Goal: Task Accomplishment & Management: Use online tool/utility

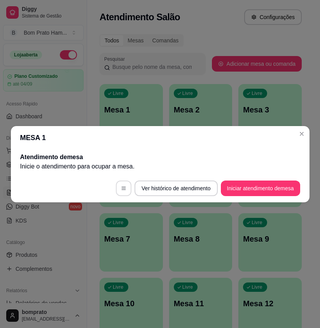
click at [126, 188] on button "button" at bounding box center [124, 188] width 16 height 16
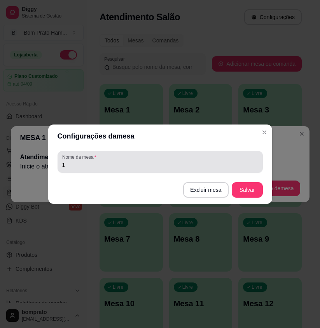
click at [87, 163] on input "1" at bounding box center [160, 165] width 196 height 8
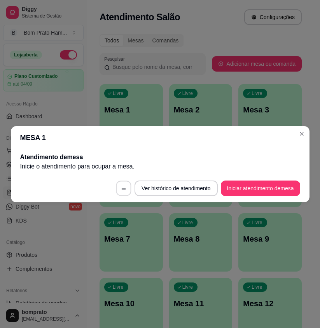
click at [126, 188] on button "button" at bounding box center [123, 187] width 15 height 15
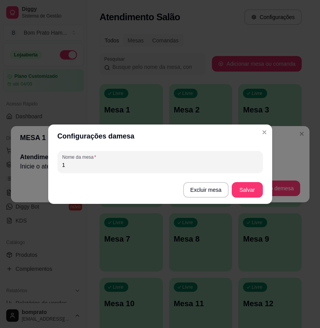
click at [89, 164] on input "1" at bounding box center [160, 165] width 196 height 8
type input "20"
click at [256, 190] on button "Salvar" at bounding box center [247, 190] width 31 height 16
drag, startPoint x: 84, startPoint y: 165, endPoint x: 50, endPoint y: 160, distance: 34.1
click at [43, 164] on div "Configurações da mesa Nome da mesa 20 Excluir mesa Salvar" at bounding box center [160, 164] width 320 height 328
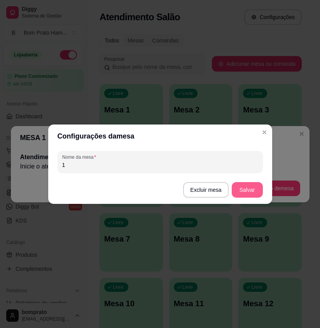
type input "1"
click at [244, 194] on button "Salvar" at bounding box center [247, 190] width 31 height 16
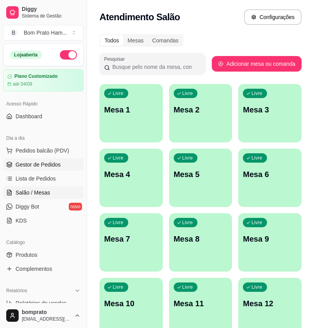
click at [44, 164] on span "Gestor de Pedidos" at bounding box center [38, 164] width 45 height 8
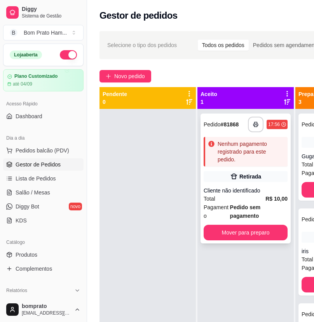
click at [241, 151] on div "Nenhum pagamento registrado para este pedido." at bounding box center [251, 151] width 67 height 23
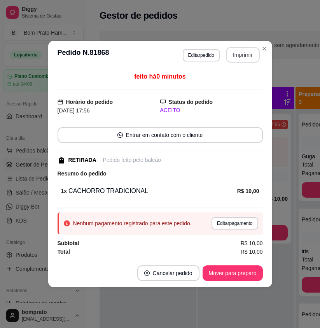
click at [248, 53] on button "Imprimir" at bounding box center [243, 55] width 34 height 16
click at [251, 273] on button "Mover para preparo" at bounding box center [232, 272] width 58 height 15
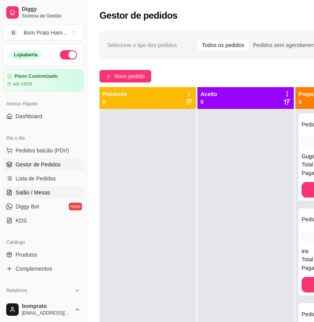
click at [61, 194] on link "Salão / Mesas" at bounding box center [43, 192] width 80 height 12
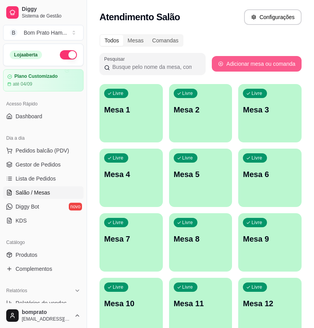
click at [250, 64] on button "Adicionar mesa ou comanda" at bounding box center [257, 64] width 90 height 16
select select "TABLE"
click at [251, 64] on button "Adicionar mesa ou comanda" at bounding box center [256, 63] width 87 height 15
select select "TABLE"
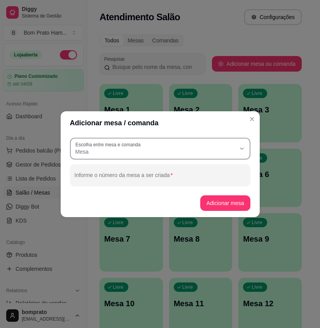
click at [129, 150] on span "Mesa" at bounding box center [155, 152] width 160 height 8
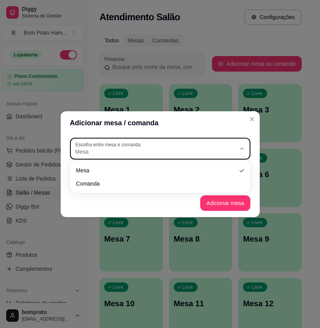
click at [227, 151] on span "Mesa" at bounding box center [155, 152] width 160 height 8
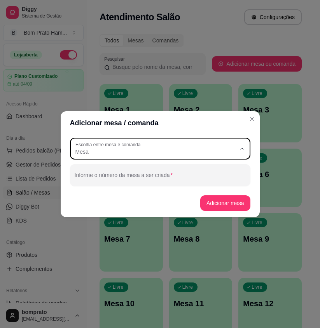
click at [243, 168] on li "Mesa" at bounding box center [159, 170] width 167 height 12
select select
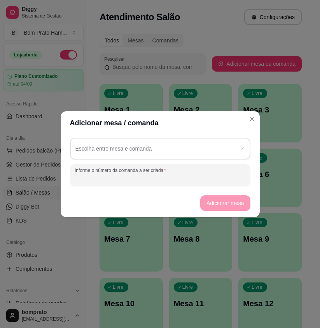
click at [174, 175] on input "Informe o número da comanda a ser criada" at bounding box center [160, 178] width 171 height 8
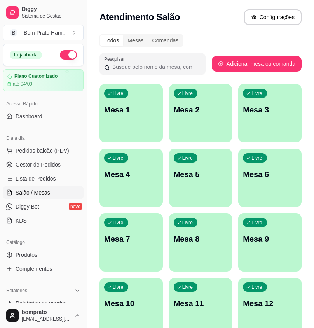
click at [129, 123] on div "Livre Mesa 1" at bounding box center [130, 108] width 63 height 49
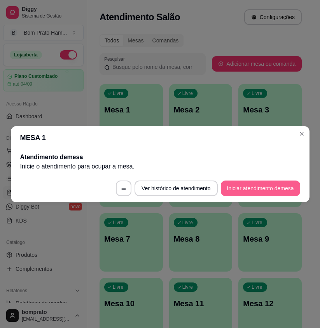
click at [252, 188] on button "Iniciar atendimento de mesa" at bounding box center [260, 188] width 79 height 16
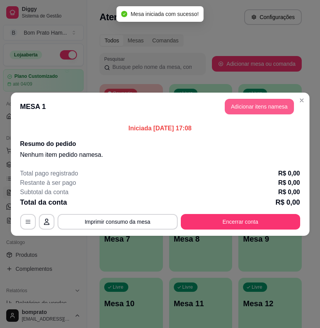
click at [246, 112] on button "Adicionar itens na mesa" at bounding box center [259, 107] width 69 height 16
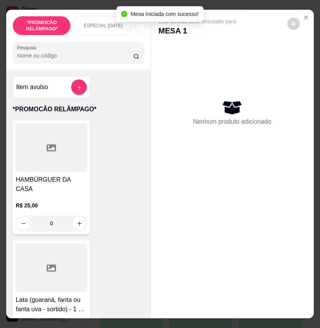
click at [80, 215] on div "0" at bounding box center [51, 223] width 71 height 16
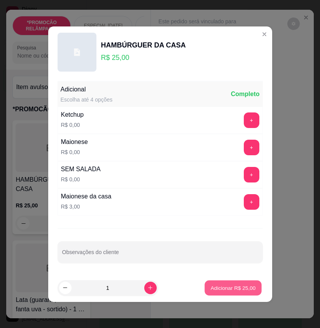
click at [225, 285] on p "Adicionar R$ 25,00" at bounding box center [233, 287] width 45 height 7
type input "1"
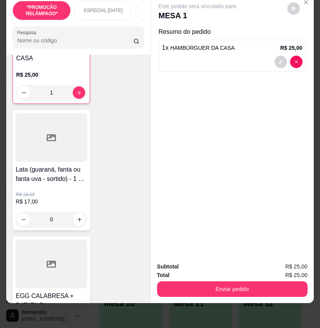
scroll to position [117, 0]
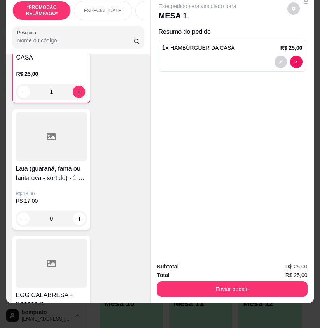
click at [81, 211] on div "0" at bounding box center [51, 219] width 71 height 16
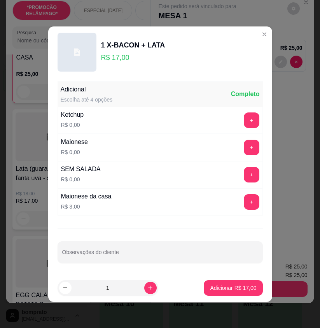
click at [243, 290] on p "Adicionar R$ 17,00" at bounding box center [233, 288] width 46 height 8
type input "1"
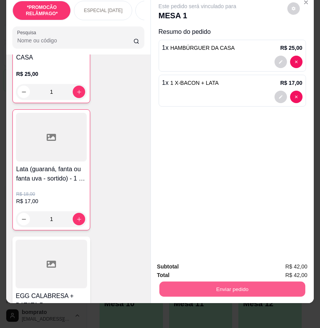
click at [249, 285] on button "Enviar pedido" at bounding box center [232, 288] width 146 height 15
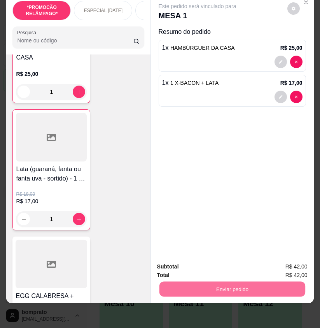
click at [227, 264] on button "Não registrar e enviar pedido" at bounding box center [205, 263] width 81 height 15
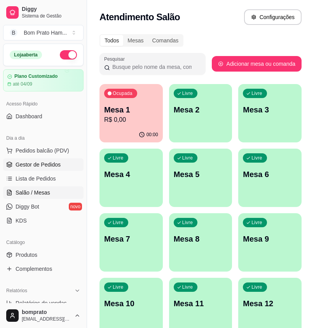
click at [39, 162] on span "Gestor de Pedidos" at bounding box center [38, 164] width 45 height 8
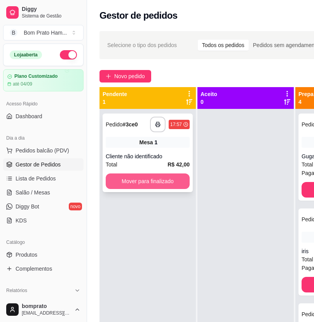
click at [175, 182] on button "Mover para finalizado" at bounding box center [148, 181] width 84 height 16
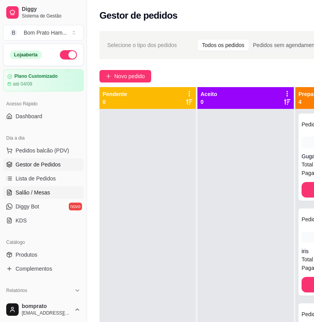
click at [49, 195] on link "Salão / Mesas" at bounding box center [43, 192] width 80 height 12
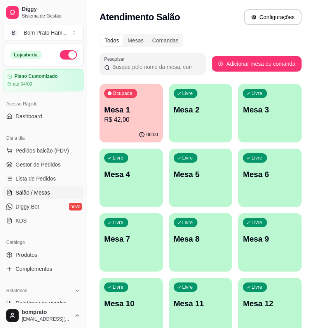
click at [154, 120] on p "R$ 42,00" at bounding box center [131, 119] width 54 height 9
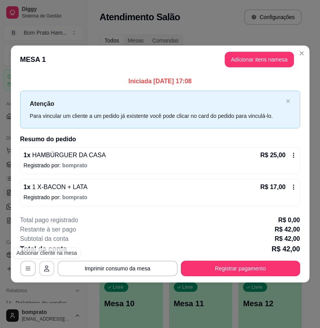
click at [45, 265] on icon "button" at bounding box center [47, 268] width 6 height 6
click at [29, 271] on icon "button" at bounding box center [28, 268] width 6 height 6
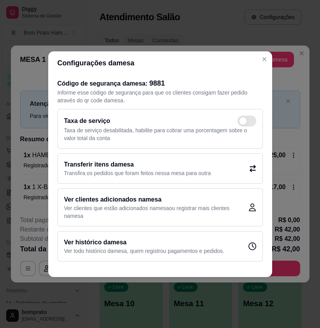
click at [249, 169] on icon at bounding box center [252, 168] width 7 height 7
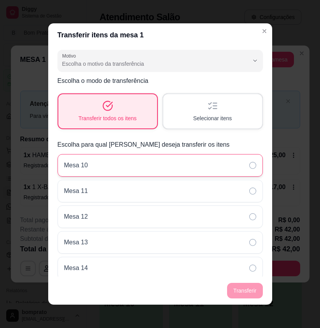
click at [249, 167] on icon at bounding box center [252, 165] width 7 height 7
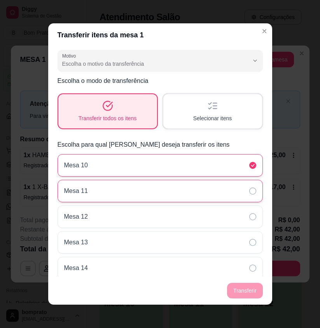
click at [244, 187] on div "Mesa 11" at bounding box center [160, 191] width 205 height 23
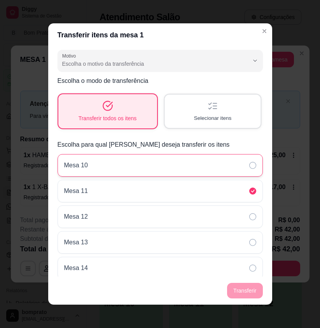
click at [212, 119] on span "Selecionar itens" at bounding box center [213, 117] width 38 height 7
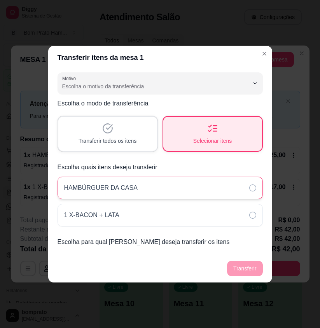
click at [240, 182] on div "HAMBÚRGUER DA CASA" at bounding box center [160, 187] width 205 height 23
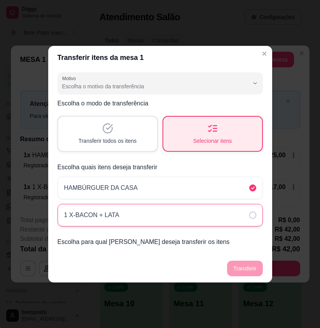
click at [244, 212] on div "1 X-BACON + LATA" at bounding box center [160, 215] width 205 height 23
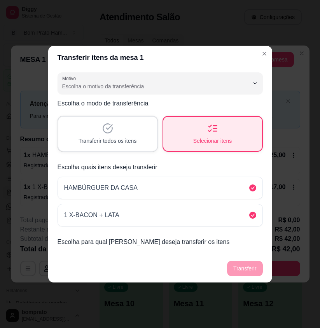
click at [144, 145] on div "Transferir todos os itens" at bounding box center [107, 134] width 99 height 34
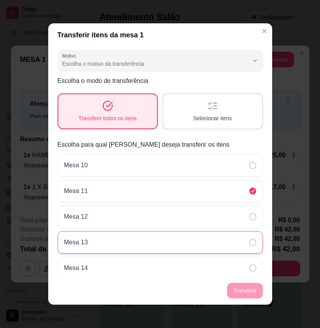
click at [228, 239] on div "Mesa 13" at bounding box center [160, 242] width 205 height 23
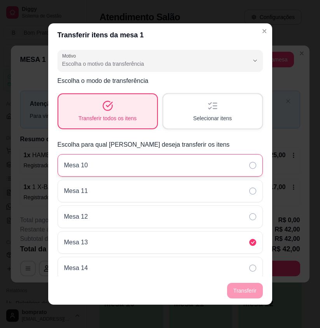
click at [221, 176] on div "Mesa 10" at bounding box center [160, 165] width 205 height 23
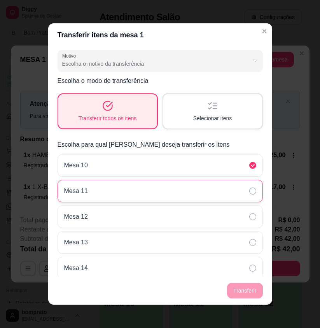
click at [121, 181] on div "Mesa 11" at bounding box center [160, 191] width 205 height 23
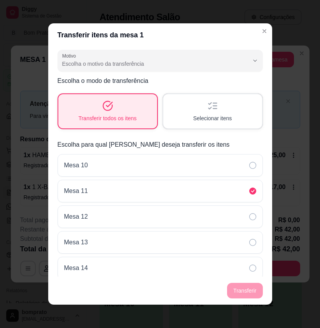
drag, startPoint x: 236, startPoint y: 290, endPoint x: 234, endPoint y: 284, distance: 6.5
click at [236, 289] on footer "Transferir" at bounding box center [160, 290] width 224 height 28
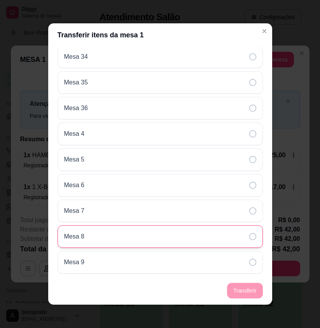
scroll to position [2, 0]
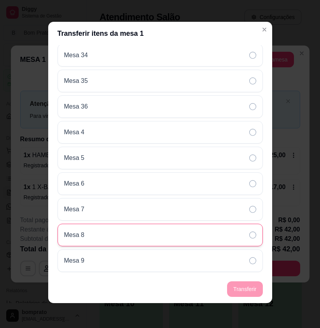
click at [192, 227] on div "Mesa 8" at bounding box center [160, 234] width 205 height 23
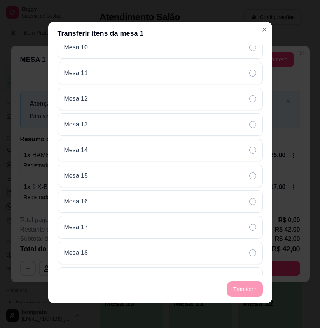
scroll to position [0, 0]
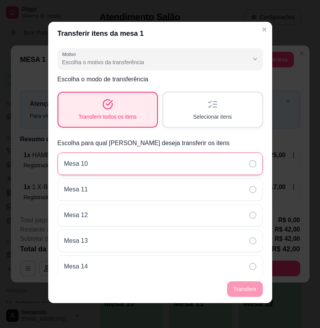
click at [64, 160] on p "Mesa 10" at bounding box center [76, 163] width 24 height 9
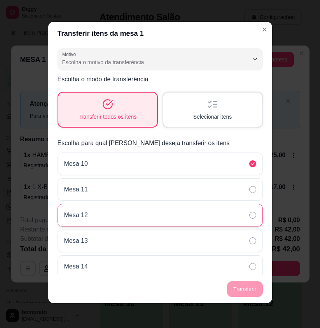
drag, startPoint x: 241, startPoint y: 288, endPoint x: 220, endPoint y: 226, distance: 65.5
click at [241, 286] on footer "Transferir" at bounding box center [160, 289] width 224 height 28
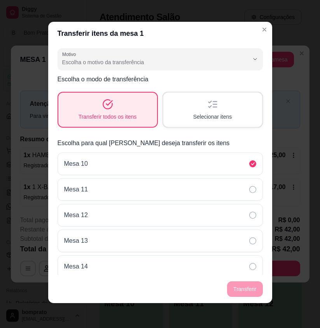
click at [213, 114] on span "Selecionar itens" at bounding box center [212, 117] width 39 height 8
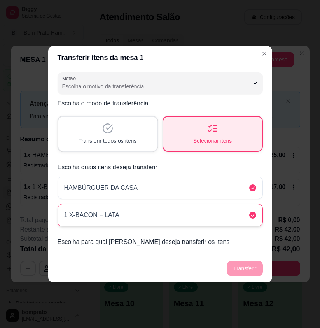
click at [234, 217] on div "1 X-BACON + LATA" at bounding box center [160, 215] width 205 height 23
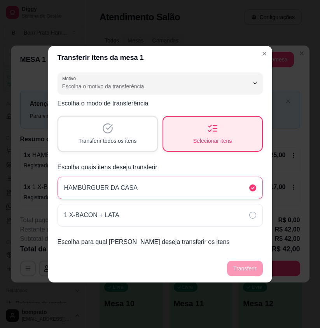
click at [234, 188] on div "HAMBÚRGUER DA CASA" at bounding box center [160, 187] width 205 height 23
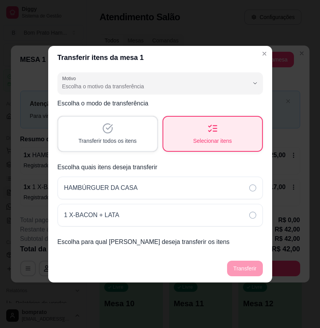
click at [121, 133] on div "Transferir todos os itens" at bounding box center [107, 134] width 99 height 34
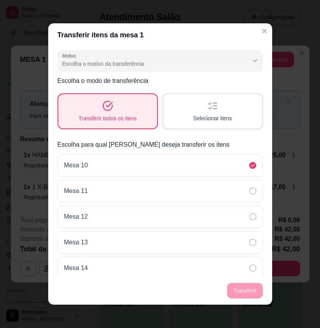
click at [222, 109] on div "Selecionar itens" at bounding box center [212, 111] width 99 height 34
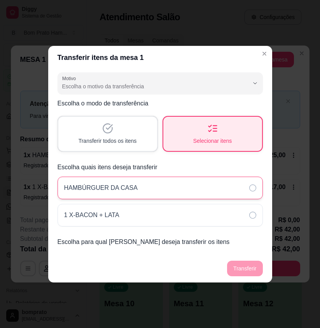
drag, startPoint x: 239, startPoint y: 184, endPoint x: 244, endPoint y: 190, distance: 8.0
click at [239, 184] on div "HAMBÚRGUER DA CASA" at bounding box center [160, 187] width 205 height 23
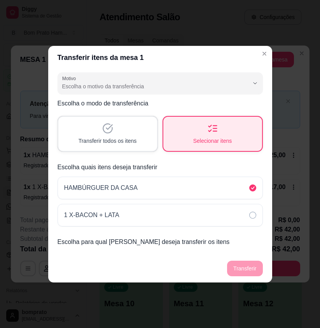
drag, startPoint x: 244, startPoint y: 216, endPoint x: 224, endPoint y: 153, distance: 67.0
click at [245, 214] on div "1 X-BACON + LATA" at bounding box center [160, 215] width 205 height 23
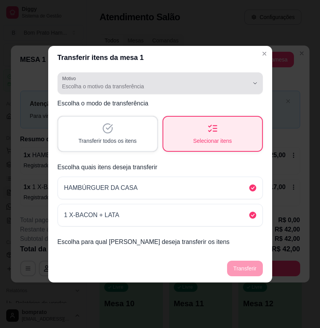
click at [226, 87] on span "Escolha o motivo da transferência" at bounding box center [155, 86] width 187 height 8
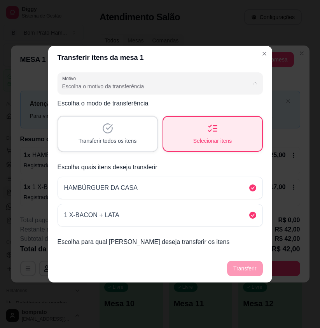
click at [120, 114] on span "Mudança de mesa" at bounding box center [156, 116] width 178 height 7
type input "TABLE_TRANSFER"
select select "TABLE_TRANSFER"
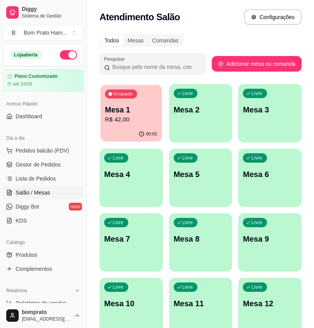
click at [126, 120] on p "R$ 42,00" at bounding box center [131, 119] width 52 height 9
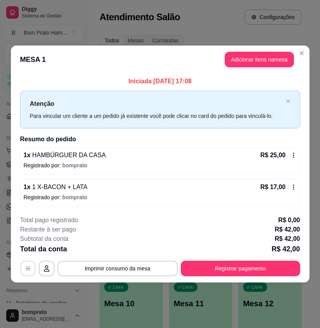
click at [29, 265] on button "button" at bounding box center [27, 268] width 15 height 15
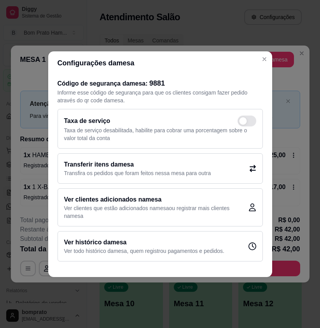
click at [251, 166] on icon at bounding box center [252, 167] width 6 height 7
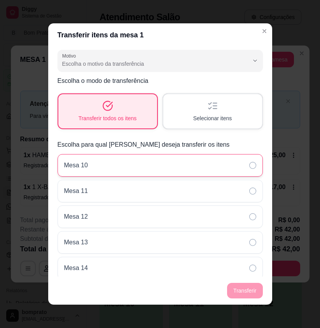
click at [249, 166] on icon at bounding box center [252, 165] width 7 height 7
click at [228, 112] on div "Selecionar itens" at bounding box center [212, 110] width 96 height 33
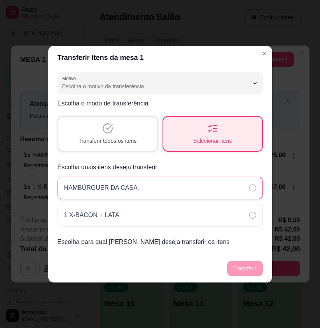
click at [214, 185] on div "HAMBÚRGUER DA CASA" at bounding box center [160, 187] width 205 height 23
drag, startPoint x: 215, startPoint y: 214, endPoint x: 204, endPoint y: 192, distance: 25.0
click at [215, 214] on div "1 X-BACON + LATA" at bounding box center [160, 215] width 205 height 23
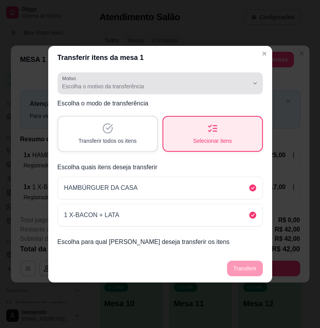
click at [245, 83] on span "Escolha o motivo da transferência" at bounding box center [155, 86] width 187 height 8
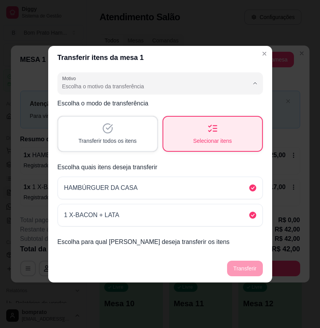
click at [122, 121] on span "Mudança de mesa" at bounding box center [156, 116] width 178 height 7
type input "TABLE_TRANSFER"
select select "TABLE_TRANSFER"
click at [245, 269] on button "Transferir" at bounding box center [244, 268] width 35 height 16
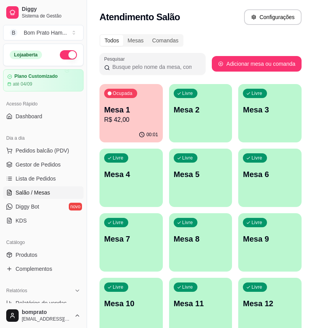
click at [138, 103] on div "Ocupada Mesa 1 R$ 42,00" at bounding box center [130, 105] width 63 height 43
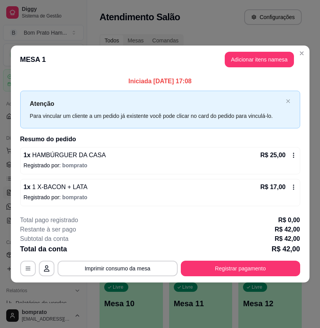
click at [291, 155] on icon at bounding box center [293, 155] width 6 height 6
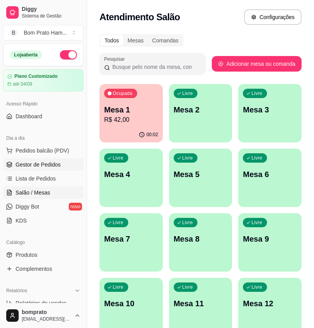
click at [54, 169] on link "Gestor de Pedidos" at bounding box center [43, 164] width 80 height 12
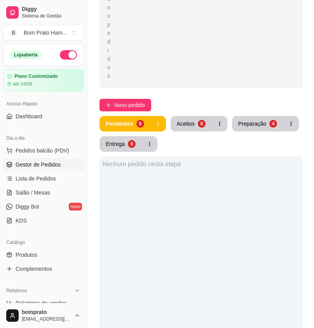
scroll to position [194, 0]
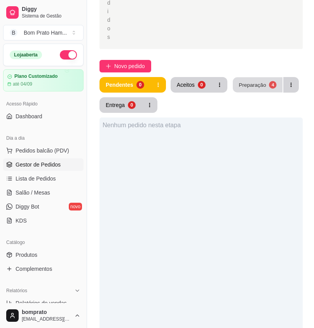
click at [256, 81] on div "Preparação" at bounding box center [252, 84] width 27 height 7
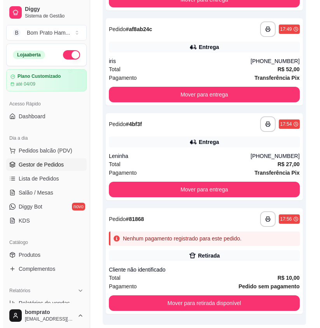
scroll to position [396, 0]
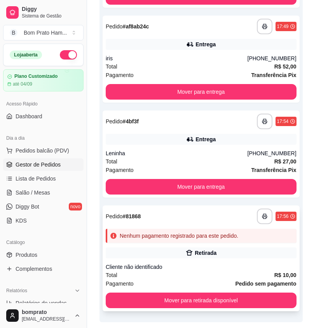
click at [220, 228] on div "Nenhum pagamento registrado para este pedido." at bounding box center [201, 235] width 191 height 14
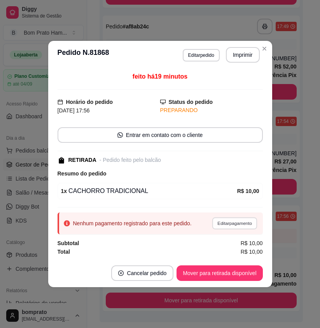
click at [254, 220] on button "Editar pagamento" at bounding box center [234, 223] width 45 height 12
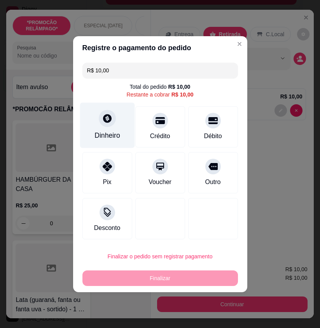
click at [124, 118] on div "Dinheiro" at bounding box center [107, 124] width 55 height 45
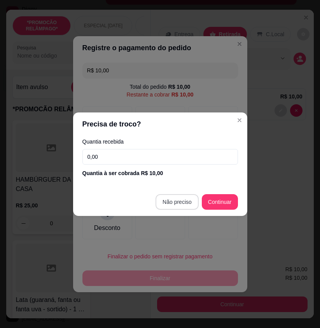
type input "R$ 0,00"
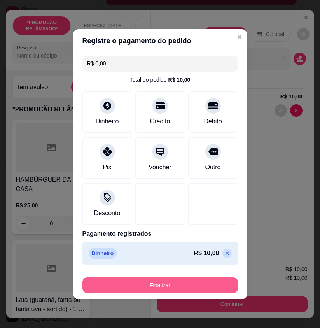
click at [202, 286] on button "Finalizar" at bounding box center [159, 285] width 155 height 16
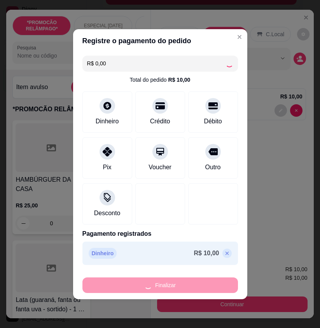
type input "0"
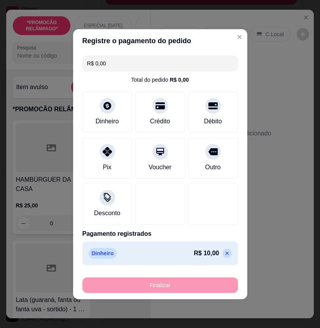
type input "-R$ 10,00"
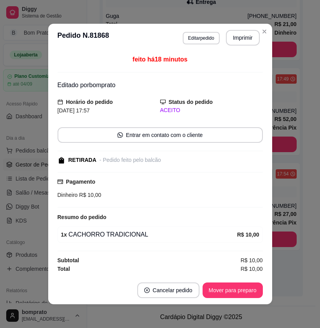
scroll to position [317, 0]
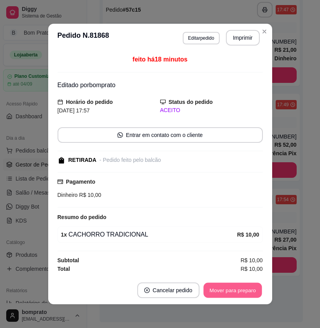
click at [210, 290] on button "Mover para preparo" at bounding box center [232, 289] width 58 height 15
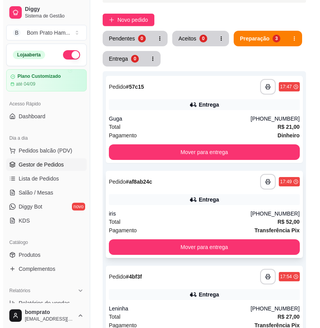
scroll to position [284, 0]
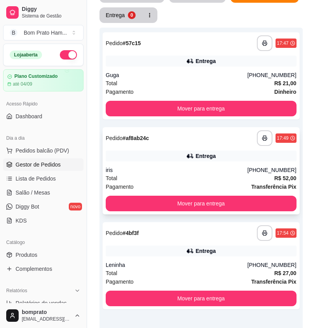
click at [205, 150] on div "Entrega" at bounding box center [201, 155] width 191 height 11
click at [57, 194] on link "Salão / Mesas" at bounding box center [43, 192] width 80 height 12
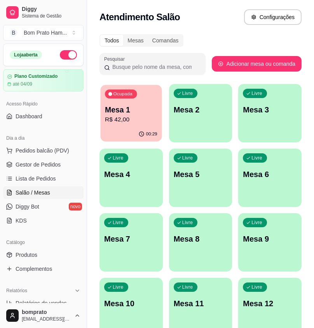
click at [148, 123] on p "R$ 42,00" at bounding box center [131, 119] width 52 height 9
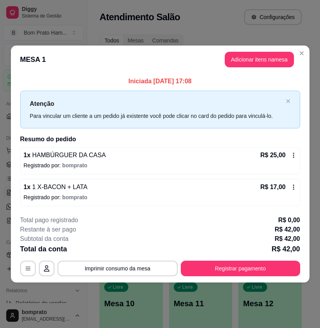
click at [294, 157] on icon at bounding box center [293, 155] width 6 height 6
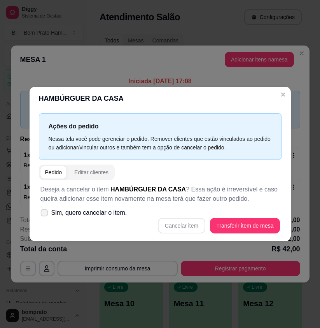
click at [108, 214] on span "Sim, quero cancelar o item." at bounding box center [89, 212] width 76 height 9
click at [45, 214] on input "Sim, quero cancelar o item." at bounding box center [42, 216] width 5 height 5
checkbox input "true"
click at [193, 226] on button "Cancelar item" at bounding box center [181, 226] width 47 height 16
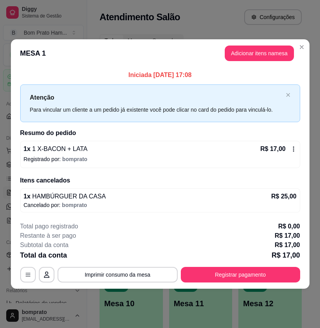
click at [295, 152] on icon at bounding box center [293, 149] width 6 height 6
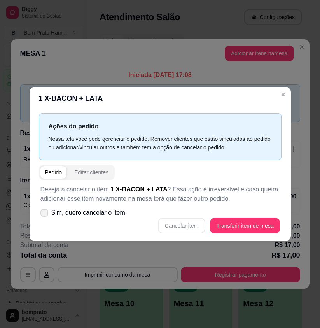
click at [75, 208] on span "Sim, quero cancelar o item." at bounding box center [89, 212] width 76 height 9
click at [45, 214] on input "Sim, quero cancelar o item." at bounding box center [42, 216] width 5 height 5
checkbox input "true"
click at [172, 222] on button "Cancelar item" at bounding box center [181, 226] width 47 height 16
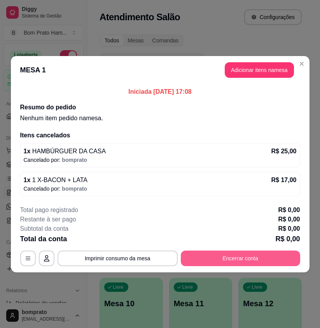
click at [232, 259] on button "Encerrar conta" at bounding box center [240, 258] width 119 height 16
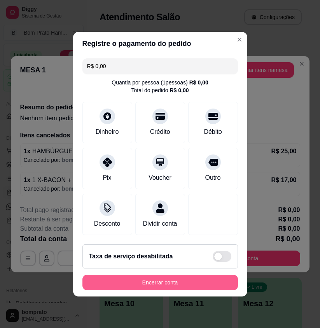
click at [206, 290] on button "Encerrar conta" at bounding box center [159, 282] width 155 height 16
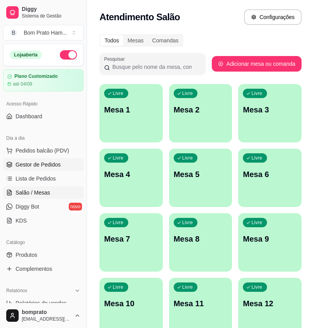
click at [61, 168] on link "Gestor de Pedidos" at bounding box center [43, 164] width 80 height 12
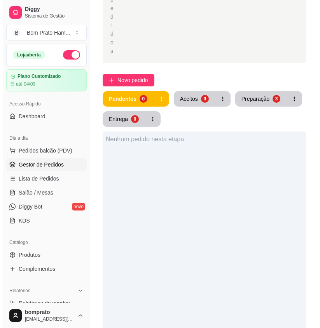
scroll to position [194, 0]
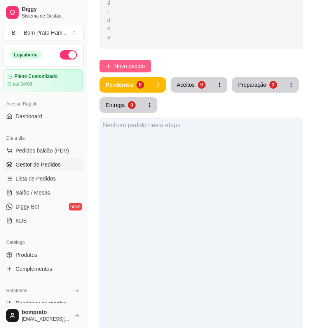
click at [134, 60] on button "Novo pedido" at bounding box center [125, 66] width 52 height 12
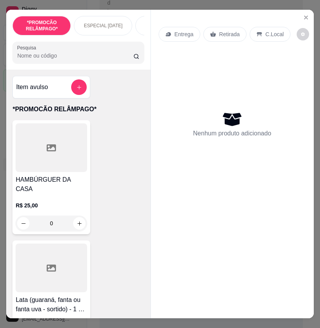
click at [90, 59] on input "Pesquisa" at bounding box center [75, 56] width 116 height 8
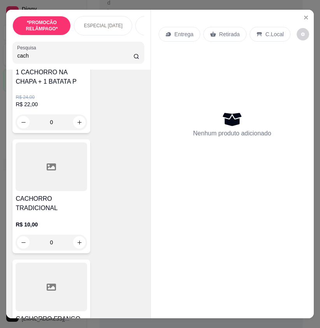
scroll to position [117, 0]
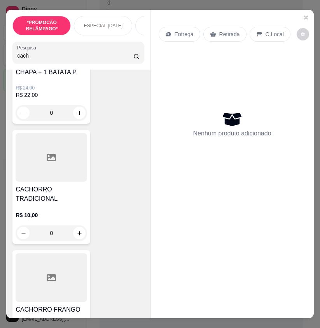
type input "cach"
click at [71, 232] on div "0" at bounding box center [51, 233] width 71 height 16
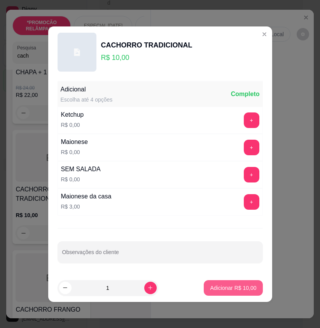
click at [232, 285] on p "Adicionar R$ 10,00" at bounding box center [233, 288] width 46 height 8
type input "1"
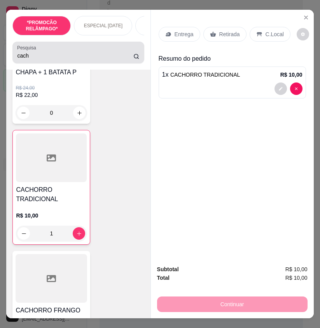
click at [37, 59] on input "cach" at bounding box center [75, 56] width 116 height 8
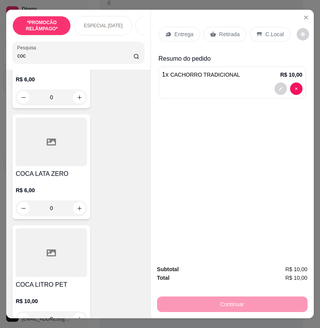
type input "coc"
click at [51, 309] on div "R$ 10,00 0" at bounding box center [51, 312] width 71 height 30
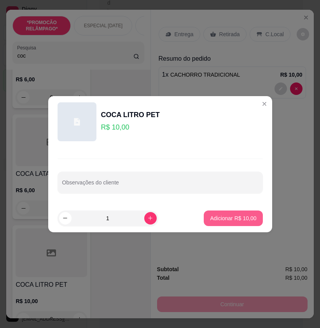
click at [234, 221] on p "Adicionar R$ 10,00" at bounding box center [233, 218] width 46 height 8
type input "1"
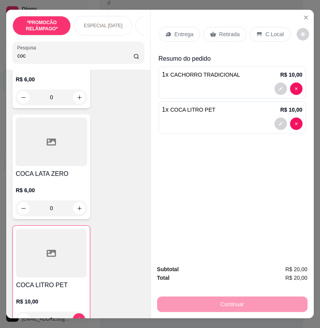
click at [192, 36] on div "Entrega" at bounding box center [180, 34] width 42 height 15
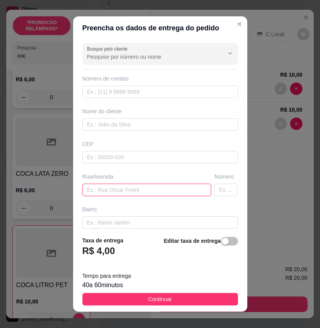
click at [141, 190] on input "text" at bounding box center [146, 189] width 129 height 12
paste input "rua João Martins da Silva"
type input "rua João Martins da Silva"
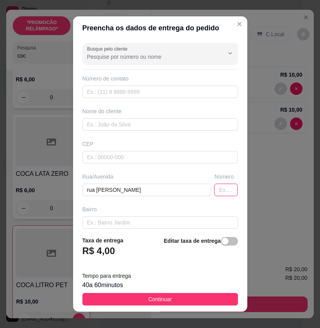
click at [214, 186] on input "text" at bounding box center [225, 189] width 23 height 12
type input "140"
paste input "(87) 9178-9392"
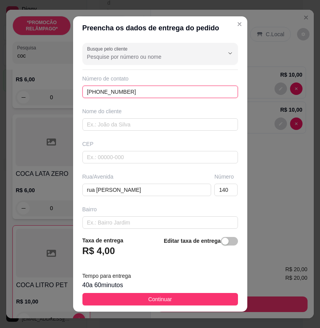
type input "(87) 9178-9392"
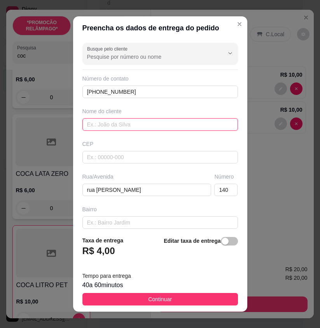
paste input "vanynha"
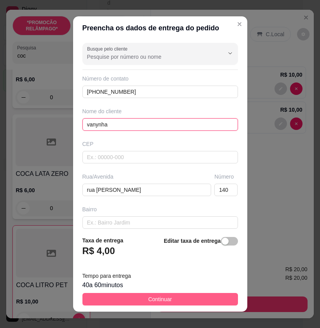
type input "vanynha"
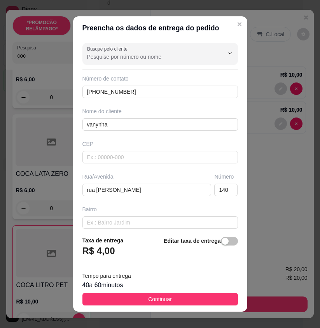
drag, startPoint x: 170, startPoint y: 304, endPoint x: 312, endPoint y: 271, distance: 146.0
click at [172, 303] on button "Continuar" at bounding box center [159, 299] width 155 height 12
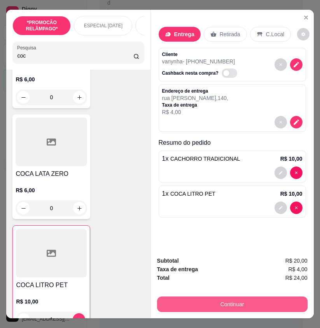
click at [255, 302] on button "Continuar" at bounding box center [232, 304] width 150 height 16
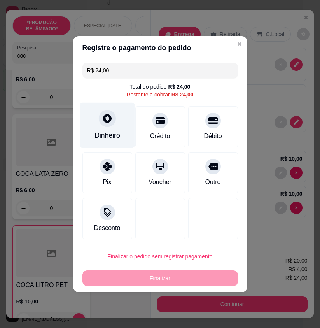
click at [104, 119] on icon at bounding box center [107, 118] width 9 height 9
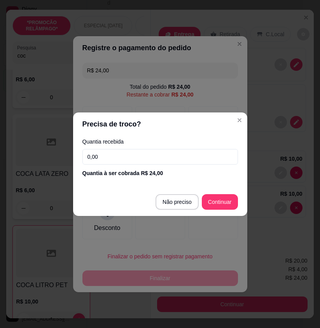
click at [169, 162] on input "0,00" at bounding box center [159, 157] width 155 height 16
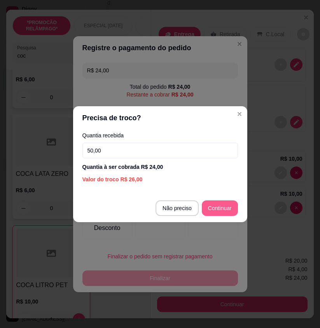
type input "50,00"
type input "R$ 0,00"
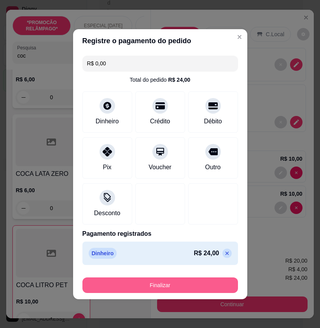
click at [202, 281] on button "Finalizar" at bounding box center [159, 285] width 155 height 16
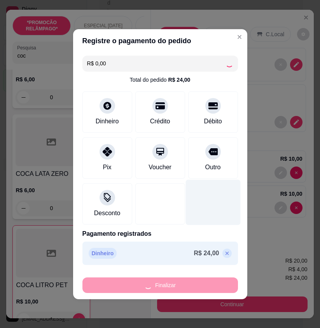
type input "0"
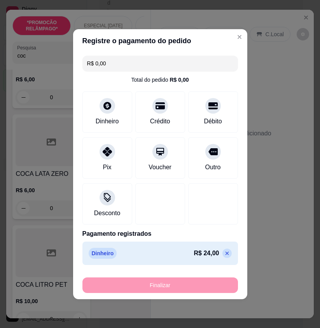
type input "-R$ 24,00"
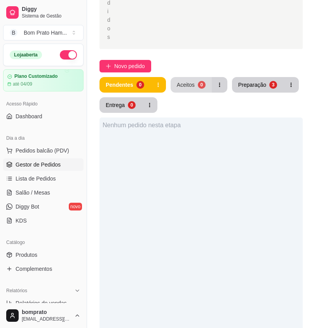
click at [199, 81] on div "0" at bounding box center [202, 85] width 8 height 8
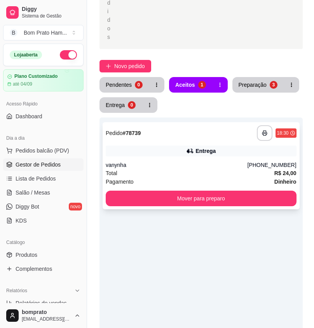
click at [204, 132] on div "**********" at bounding box center [201, 165] width 197 height 87
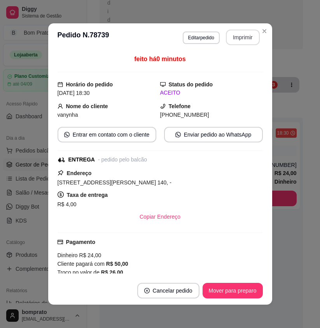
click at [234, 30] on button "Imprimir" at bounding box center [243, 38] width 34 height 16
click at [250, 290] on button "Mover para preparo" at bounding box center [232, 290] width 60 height 16
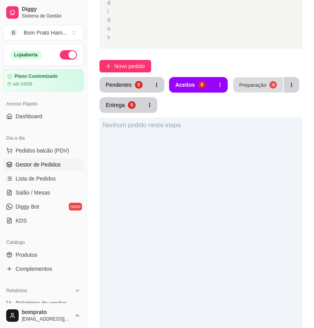
click at [269, 81] on div "4" at bounding box center [272, 84] width 7 height 7
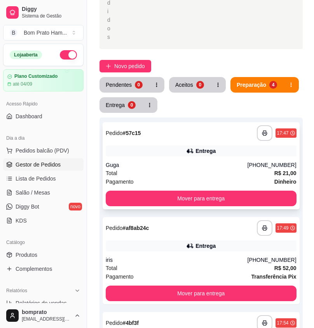
click at [211, 161] on div "Guga" at bounding box center [177, 165] width 142 height 8
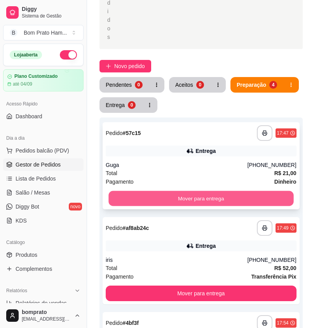
click at [232, 191] on button "Mover para entrega" at bounding box center [200, 198] width 185 height 15
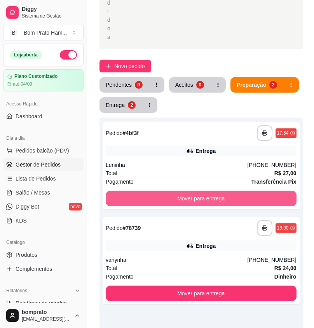
click at [232, 190] on button "Mover para entrega" at bounding box center [201, 198] width 191 height 16
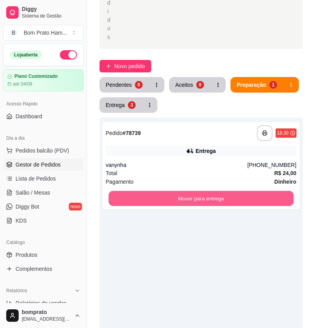
click at [232, 191] on button "Mover para entrega" at bounding box center [200, 198] width 185 height 15
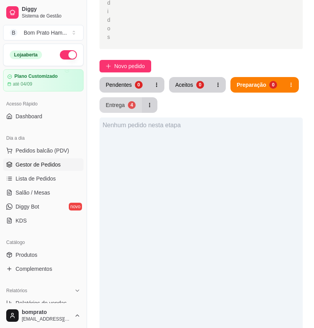
click at [119, 97] on button "Entrega 4" at bounding box center [120, 105] width 42 height 16
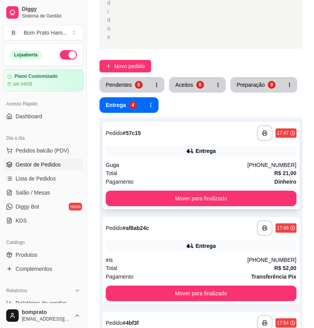
click at [144, 125] on div "**********" at bounding box center [201, 133] width 191 height 16
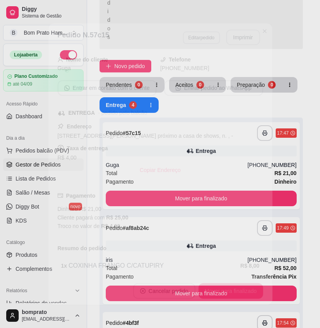
scroll to position [101, 0]
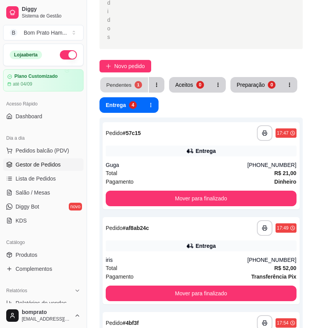
click at [127, 81] on div "Pendentes" at bounding box center [118, 84] width 25 height 7
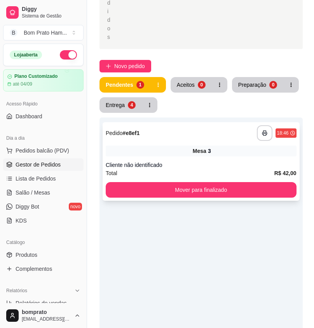
click at [223, 145] on div "Mesa 3" at bounding box center [201, 150] width 191 height 11
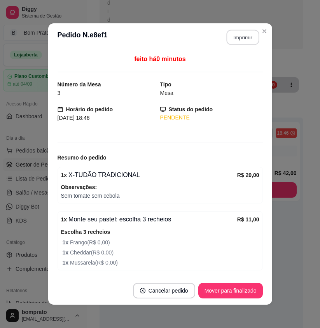
click at [226, 40] on button "Imprimir" at bounding box center [242, 37] width 33 height 15
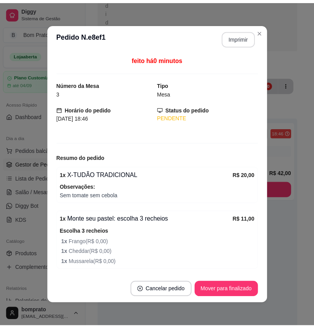
scroll to position [0, 0]
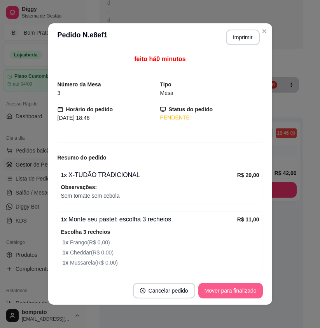
click at [244, 287] on button "Mover para finalizado" at bounding box center [230, 290] width 65 height 16
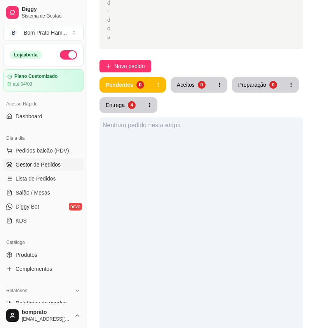
drag, startPoint x: 289, startPoint y: 245, endPoint x: 296, endPoint y: 261, distance: 17.4
click at [296, 261] on div "Nenhum pedido nesta etapa" at bounding box center [200, 281] width 203 height 328
click at [31, 192] on span "Salão / Mesas" at bounding box center [33, 192] width 35 height 8
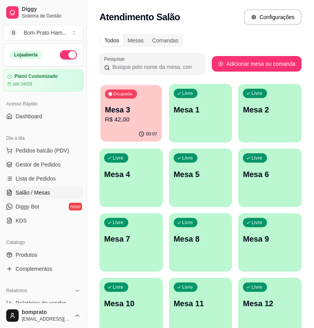
click at [144, 122] on p "R$ 42,00" at bounding box center [131, 119] width 52 height 9
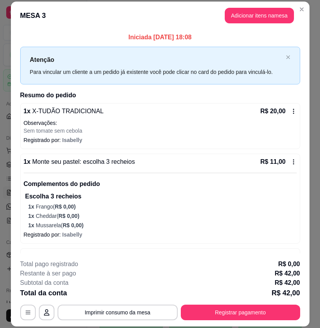
scroll to position [25, 0]
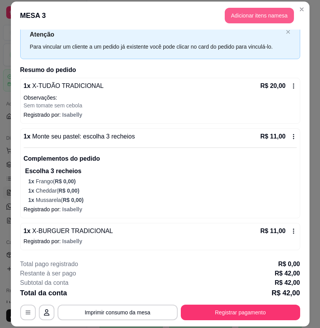
click at [237, 18] on button "Adicionar itens na mesa" at bounding box center [259, 16] width 69 height 16
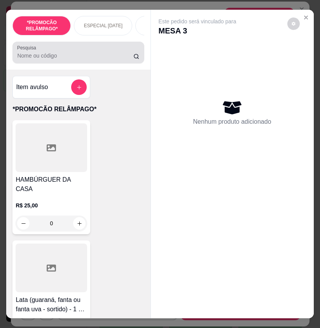
click at [80, 57] on input "Pesquisa" at bounding box center [75, 56] width 116 height 8
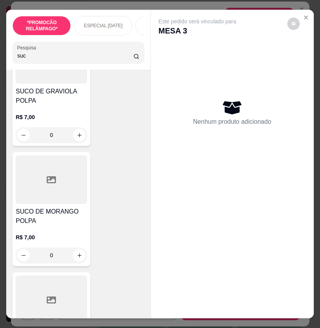
scroll to position [699, 0]
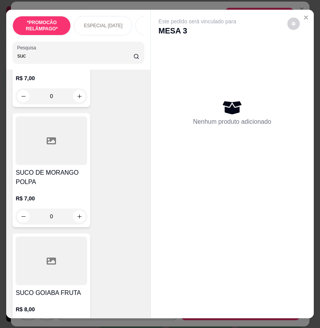
type input "suc"
click at [76, 208] on div "0" at bounding box center [51, 216] width 71 height 16
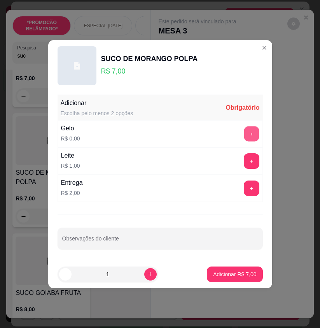
click at [250, 129] on button "+" at bounding box center [251, 133] width 15 height 15
click at [250, 129] on button "+" at bounding box center [252, 134] width 16 height 16
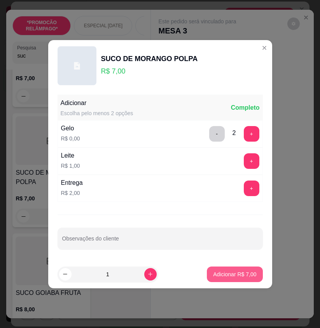
click at [242, 273] on p "Adicionar R$ 7,00" at bounding box center [234, 274] width 43 height 8
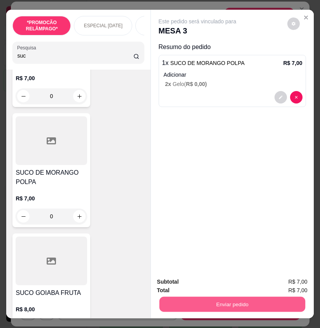
click at [215, 305] on button "Enviar pedido" at bounding box center [232, 303] width 146 height 15
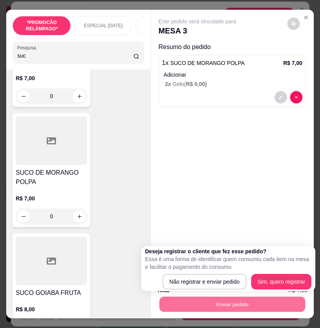
click at [198, 291] on div "Total R$ 7,00" at bounding box center [232, 290] width 150 height 9
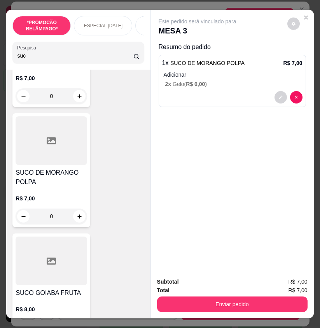
click at [204, 294] on div "Enviar pedido" at bounding box center [232, 302] width 150 height 17
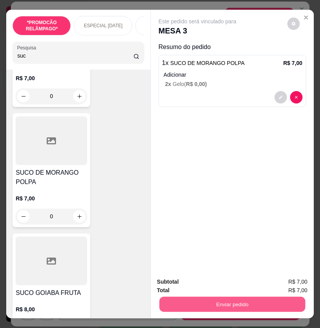
click at [207, 297] on button "Enviar pedido" at bounding box center [232, 303] width 146 height 15
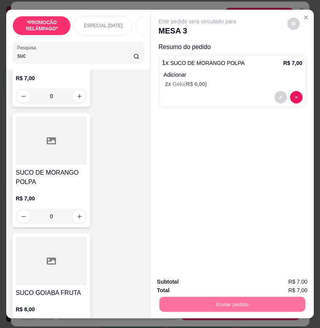
click at [199, 281] on button "Não registrar e enviar pedido" at bounding box center [205, 281] width 78 height 14
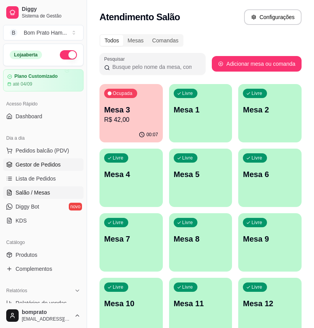
click at [48, 164] on span "Gestor de Pedidos" at bounding box center [38, 164] width 45 height 8
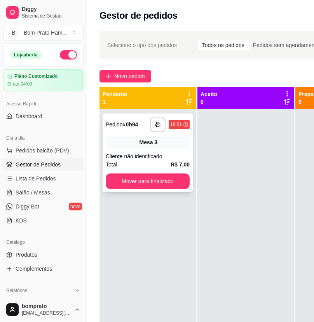
click at [155, 137] on div "Mesa 3" at bounding box center [148, 142] width 84 height 11
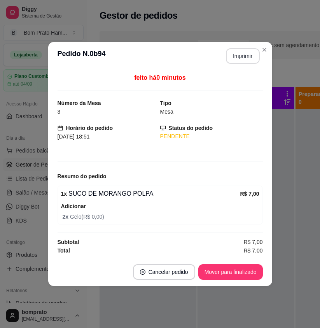
click at [239, 55] on button "Imprimir" at bounding box center [243, 56] width 34 height 16
click at [249, 270] on button "Mover para finalizado" at bounding box center [230, 271] width 63 height 15
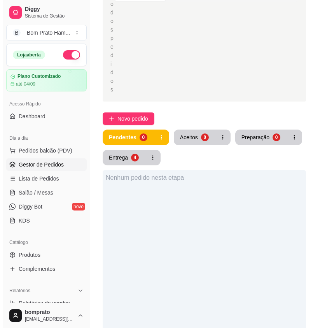
scroll to position [155, 0]
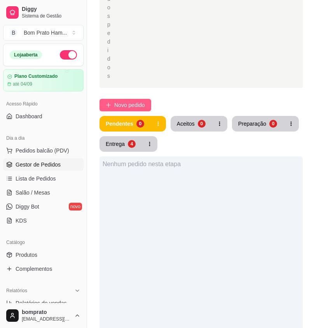
click at [145, 101] on span "Novo pedido" at bounding box center [129, 105] width 31 height 9
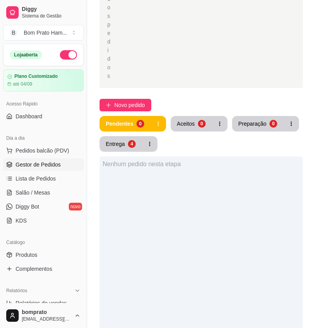
click at [23, 63] on div "Pesquisa" at bounding box center [77, 53] width 131 height 22
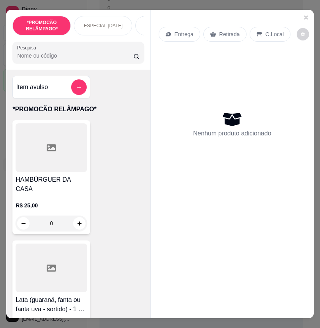
click at [178, 35] on p "Entrega" at bounding box center [183, 34] width 19 height 8
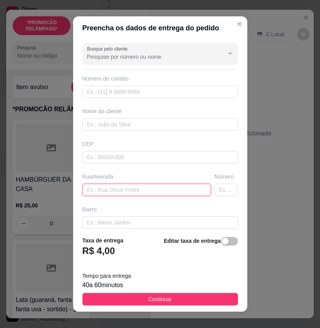
click at [96, 190] on input "text" at bounding box center [146, 189] width 129 height 12
paste input "Rua alexandre barbosa de araujo"
type input "Rua alexandre barbosa de araujo"
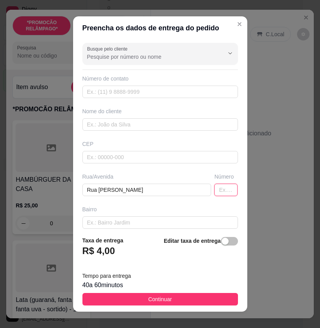
click at [214, 189] on input "text" at bounding box center [225, 189] width 23 height 12
type input "26"
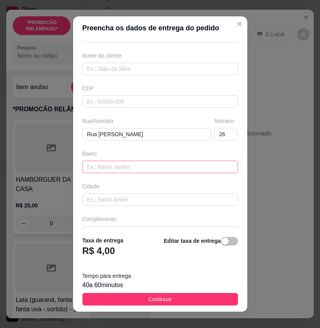
scroll to position [72, 0]
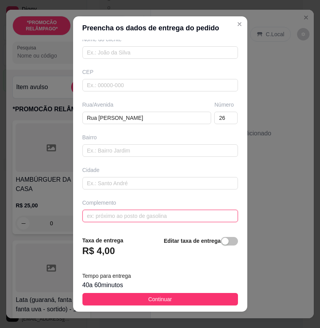
paste input "vizinho a casa do matutu"
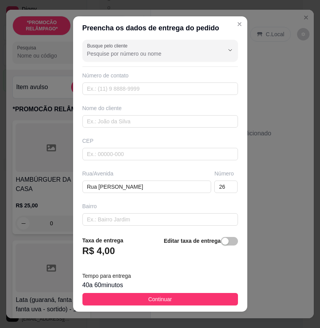
scroll to position [0, 0]
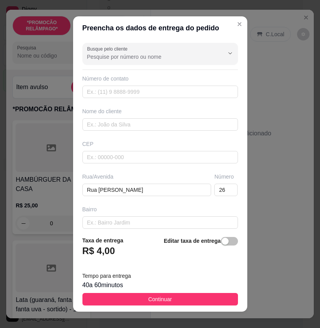
type input "vizinho a casa do matutu"
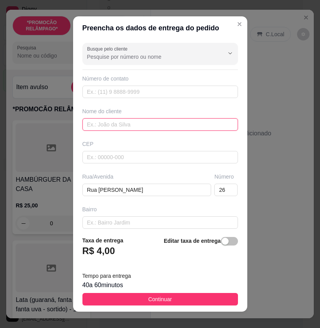
paste input "Carla"
type input "Carla"
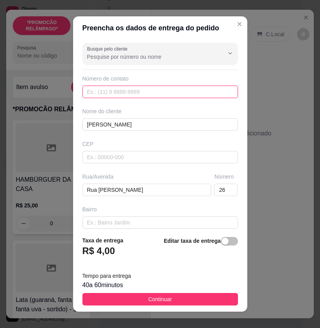
paste input "(87) 8161-6485"
type input "(87) 8161-6485"
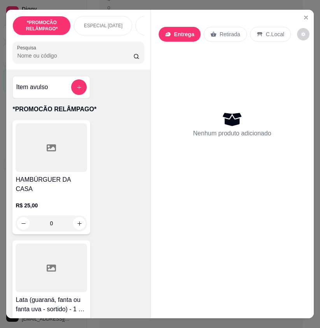
click at [187, 33] on p "Entrega" at bounding box center [184, 34] width 20 height 8
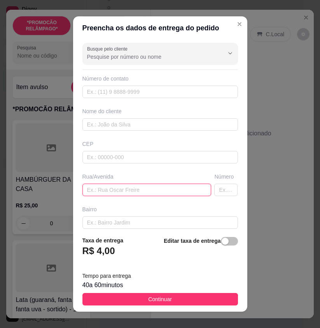
paste input "Rua alexandre barbosa de araujo"
type input "Rua alexandre barbosa de araujo"
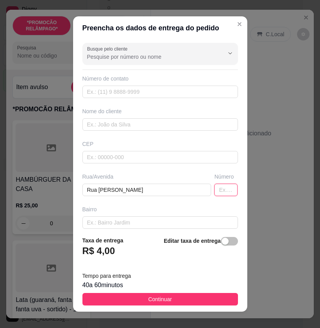
click at [214, 195] on input "text" at bounding box center [225, 189] width 23 height 12
type input "26"
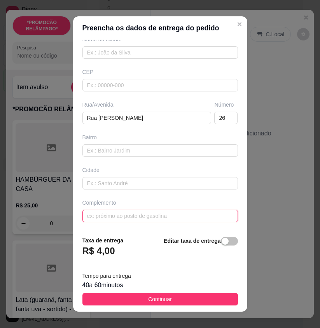
paste input "vizinho a casa do matutu"
type input "vizinho a casa do matutu"
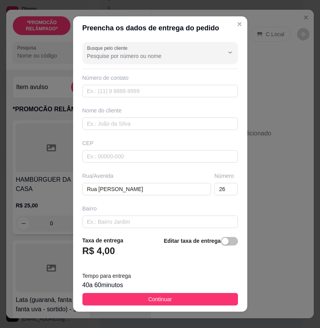
scroll to position [0, 0]
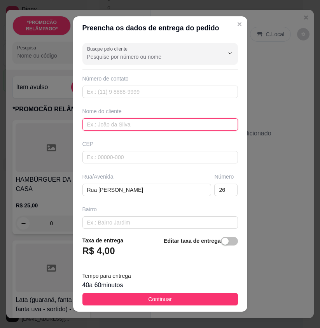
paste input "Carla"
type input "Carla"
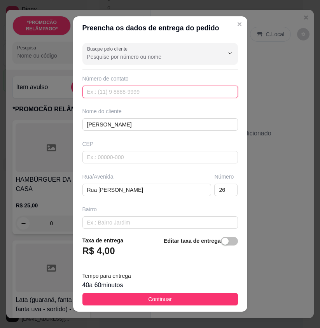
paste input "(87) 8161-6485"
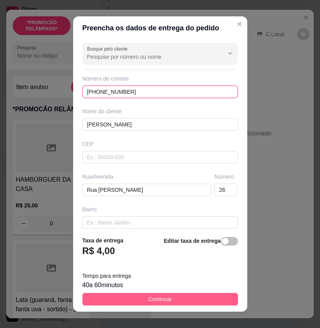
type input "(87) 8161-6485"
drag, startPoint x: 217, startPoint y: 293, endPoint x: 310, endPoint y: 246, distance: 103.7
click at [218, 292] on footer "Taxa de entrega R$ 4,00 Editar taxa de entrega Tempo para entrega 40 a 60 minut…" at bounding box center [160, 271] width 174 height 82
click at [198, 296] on button "Continuar" at bounding box center [159, 299] width 155 height 12
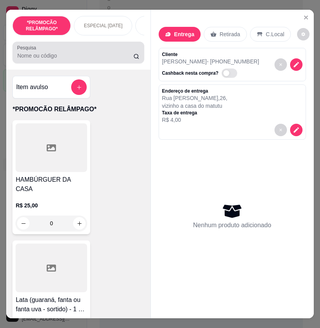
click at [87, 59] on input "Pesquisa" at bounding box center [75, 56] width 116 height 8
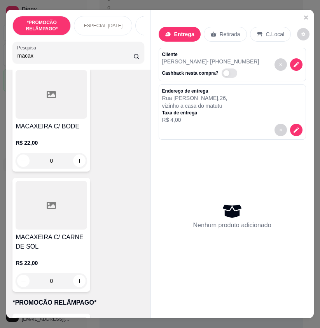
scroll to position [427, 0]
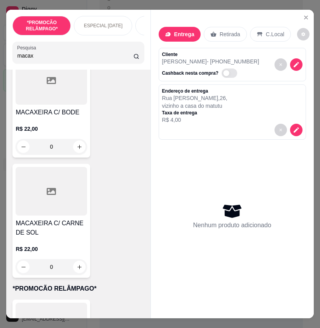
type input "macax"
click at [77, 264] on icon "increase-product-quantity" at bounding box center [80, 267] width 6 height 6
type input "1"
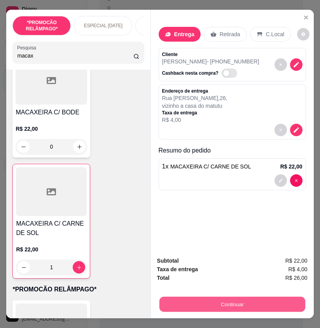
click at [291, 296] on button "Continuar" at bounding box center [232, 303] width 146 height 15
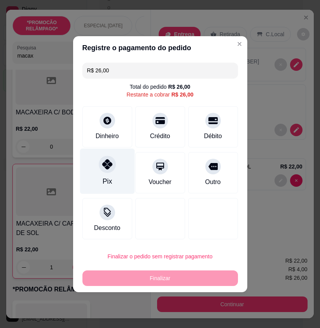
click at [87, 186] on div "Pix" at bounding box center [107, 170] width 55 height 45
type input "R$ 0,00"
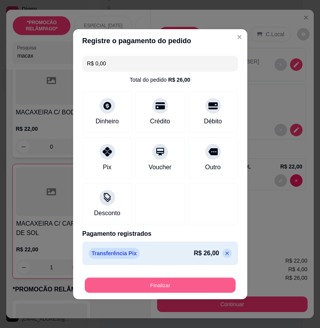
click at [172, 284] on button "Finalizar" at bounding box center [160, 284] width 151 height 15
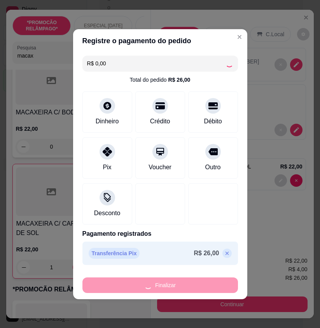
type input "0"
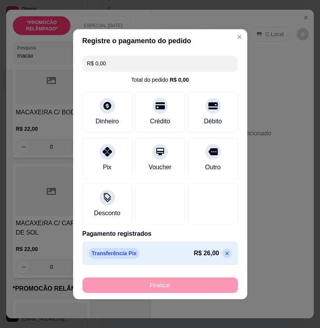
type input "-R$ 26,00"
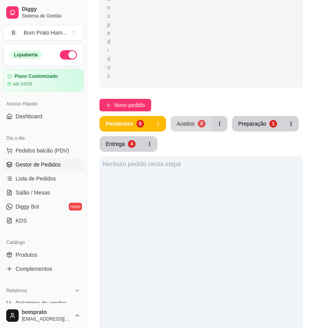
click at [197, 116] on button "Aceitos 0" at bounding box center [191, 124] width 41 height 16
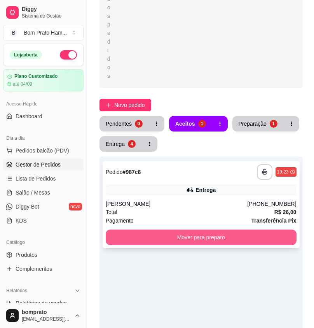
click at [209, 174] on div "**********" at bounding box center [201, 204] width 197 height 87
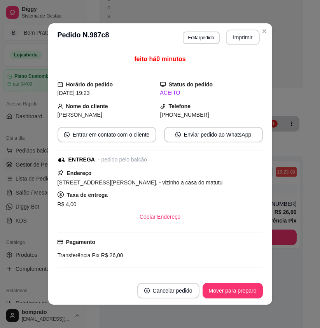
click at [234, 33] on button "Imprimir" at bounding box center [243, 38] width 34 height 16
click at [244, 293] on button "Mover para preparo" at bounding box center [232, 290] width 60 height 16
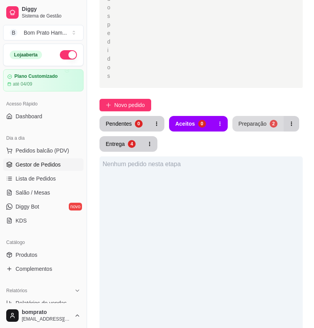
click at [258, 120] on div "Preparação" at bounding box center [253, 124] width 28 height 8
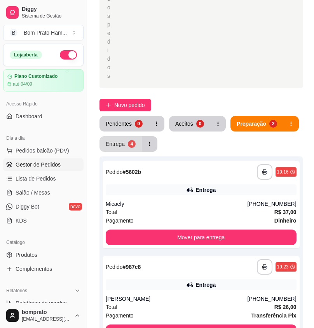
click at [129, 140] on div "4" at bounding box center [132, 144] width 8 height 8
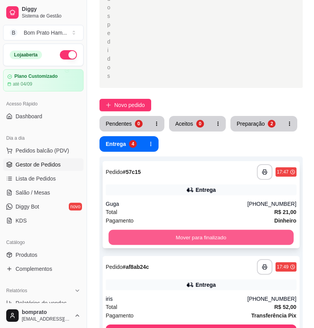
click at [206, 230] on button "Mover para finalizado" at bounding box center [200, 237] width 185 height 15
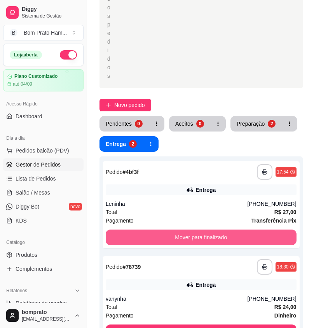
click at [206, 229] on button "Mover para finalizado" at bounding box center [201, 237] width 191 height 16
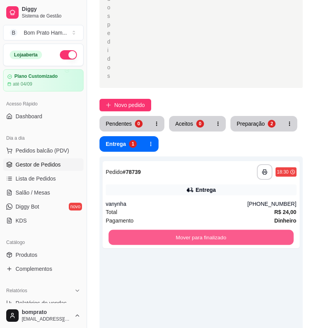
click at [206, 230] on button "Mover para finalizado" at bounding box center [200, 237] width 185 height 15
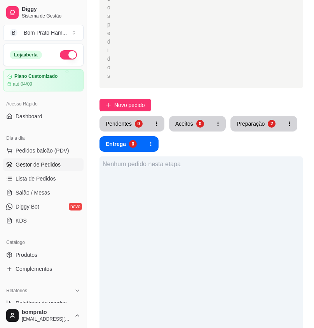
click at [136, 120] on div "0" at bounding box center [139, 124] width 8 height 8
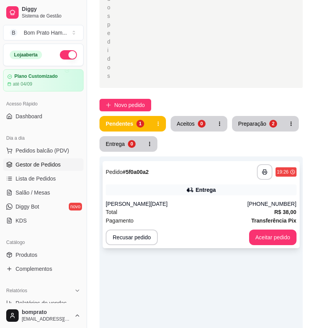
click at [163, 207] on div "Total R$ 38,00" at bounding box center [201, 211] width 191 height 9
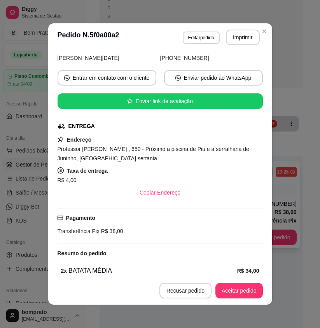
scroll to position [115, 0]
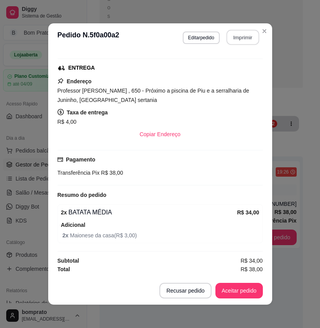
click at [242, 39] on button "Imprimir" at bounding box center [242, 37] width 33 height 15
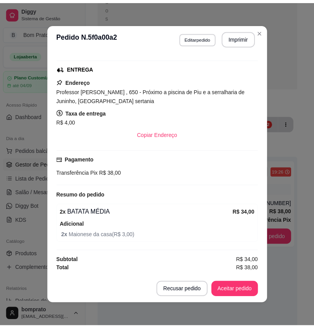
scroll to position [0, 0]
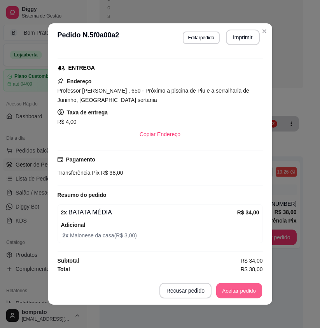
click at [253, 291] on button "Aceitar pedido" at bounding box center [239, 290] width 46 height 15
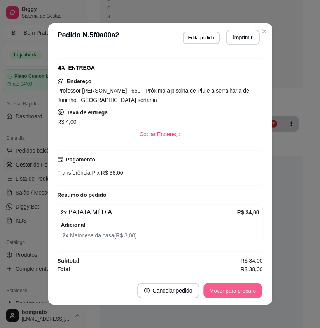
click at [253, 291] on button "Mover para preparo" at bounding box center [232, 290] width 58 height 15
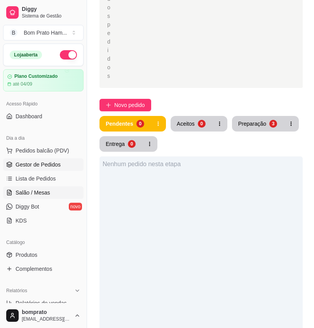
click at [57, 187] on link "Salão / Mesas" at bounding box center [43, 192] width 80 height 12
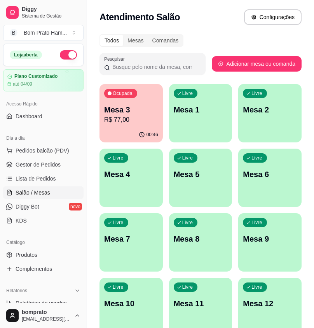
click at [122, 119] on p "R$ 77,00" at bounding box center [131, 119] width 54 height 9
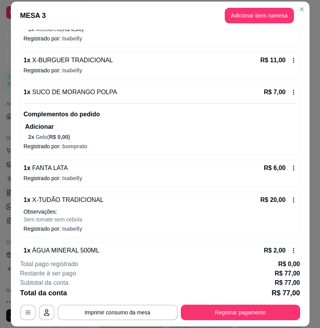
scroll to position [176, 0]
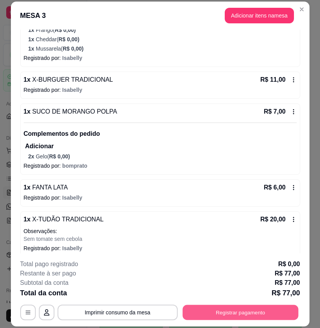
click at [277, 310] on button "Registrar pagamento" at bounding box center [240, 311] width 116 height 15
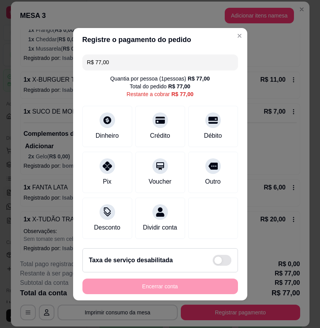
drag, startPoint x: 115, startPoint y: 59, endPoint x: 71, endPoint y: 54, distance: 43.8
click at [73, 54] on div "R$ 77,00 Quantia por pessoa ( 1 pessoas) R$ 77,00 Total do pedido R$ 77,00 Rest…" at bounding box center [160, 146] width 174 height 190
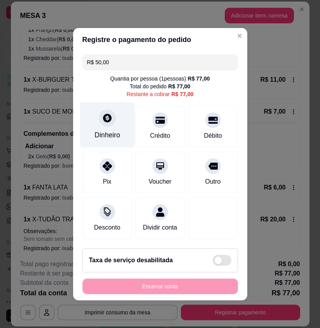
click at [113, 122] on div "Dinheiro" at bounding box center [107, 124] width 55 height 45
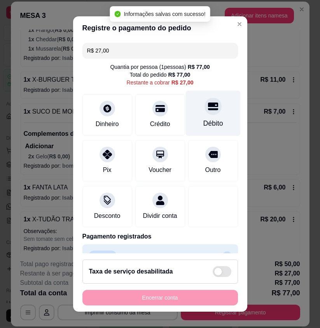
click at [199, 116] on div "Débito" at bounding box center [212, 113] width 55 height 45
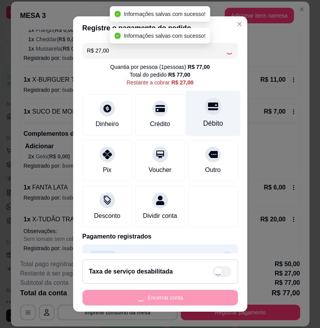
type input "R$ 0,00"
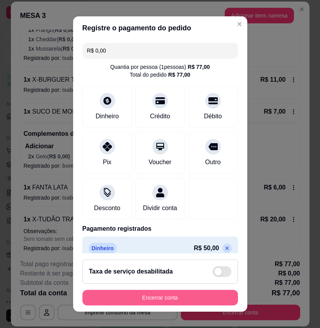
click at [183, 297] on button "Encerrar conta" at bounding box center [159, 297] width 155 height 16
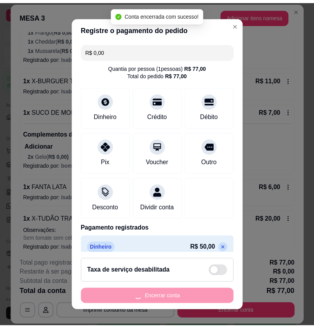
scroll to position [0, 0]
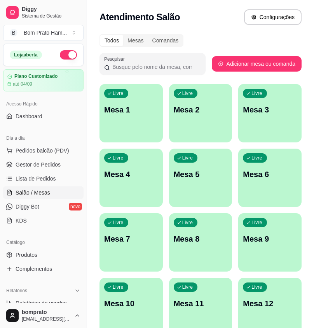
click at [69, 172] on ul "Pedidos balcão (PDV) Gestor de Pedidos Lista de Pedidos Salão / Mesas Diggy Bot…" at bounding box center [43, 185] width 80 height 82
click at [67, 169] on link "Gestor de Pedidos" at bounding box center [43, 164] width 80 height 12
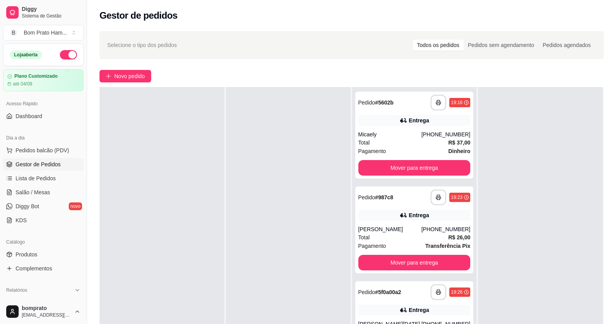
drag, startPoint x: 368, startPoint y: 181, endPoint x: 307, endPoint y: 121, distance: 84.9
click at [307, 121] on div at bounding box center [288, 249] width 125 height 324
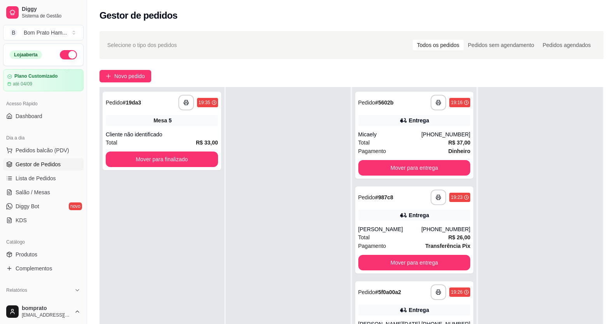
drag, startPoint x: 307, startPoint y: 121, endPoint x: 277, endPoint y: 122, distance: 29.9
click at [277, 122] on div at bounding box center [288, 249] width 125 height 324
click at [181, 122] on div "Mesa 5" at bounding box center [162, 120] width 112 height 11
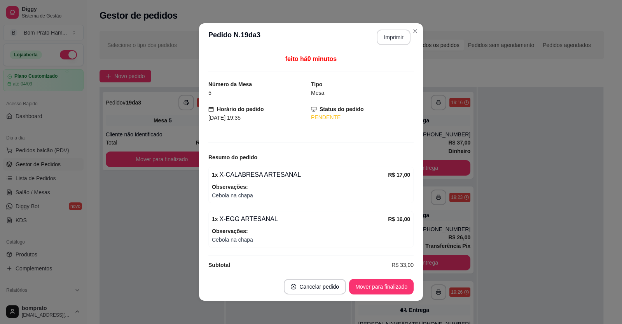
click at [314, 35] on button "Imprimir" at bounding box center [394, 38] width 34 height 16
click at [314, 286] on button "Mover para finalizado" at bounding box center [381, 286] width 63 height 15
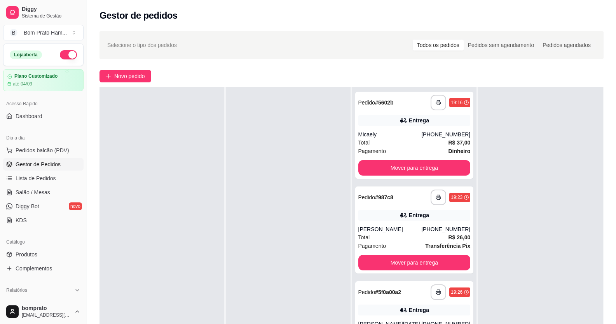
click at [314, 25] on div "Gestor de pedidos" at bounding box center [351, 13] width 529 height 26
drag, startPoint x: 395, startPoint y: 25, endPoint x: 277, endPoint y: 109, distance: 144.6
click at [265, 117] on div at bounding box center [288, 249] width 125 height 324
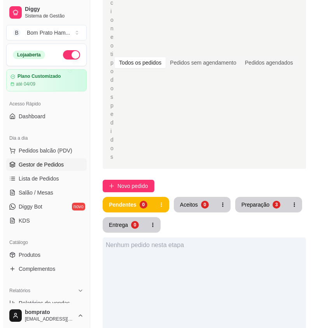
scroll to position [155, 0]
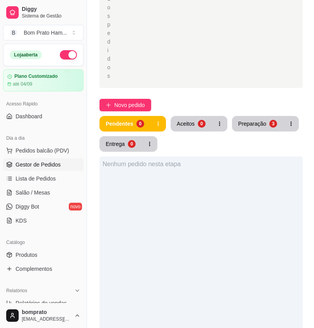
click at [199, 209] on div "Nenhum pedido nesta etapa" at bounding box center [200, 320] width 203 height 328
click at [200, 209] on div "Nenhum pedido nesta etapa" at bounding box center [200, 320] width 203 height 328
drag, startPoint x: 255, startPoint y: 205, endPoint x: 210, endPoint y: 186, distance: 48.4
click at [210, 186] on div "Nenhum pedido nesta etapa" at bounding box center [200, 320] width 203 height 328
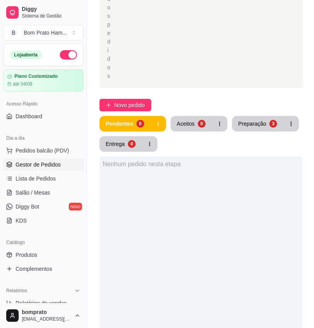
click at [188, 203] on div "Nenhum pedido nesta etapa" at bounding box center [200, 320] width 203 height 328
click at [263, 120] on div "Preparação" at bounding box center [252, 124] width 28 height 8
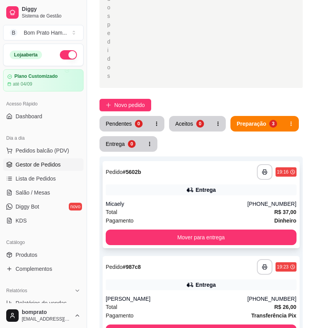
click at [221, 184] on div "Entrega" at bounding box center [201, 189] width 191 height 11
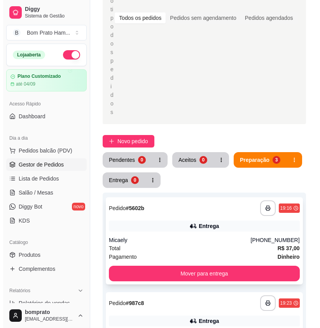
scroll to position [117, 0]
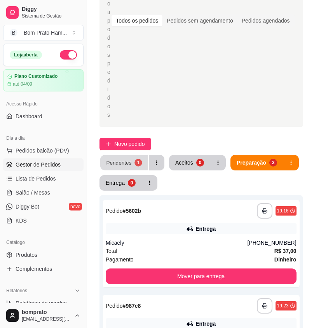
click at [119, 155] on button "Pendentes 1" at bounding box center [124, 162] width 48 height 15
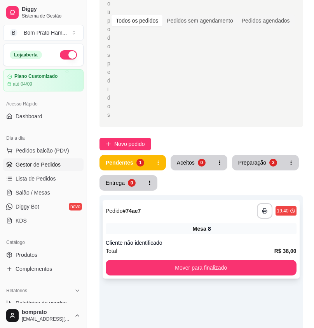
click at [211, 200] on div "**********" at bounding box center [201, 239] width 197 height 78
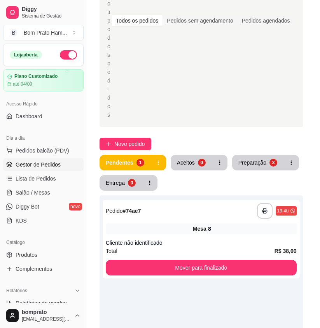
click at [247, 60] on button "Imprimir" at bounding box center [243, 55] width 34 height 16
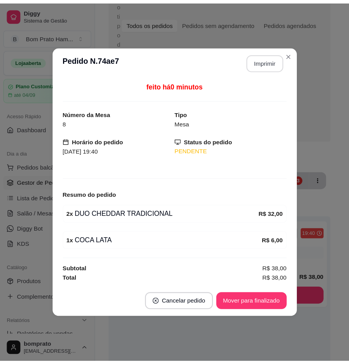
scroll to position [0, 0]
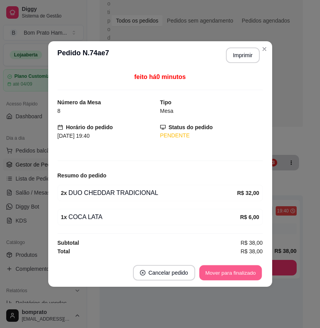
click at [255, 266] on button "Mover para finalizado" at bounding box center [230, 272] width 63 height 15
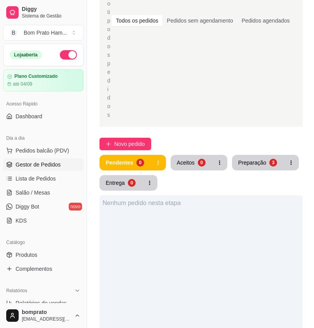
drag, startPoint x: 317, startPoint y: 172, endPoint x: 289, endPoint y: 31, distance: 144.3
click at [289, 31] on div "Selecione o tipo dos pedidos Todos os pedidos Pedidos sem agendamento Pedidos a…" at bounding box center [201, 20] width 188 height 197
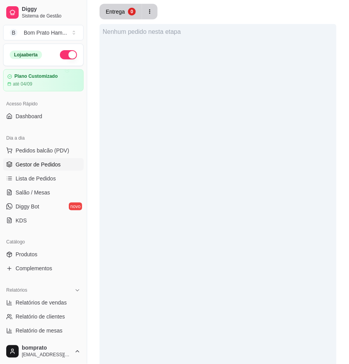
drag, startPoint x: 268, startPoint y: 0, endPoint x: 308, endPoint y: 189, distance: 193.3
click at [308, 189] on div "Nenhum pedido nesta etapa" at bounding box center [217, 206] width 237 height 364
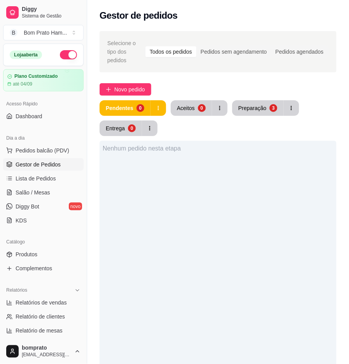
click at [305, 162] on div "Nenhum pedido nesta etapa" at bounding box center [217, 323] width 237 height 364
click at [314, 213] on div "Nenhum pedido nesta etapa" at bounding box center [217, 323] width 237 height 364
click at [254, 104] on div "Preparação" at bounding box center [252, 108] width 28 height 8
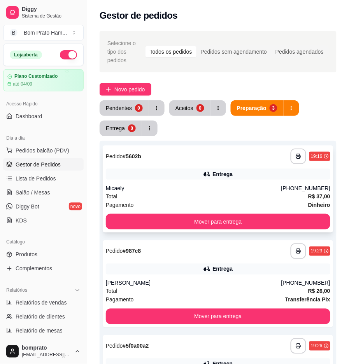
click at [245, 155] on div "**********" at bounding box center [218, 188] width 230 height 87
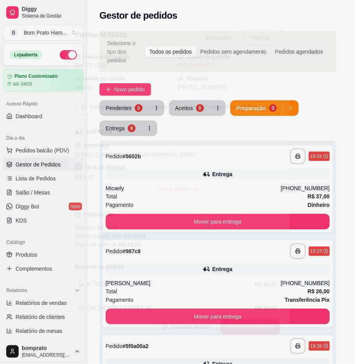
scroll to position [65, 0]
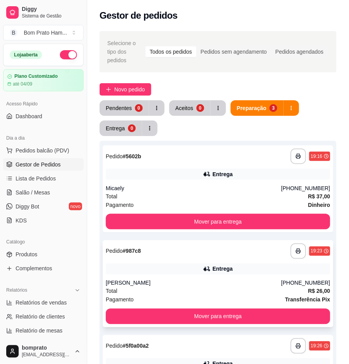
click at [227, 265] on div "Entrega" at bounding box center [222, 269] width 20 height 8
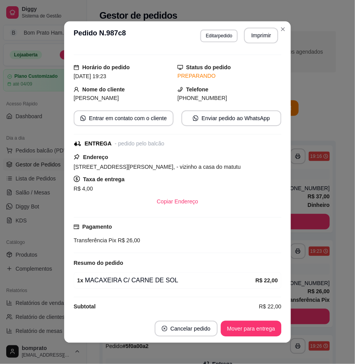
scroll to position [24, 0]
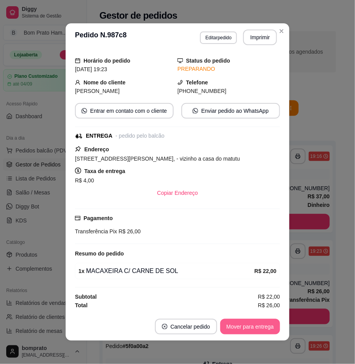
click at [256, 324] on button "Mover para entrega" at bounding box center [250, 327] width 60 height 16
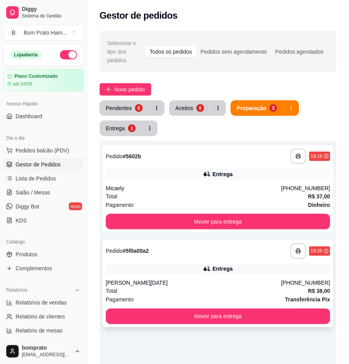
click at [234, 267] on div "**********" at bounding box center [218, 283] width 230 height 87
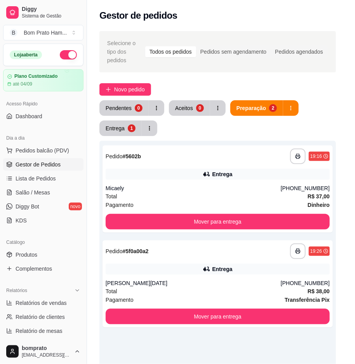
scroll to position [79, 0]
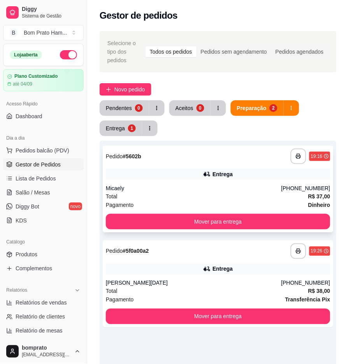
click at [259, 173] on div "**********" at bounding box center [218, 188] width 230 height 87
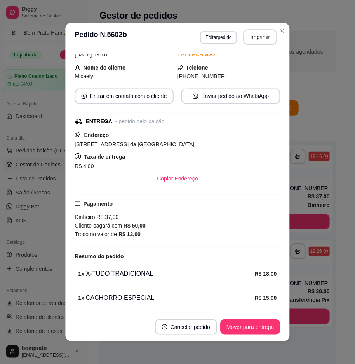
scroll to position [65, 0]
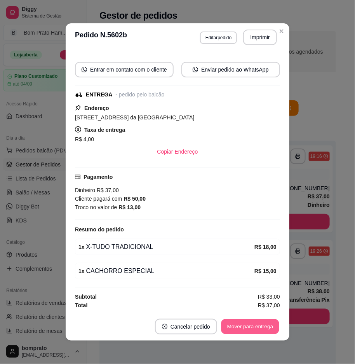
click at [263, 327] on button "Mover para entrega" at bounding box center [250, 326] width 58 height 15
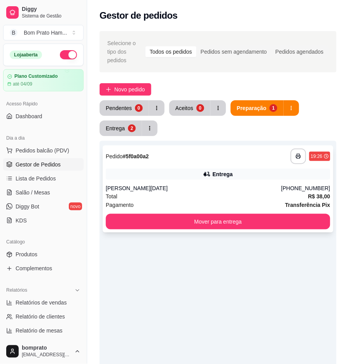
click at [188, 184] on div "Ana Lucia Ferreira Aleixo dos Santos" at bounding box center [193, 188] width 175 height 8
click at [121, 124] on button "Entrega 2" at bounding box center [120, 128] width 42 height 16
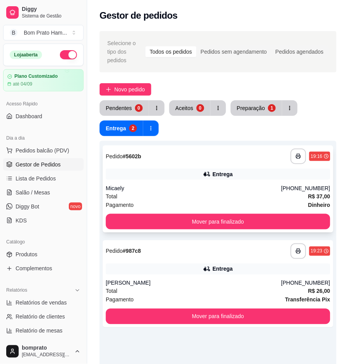
click at [182, 184] on div "Micaely" at bounding box center [193, 188] width 175 height 8
click at [263, 104] on button "Preparação 1" at bounding box center [255, 108] width 51 height 16
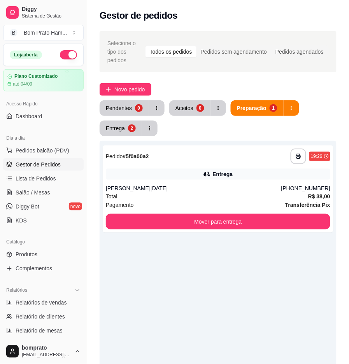
click at [312, 83] on div "Novo pedido" at bounding box center [217, 89] width 237 height 12
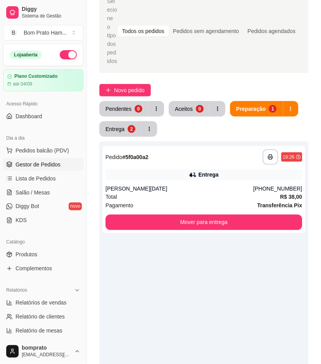
scroll to position [0, 0]
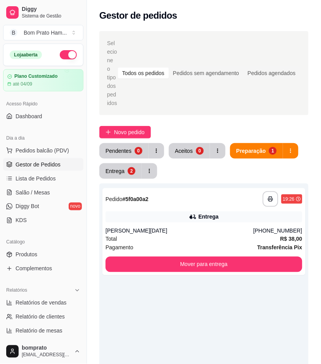
click at [223, 45] on div "Selecione o tipo dos pedidos Todos os pedidos Pedidos sem agendamento Pedidos a…" at bounding box center [204, 73] width 194 height 68
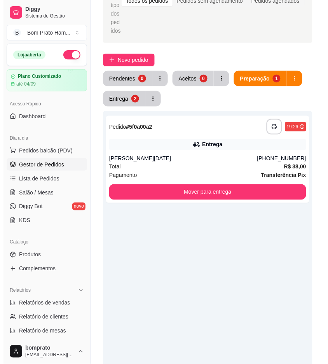
scroll to position [86, 0]
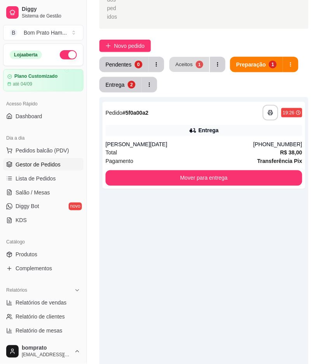
click at [180, 61] on div "Aceitos" at bounding box center [184, 64] width 17 height 7
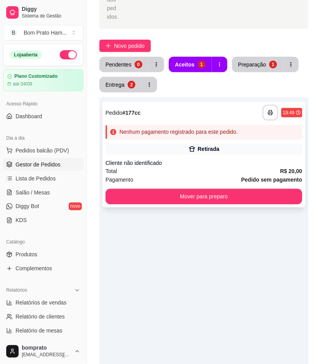
click at [205, 144] on div "Retirada" at bounding box center [204, 149] width 197 height 11
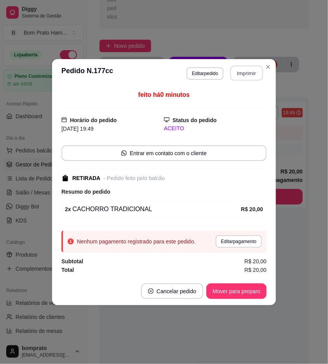
click at [242, 72] on button "Imprimir" at bounding box center [246, 72] width 33 height 15
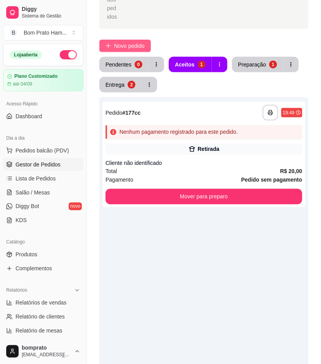
click at [117, 42] on span "Novo pedido" at bounding box center [129, 46] width 31 height 9
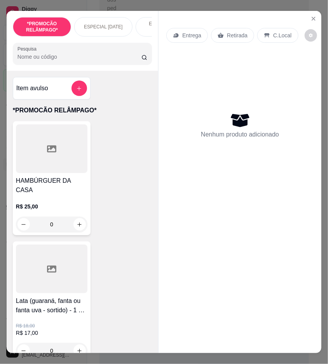
click at [68, 58] on input "Pesquisa" at bounding box center [79, 57] width 124 height 8
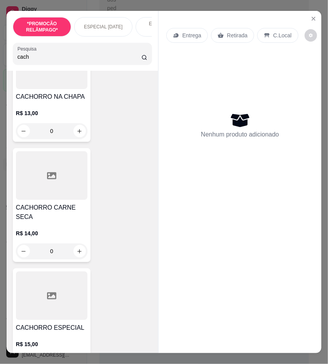
scroll to position [1079, 0]
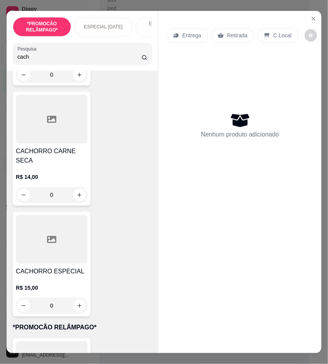
type input "cach"
click at [68, 218] on div at bounding box center [51, 239] width 71 height 49
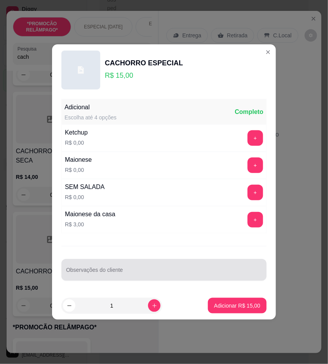
click at [180, 263] on div at bounding box center [164, 270] width 196 height 16
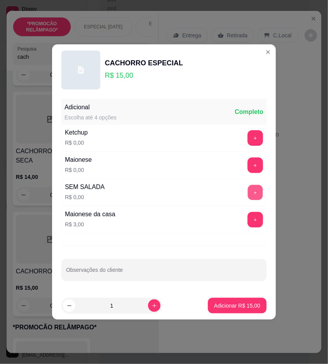
click at [248, 194] on button "+" at bounding box center [255, 192] width 15 height 15
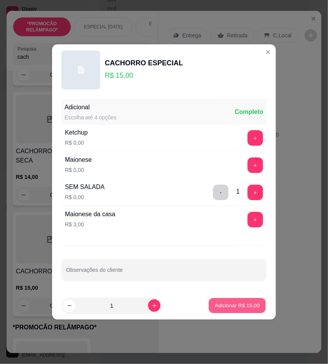
click at [237, 304] on p "Adicionar R$ 15,00" at bounding box center [237, 305] width 45 height 7
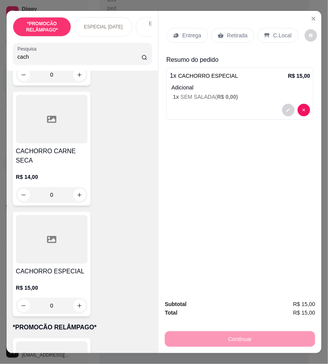
click at [231, 31] on p "Retirada" at bounding box center [237, 35] width 21 height 8
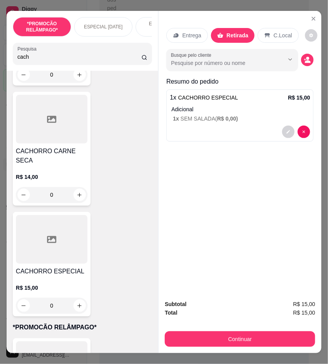
drag, startPoint x: 253, startPoint y: 277, endPoint x: 240, endPoint y: 302, distance: 28.3
click at [244, 300] on div "Entrega Retirada C.Local Busque pelo cliente Resumo do pedido 1 x CACHORRO ESPE…" at bounding box center [239, 182] width 163 height 342
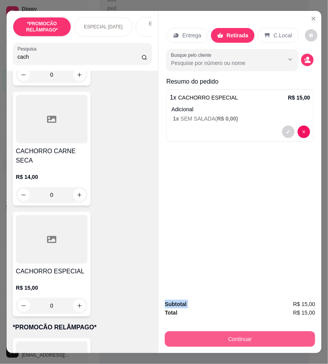
click at [253, 327] on button "Continuar" at bounding box center [240, 339] width 150 height 16
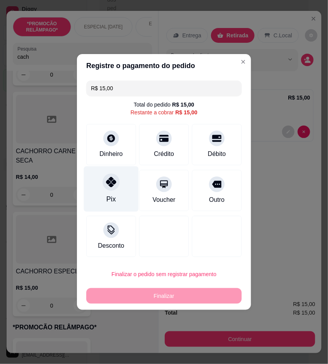
click at [109, 187] on icon at bounding box center [111, 182] width 10 height 10
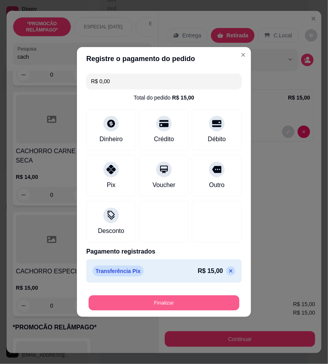
click at [184, 306] on button "Finalizar" at bounding box center [164, 302] width 151 height 15
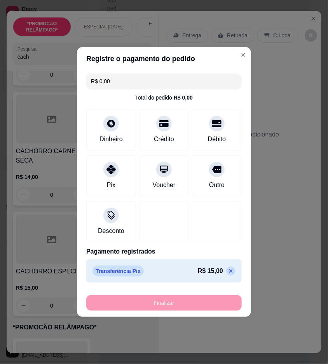
type input "-R$ 15,00"
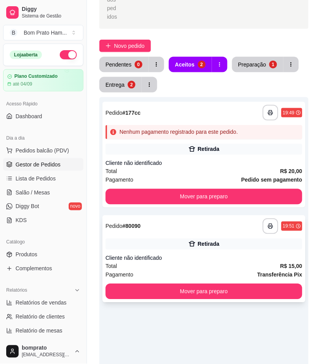
click at [198, 244] on div "**********" at bounding box center [204, 258] width 203 height 87
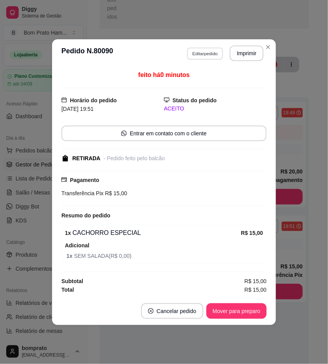
click at [206, 54] on button "Editar pedido" at bounding box center [205, 53] width 36 height 12
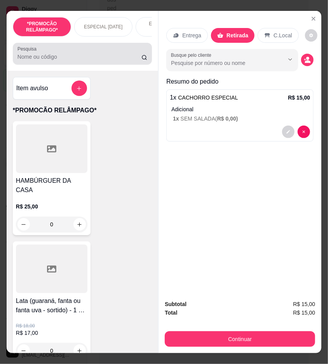
click at [65, 58] on input "Pesquisa" at bounding box center [79, 57] width 124 height 8
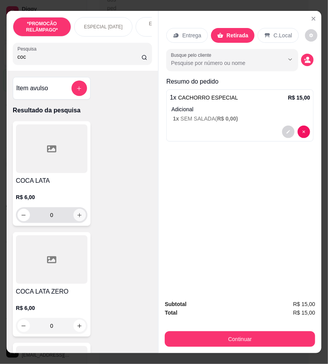
type input "coc"
click at [78, 218] on icon "increase-product-quantity" at bounding box center [80, 215] width 6 height 6
type input "1"
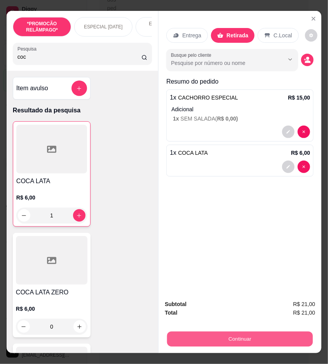
click at [271, 327] on button "Continuar" at bounding box center [240, 338] width 146 height 15
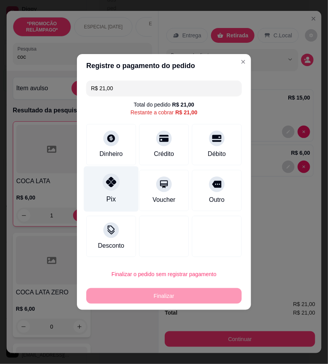
click at [120, 203] on div "Pix" at bounding box center [111, 188] width 55 height 45
type input "R$ 0,00"
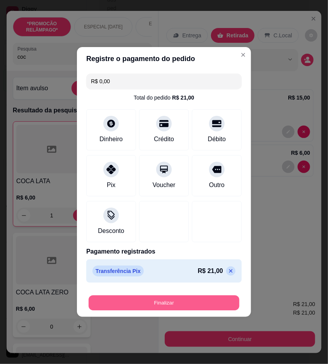
click at [184, 302] on button "Finalizar" at bounding box center [164, 302] width 151 height 15
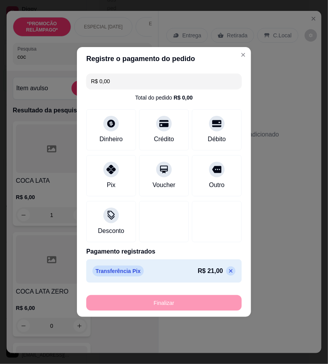
type input "0"
type input "-R$ 21,00"
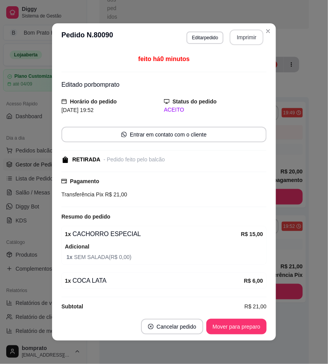
click at [251, 31] on button "Imprimir" at bounding box center [247, 38] width 34 height 16
click at [240, 327] on button "Mover para preparo" at bounding box center [236, 327] width 60 height 16
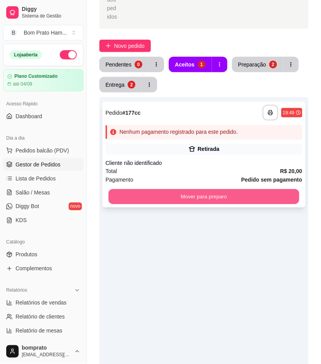
click at [235, 190] on button "Mover para preparo" at bounding box center [204, 196] width 191 height 15
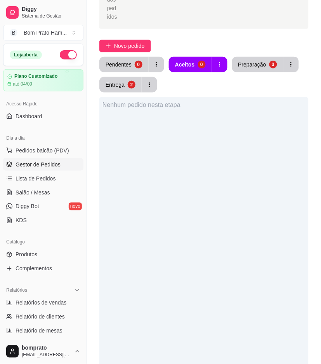
click at [257, 283] on div "Nenhum pedido nesta etapa" at bounding box center [203, 279] width 209 height 364
click at [258, 61] on div "Preparação" at bounding box center [253, 65] width 28 height 8
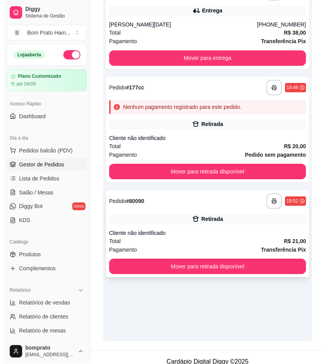
scroll to position [206, 0]
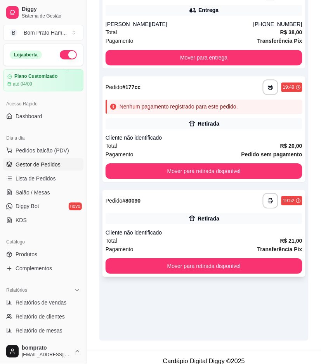
click at [205, 229] on div "Cliente não identificado" at bounding box center [204, 233] width 197 height 8
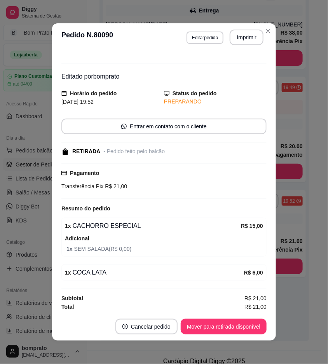
scroll to position [10, 0]
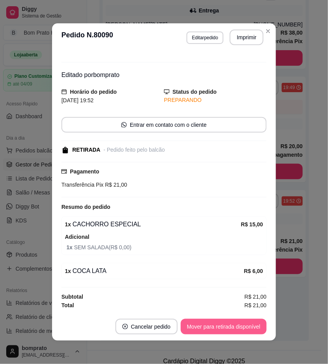
click at [232, 321] on button "Mover para retirada disponível" at bounding box center [224, 327] width 86 height 16
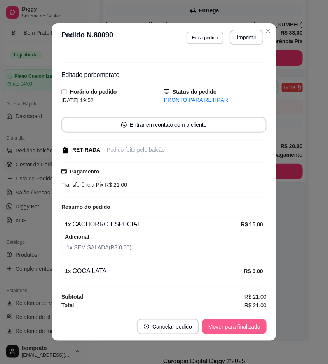
click at [254, 323] on button "Mover para finalizado" at bounding box center [234, 327] width 65 height 16
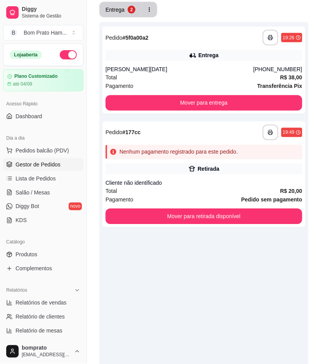
scroll to position [146, 0]
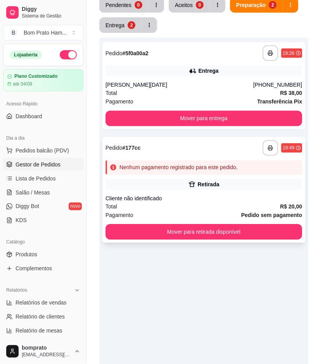
click at [194, 184] on div "**********" at bounding box center [204, 190] width 203 height 106
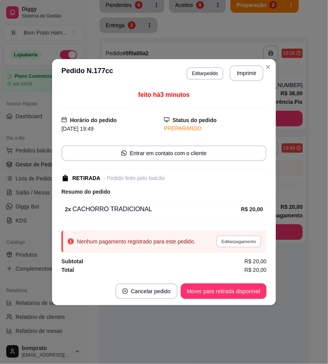
click at [242, 236] on button "Editar pagamento" at bounding box center [238, 241] width 45 height 12
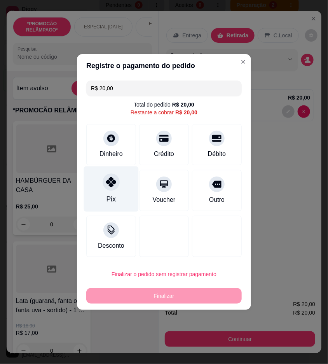
click at [111, 196] on div "Pix" at bounding box center [110, 199] width 9 height 10
type input "R$ 0,00"
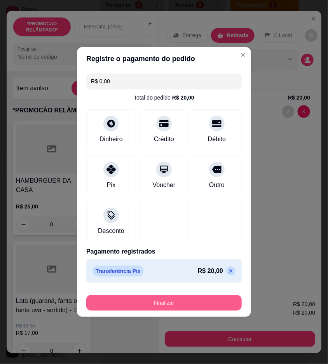
click at [185, 300] on button "Finalizar" at bounding box center [163, 303] width 155 height 16
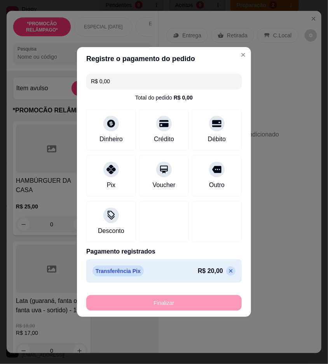
type input "0"
type input "-R$ 20,00"
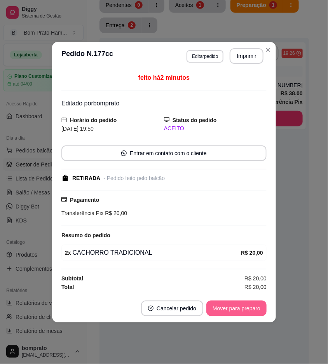
click at [239, 306] on button "Mover para preparo" at bounding box center [236, 308] width 60 height 16
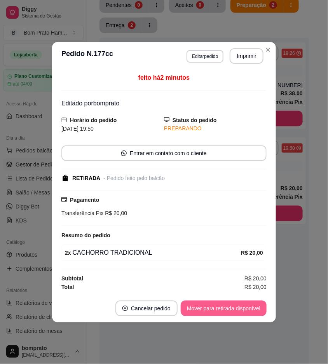
click at [239, 306] on button "Mover para retirada disponível" at bounding box center [224, 308] width 86 height 16
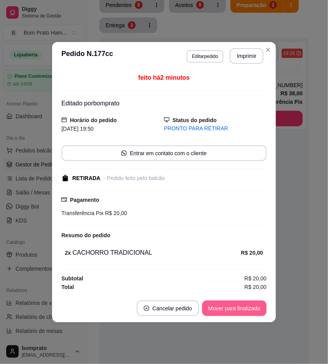
click at [239, 306] on button "Mover para finalizado" at bounding box center [234, 308] width 65 height 16
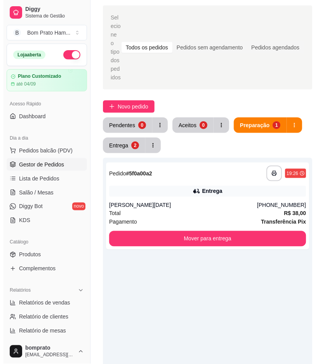
scroll to position [16, 0]
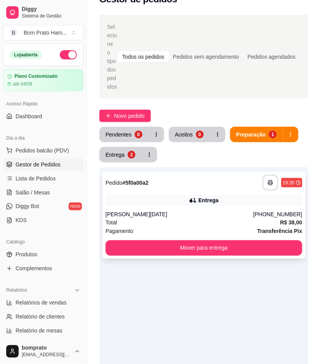
click at [230, 181] on div "**********" at bounding box center [204, 215] width 203 height 87
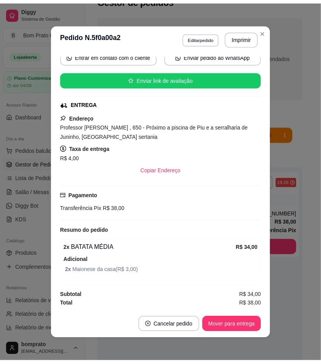
scroll to position [2, 0]
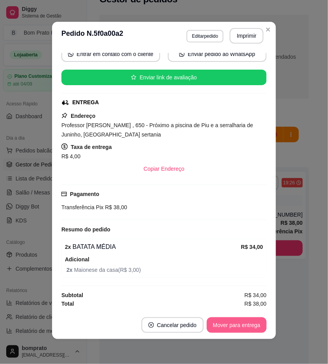
click at [225, 323] on button "Mover para entrega" at bounding box center [237, 325] width 60 height 16
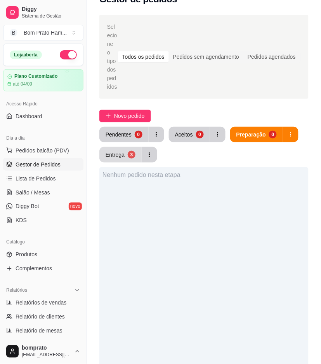
click at [123, 151] on button "Entrega 3" at bounding box center [120, 155] width 42 height 16
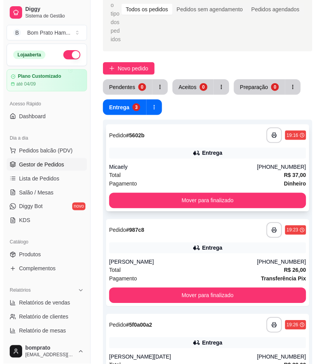
scroll to position [103, 0]
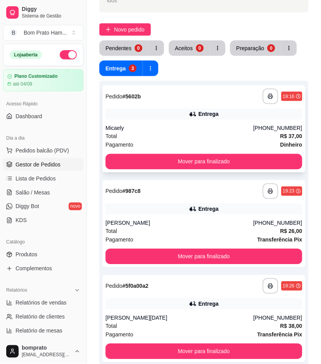
click at [195, 194] on div "**********" at bounding box center [204, 223] width 203 height 87
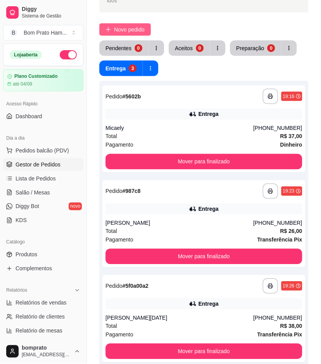
click at [136, 23] on button "Novo pedido" at bounding box center [125, 29] width 52 height 12
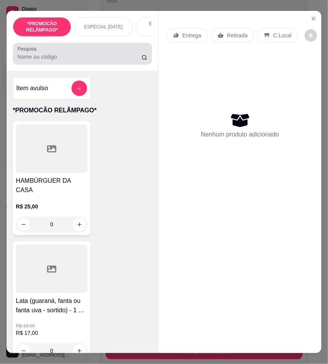
click at [71, 58] on input "Pesquisa" at bounding box center [79, 57] width 124 height 8
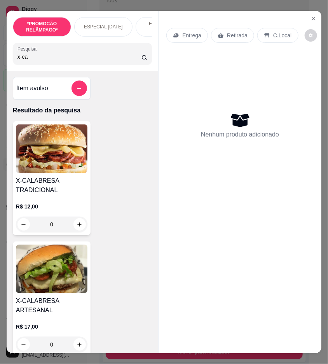
type input "x-ca"
click at [77, 226] on div "0" at bounding box center [51, 224] width 71 height 16
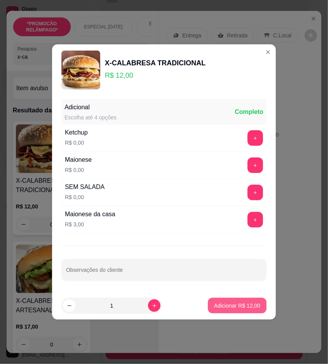
click at [246, 301] on button "Adicionar R$ 12,00" at bounding box center [237, 306] width 59 height 16
type input "1"
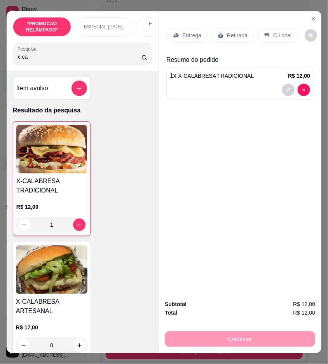
click at [38, 57] on input "x-ca" at bounding box center [79, 57] width 124 height 8
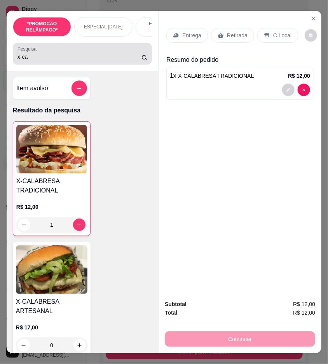
click at [41, 55] on div "x-ca" at bounding box center [82, 54] width 130 height 16
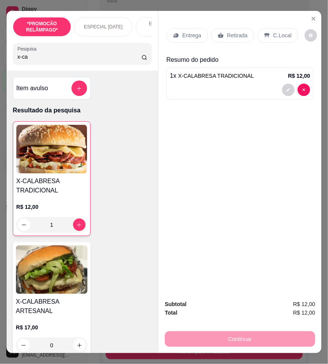
click at [41, 56] on div "x-ca" at bounding box center [82, 54] width 130 height 16
click at [41, 56] on input "x-ca" at bounding box center [79, 57] width 124 height 8
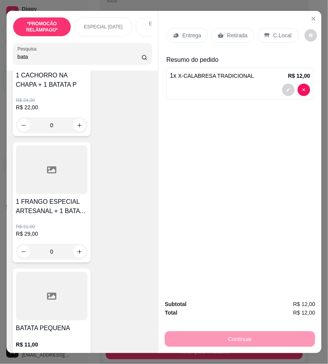
scroll to position [259, 0]
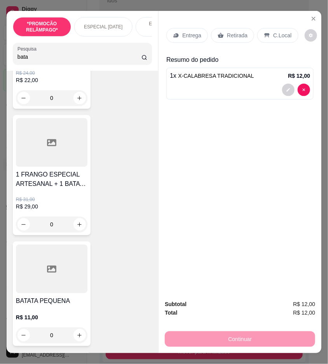
type input "bata"
click at [79, 327] on div "0" at bounding box center [51, 335] width 71 height 16
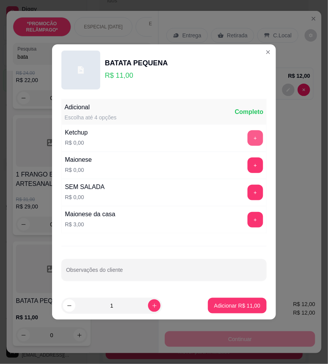
click at [248, 142] on button "+" at bounding box center [256, 138] width 16 height 16
click at [248, 167] on button "+" at bounding box center [256, 165] width 16 height 16
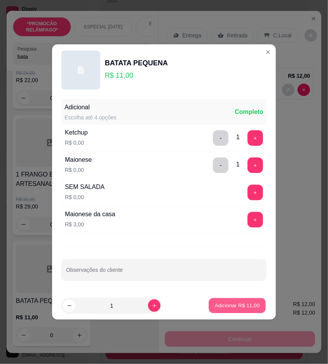
click at [242, 298] on button "Adicionar R$ 11,00" at bounding box center [237, 305] width 57 height 15
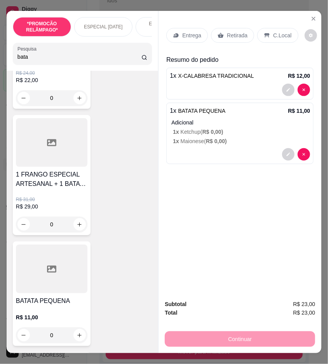
click at [178, 34] on div "Entrega" at bounding box center [187, 35] width 42 height 15
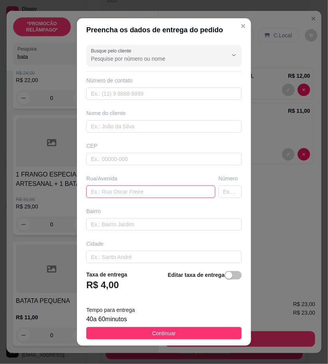
paste input "travessa imaculada Conceição n96"
type input "travessa imaculada Conceição n96"
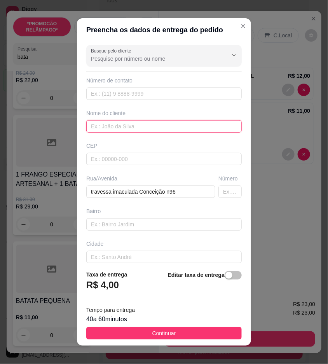
paste input "Rafaela"
type input "Rafaela"
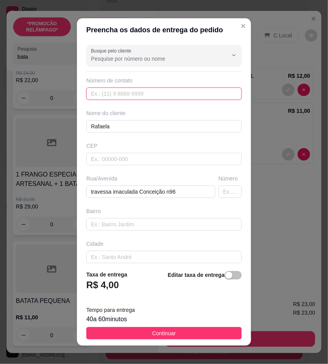
paste input "(87) 9187-4347"
type input "(87) 9187-4347"
click at [207, 327] on button "Continuar" at bounding box center [163, 333] width 155 height 12
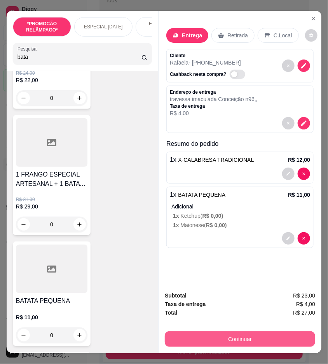
click at [227, 327] on button "Continuar" at bounding box center [240, 339] width 150 height 16
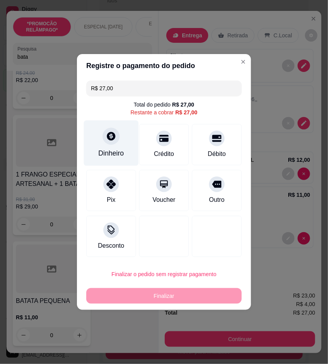
click at [113, 139] on icon at bounding box center [111, 136] width 9 height 9
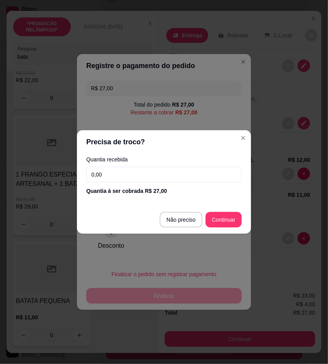
click at [163, 168] on input "0,00" at bounding box center [163, 175] width 155 height 16
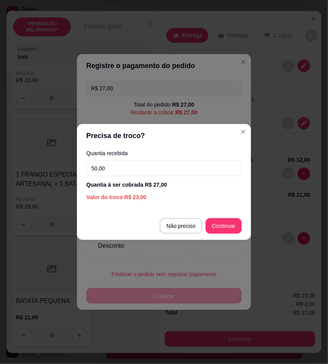
type input "50,00"
click at [221, 218] on footer "Não preciso Continuar" at bounding box center [164, 226] width 174 height 28
type input "R$ 0,00"
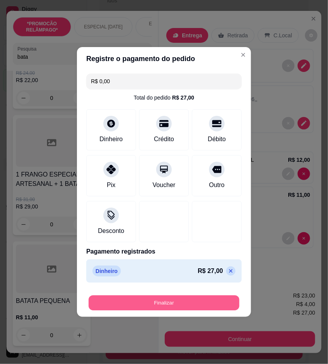
click at [227, 302] on button "Finalizar" at bounding box center [164, 302] width 151 height 15
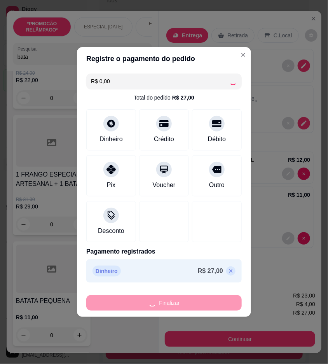
type input "0"
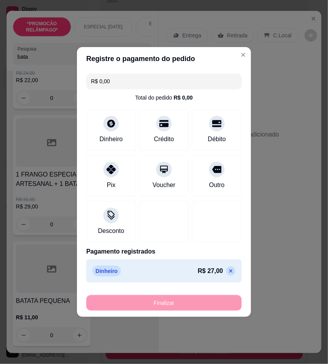
type input "-R$ 27,00"
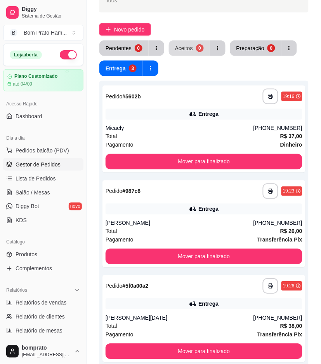
click at [179, 44] on div "Aceitos" at bounding box center [184, 48] width 18 height 8
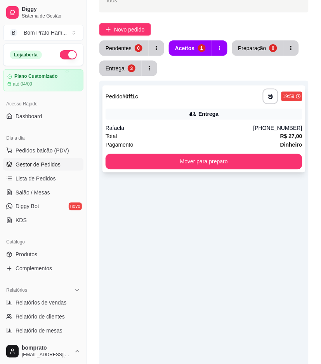
click at [203, 110] on div "Entrega" at bounding box center [209, 114] width 20 height 8
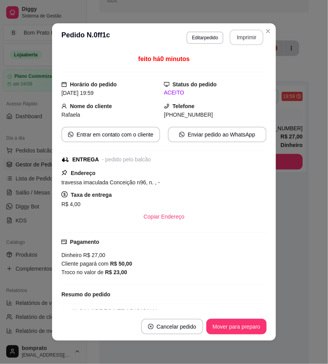
click at [244, 43] on button "Imprimir" at bounding box center [247, 38] width 34 height 16
click at [249, 324] on button "Mover para preparo" at bounding box center [236, 326] width 58 height 15
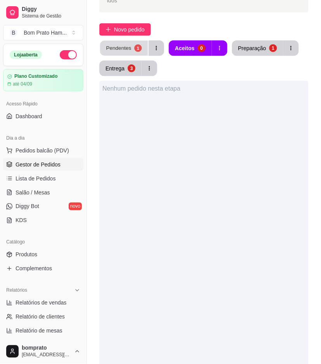
click at [107, 44] on div "Pendentes" at bounding box center [118, 47] width 25 height 7
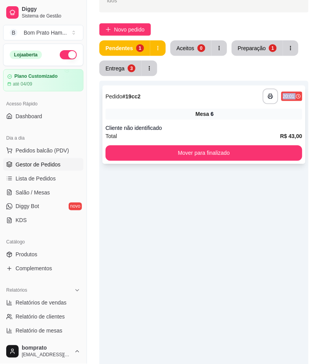
drag, startPoint x: 152, startPoint y: 95, endPoint x: 156, endPoint y: 103, distance: 9.2
click at [156, 103] on div "**********" at bounding box center [204, 124] width 203 height 78
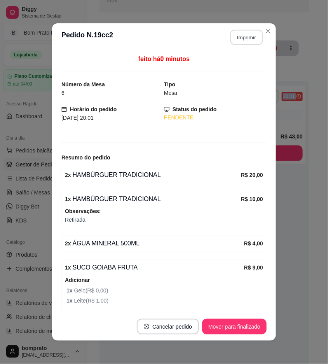
click at [246, 36] on button "Imprimir" at bounding box center [246, 37] width 33 height 15
click at [238, 327] on button "Mover para finalizado" at bounding box center [234, 327] width 65 height 16
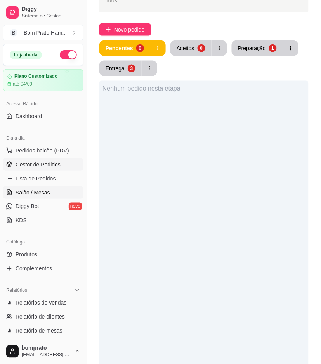
drag, startPoint x: 46, startPoint y: 194, endPoint x: 52, endPoint y: 190, distance: 7.0
click at [46, 194] on span "Salão / Mesas" at bounding box center [33, 192] width 35 height 8
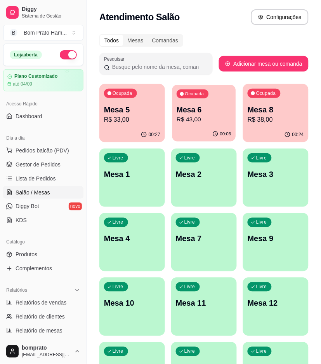
click at [202, 115] on p "R$ 43,00" at bounding box center [204, 119] width 55 height 9
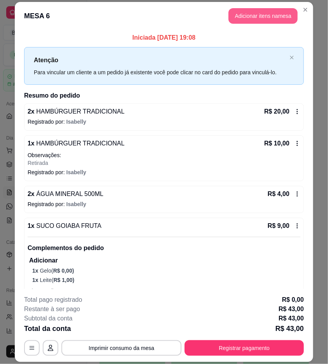
click at [255, 16] on button "Adicionar itens na mesa" at bounding box center [262, 16] width 69 height 16
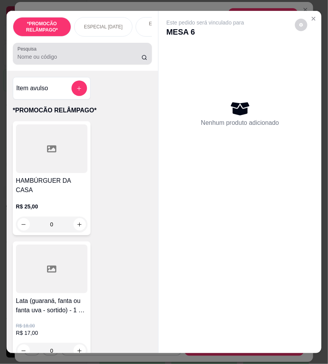
click at [99, 61] on input "Pesquisa" at bounding box center [79, 57] width 124 height 8
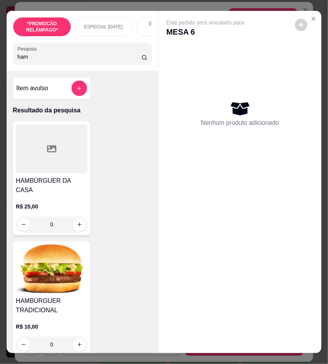
type input "ham"
click at [50, 261] on img at bounding box center [51, 268] width 71 height 49
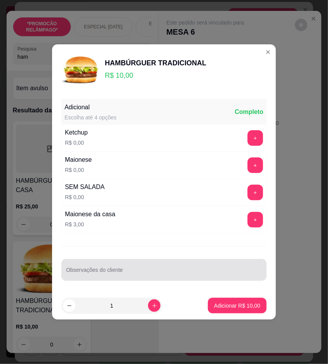
click at [181, 268] on div at bounding box center [164, 270] width 196 height 16
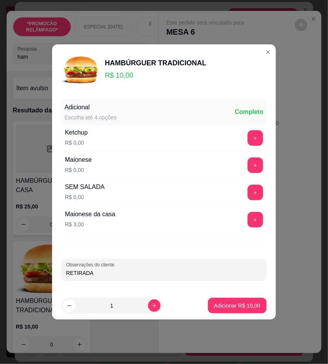
type input "RETIRADA"
click at [226, 311] on button "Adicionar R$ 10,00" at bounding box center [237, 305] width 57 height 15
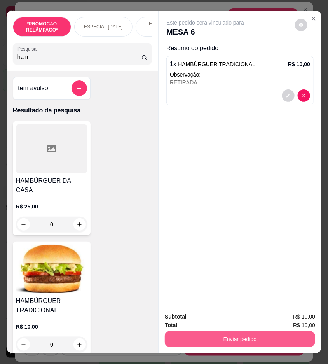
click at [297, 327] on button "Enviar pedido" at bounding box center [240, 339] width 150 height 16
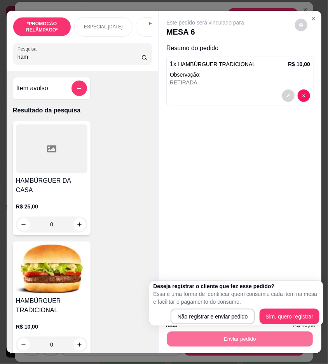
click at [220, 308] on div "Deseja registrar o cliente que fez esse pedido? Essa é uma forma de identificar…" at bounding box center [236, 303] width 166 height 42
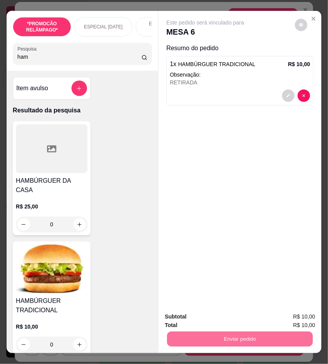
click at [222, 312] on button "Não registrar e enviar pedido" at bounding box center [213, 316] width 81 height 15
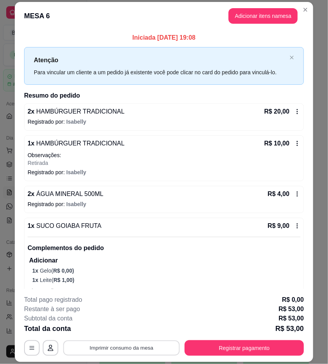
click at [146, 327] on button "Imprimir consumo da mesa" at bounding box center [121, 347] width 117 height 15
click at [304, 17] on header "MESA 6 Adicionar itens na mesa" at bounding box center [164, 16] width 298 height 28
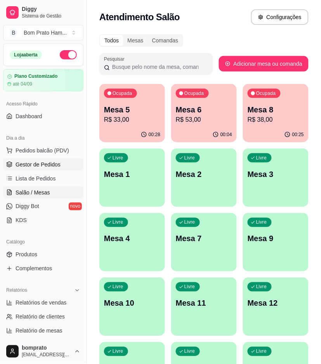
click at [44, 161] on span "Gestor de Pedidos" at bounding box center [38, 164] width 45 height 8
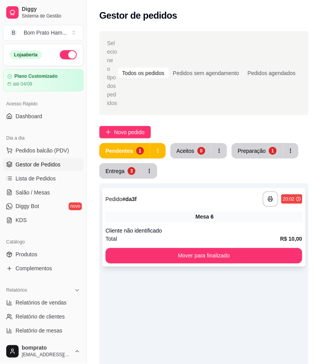
click at [162, 211] on div "Mesa 6" at bounding box center [204, 216] width 197 height 11
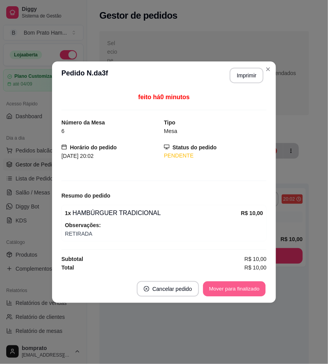
click at [232, 294] on button "Mover para finalizado" at bounding box center [234, 288] width 63 height 15
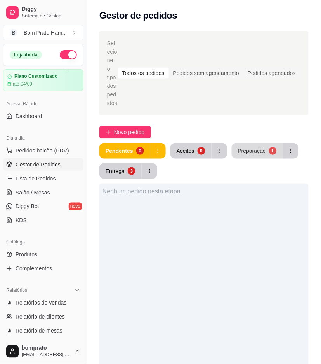
click at [244, 147] on div "Preparação" at bounding box center [252, 151] width 28 height 8
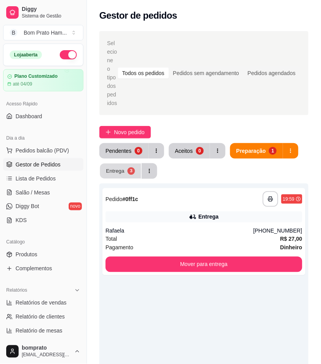
click at [127, 166] on button "Entrega 3" at bounding box center [120, 171] width 41 height 15
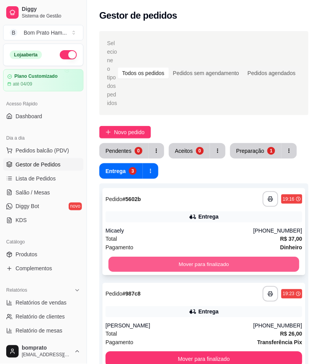
click at [227, 257] on button "Mover para finalizado" at bounding box center [204, 264] width 191 height 15
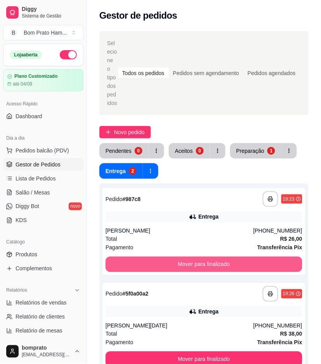
click at [227, 256] on button "Mover para finalizado" at bounding box center [204, 264] width 197 height 16
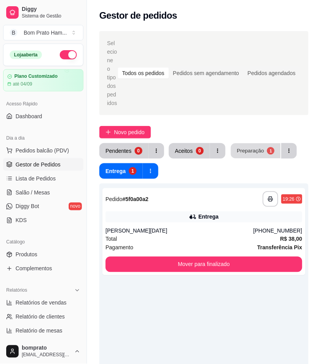
click at [245, 147] on div "Preparação" at bounding box center [250, 150] width 27 height 7
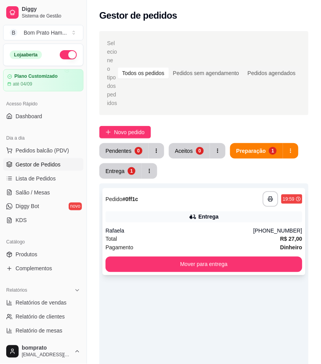
click at [215, 213] on div "Entrega" at bounding box center [209, 217] width 20 height 8
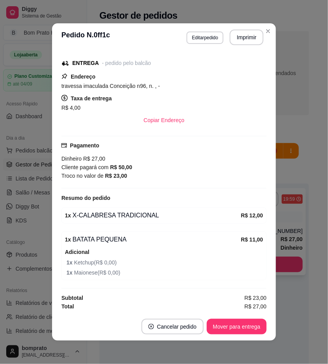
scroll to position [98, 0]
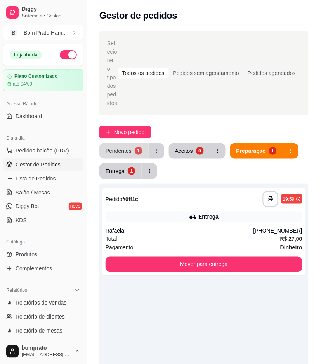
click at [134, 143] on button "Pendentes 1" at bounding box center [123, 151] width 49 height 16
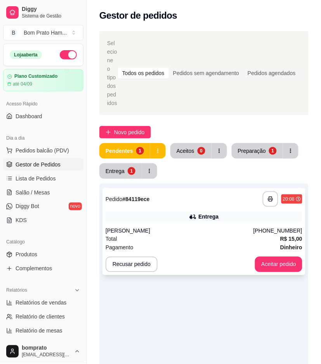
click at [218, 227] on div "[PERSON_NAME]" at bounding box center [180, 231] width 148 height 8
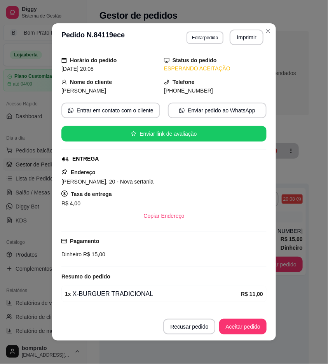
scroll to position [47, 0]
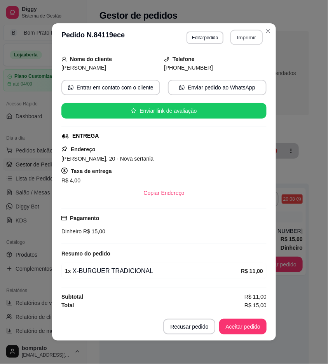
click at [236, 40] on button "Imprimir" at bounding box center [246, 37] width 33 height 15
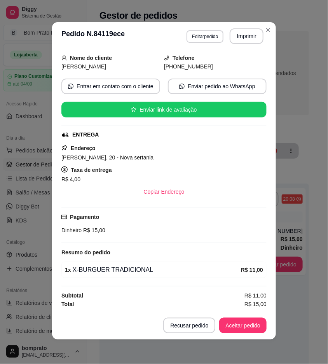
scroll to position [2, 0]
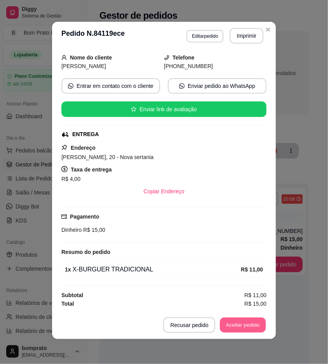
click at [248, 322] on button "Aceitar pedido" at bounding box center [243, 324] width 46 height 15
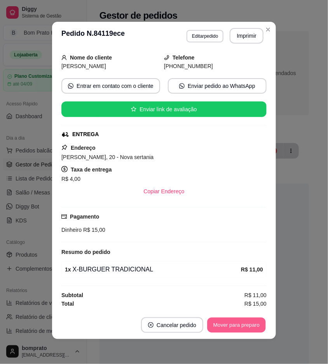
click at [248, 322] on button "Mover para preparo" at bounding box center [236, 324] width 58 height 15
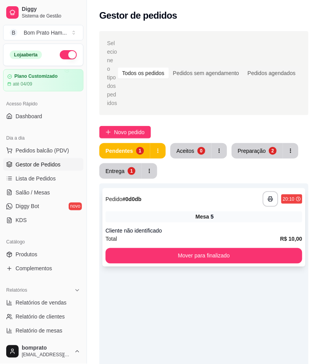
click at [213, 211] on div "Mesa 5" at bounding box center [204, 216] width 197 height 11
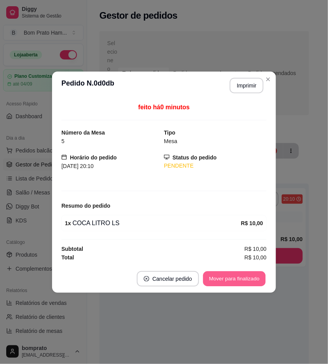
click at [250, 282] on button "Mover para finalizado" at bounding box center [234, 278] width 63 height 15
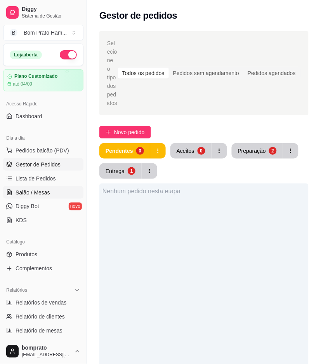
click at [63, 188] on link "Salão / Mesas" at bounding box center [43, 192] width 80 height 12
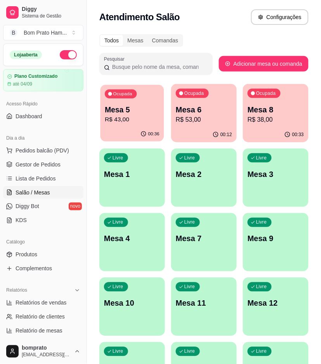
click at [147, 100] on div "Ocupada Mesa 5 R$ 43,00" at bounding box center [133, 106] width 64 height 42
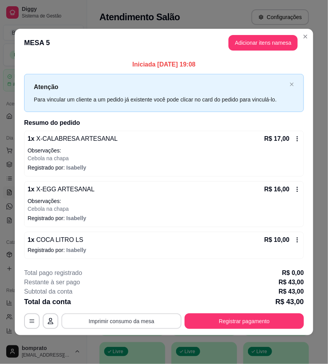
click at [160, 326] on button "Imprimir consumo da mesa" at bounding box center [121, 321] width 120 height 16
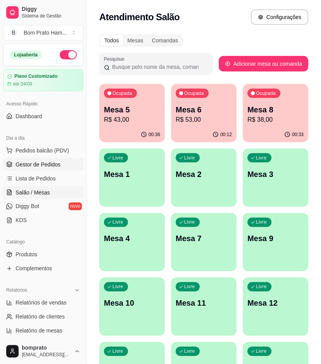
click at [44, 164] on span "Gestor de Pedidos" at bounding box center [38, 164] width 45 height 8
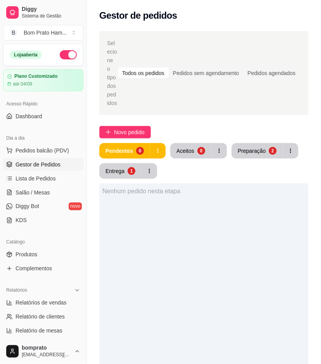
click at [261, 149] on button "Preparação 2" at bounding box center [257, 151] width 51 height 16
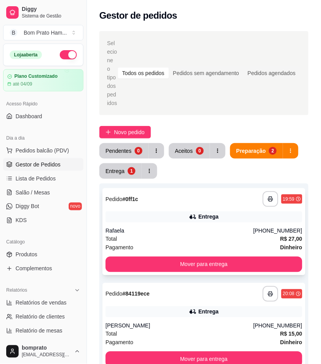
click at [183, 213] on div "Entrega" at bounding box center [204, 216] width 197 height 11
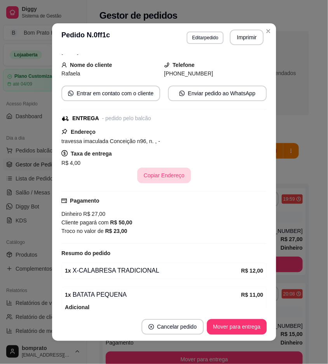
scroll to position [86, 0]
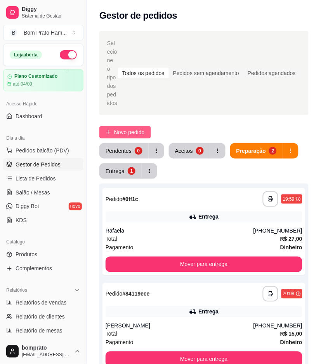
click at [127, 128] on span "Novo pedido" at bounding box center [129, 132] width 31 height 9
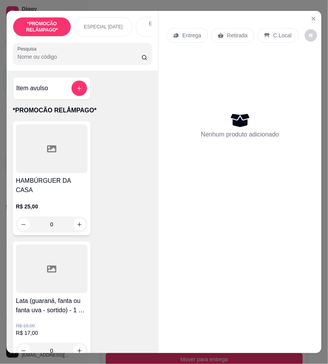
click at [187, 28] on div "Entrega" at bounding box center [187, 35] width 42 height 15
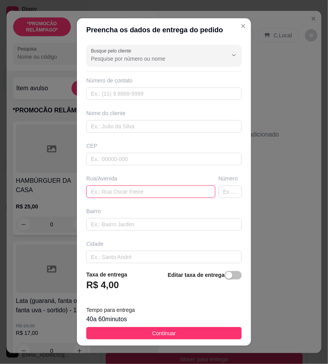
click at [126, 192] on input "text" at bounding box center [150, 191] width 129 height 12
type input "Nova sertania ultima esquina a direita eloide ramos estrada de terra"
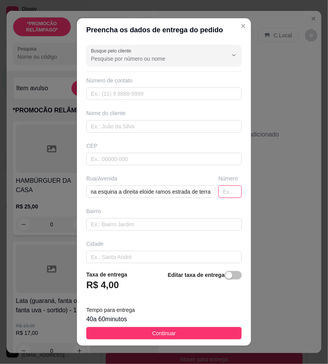
click at [218, 192] on input "text" at bounding box center [229, 191] width 23 height 12
type input "356"
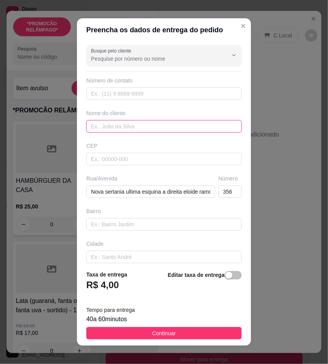
click at [173, 127] on input "text" at bounding box center [163, 126] width 155 height 12
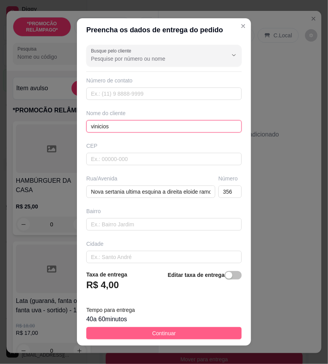
type input "vinicios"
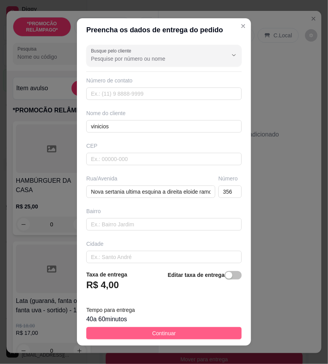
click at [212, 327] on button "Continuar" at bounding box center [163, 333] width 155 height 12
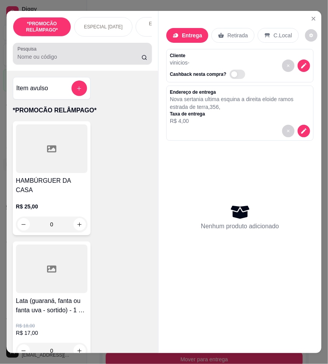
click at [79, 59] on input "Pesquisa" at bounding box center [79, 57] width 124 height 8
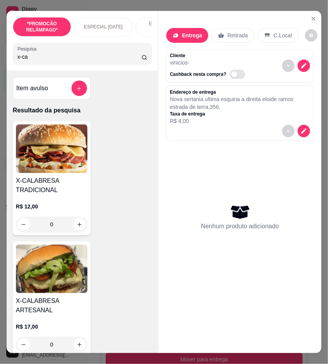
type input "x-ca"
click at [82, 224] on div "0" at bounding box center [51, 224] width 71 height 16
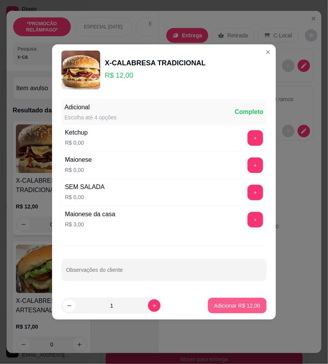
click at [220, 302] on p "Adicionar R$ 12,00" at bounding box center [237, 306] width 46 height 8
type input "1"
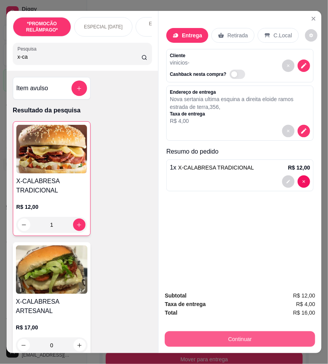
click at [265, 327] on button "Continuar" at bounding box center [240, 339] width 150 height 16
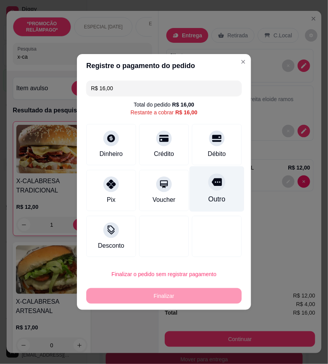
click at [199, 202] on div "Outro" at bounding box center [217, 188] width 55 height 45
type input "R$ 0,00"
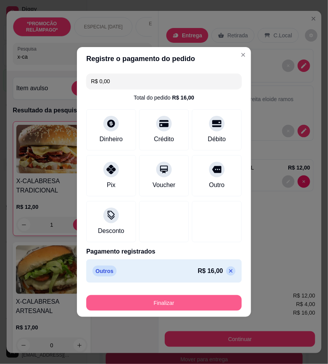
click at [199, 300] on button "Finalizar" at bounding box center [163, 303] width 155 height 16
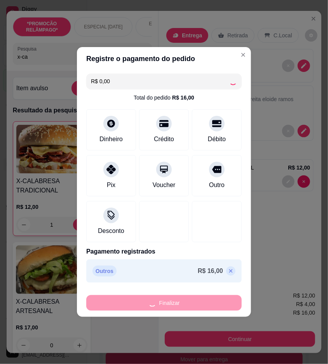
type input "0"
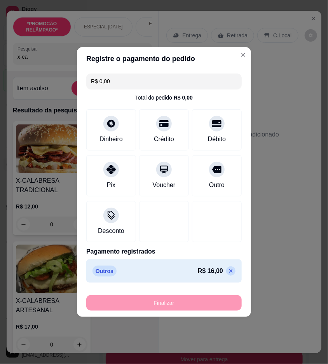
type input "-R$ 16,00"
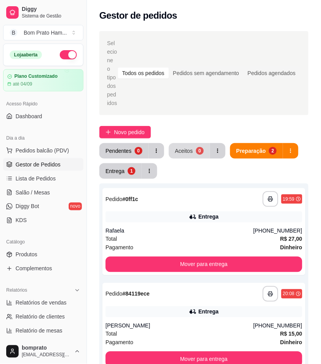
click at [188, 147] on button "Aceitos 0" at bounding box center [189, 151] width 41 height 16
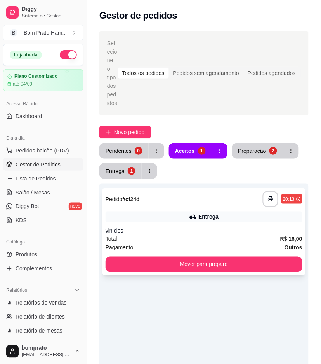
click at [200, 227] on div "vinicios" at bounding box center [204, 231] width 197 height 8
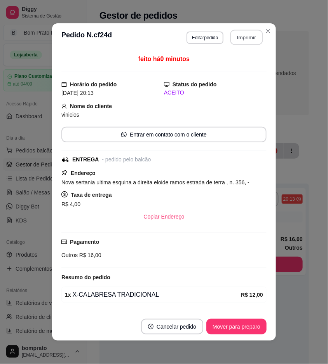
click at [255, 39] on button "Imprimir" at bounding box center [246, 37] width 33 height 15
click at [253, 323] on button "Mover para preparo" at bounding box center [236, 327] width 60 height 16
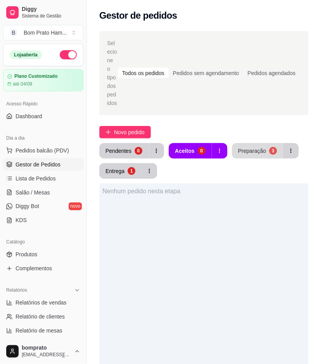
drag, startPoint x: 253, startPoint y: 129, endPoint x: 253, endPoint y: 137, distance: 8.2
click at [253, 137] on div "Selecione o tipo dos pedidos Todos os pedidos Pedidos sem agendamento Pedidos a…" at bounding box center [204, 291] width 234 height 530
click at [253, 143] on button "Preparação 3" at bounding box center [258, 150] width 50 height 15
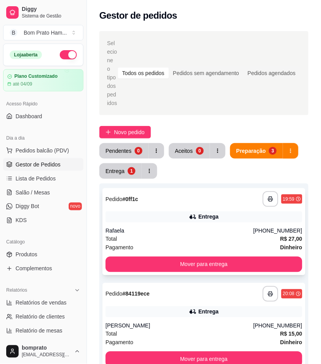
click at [202, 195] on div "**********" at bounding box center [204, 199] width 197 height 16
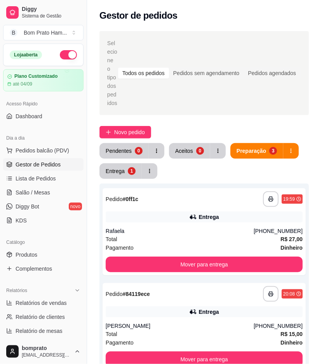
scroll to position [98, 0]
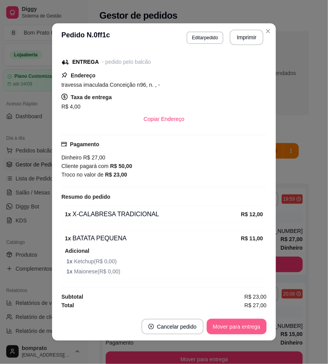
click at [241, 325] on button "Mover para entrega" at bounding box center [237, 327] width 60 height 16
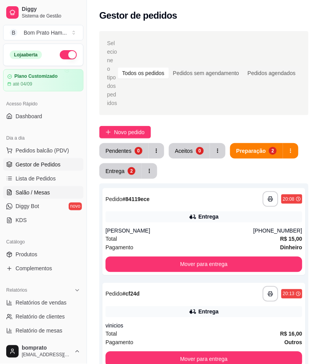
click at [56, 190] on link "Salão / Mesas" at bounding box center [43, 192] width 80 height 12
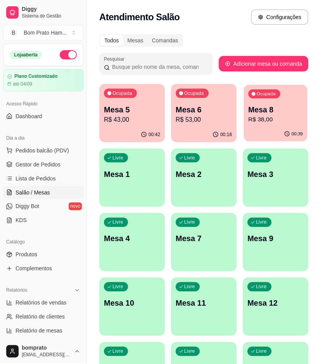
click at [261, 125] on div "Ocupada Mesa 8 R$ 38,00" at bounding box center [276, 106] width 64 height 42
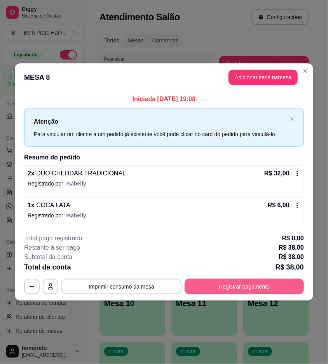
click at [269, 286] on button "Registrar pagamento" at bounding box center [244, 287] width 119 height 16
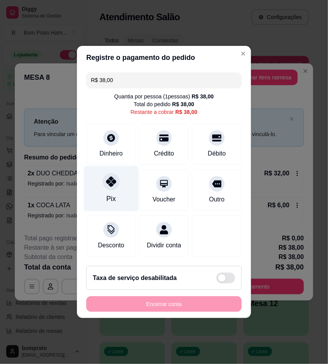
click at [119, 201] on div "Pix" at bounding box center [111, 188] width 55 height 45
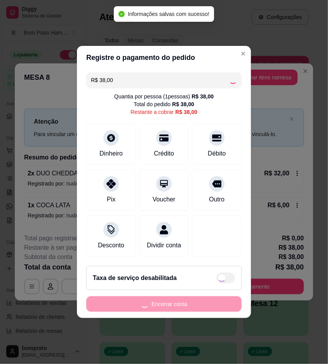
type input "R$ 0,00"
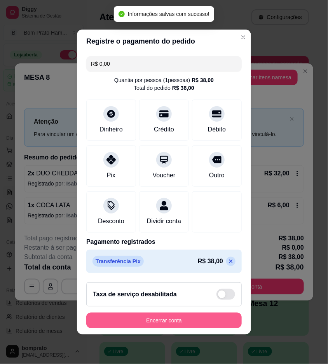
click at [196, 320] on button "Encerrar conta" at bounding box center [163, 320] width 155 height 16
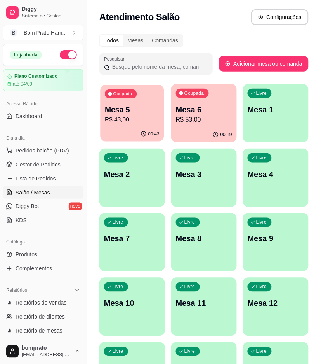
click at [134, 120] on p "R$ 43,00" at bounding box center [132, 119] width 55 height 9
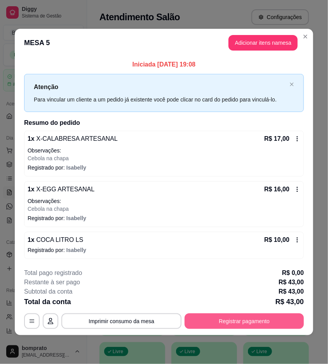
click at [258, 319] on button "Registrar pagamento" at bounding box center [244, 321] width 119 height 16
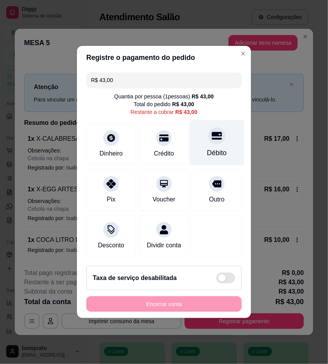
click at [203, 140] on div "Débito" at bounding box center [217, 142] width 55 height 45
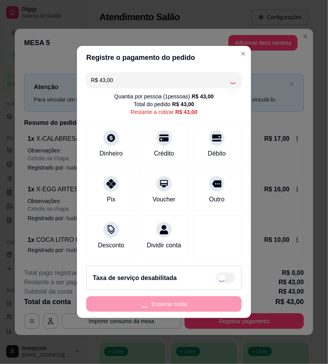
type input "R$ 0,00"
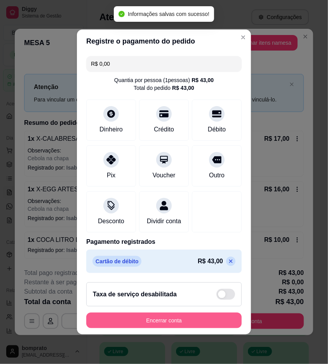
click at [200, 319] on button "Encerrar conta" at bounding box center [163, 320] width 155 height 16
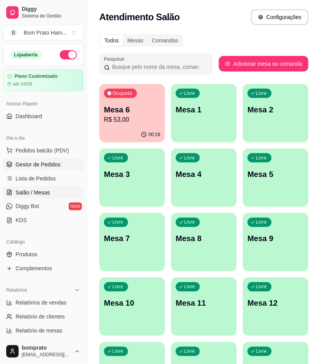
click at [56, 162] on span "Gestor de Pedidos" at bounding box center [38, 164] width 45 height 8
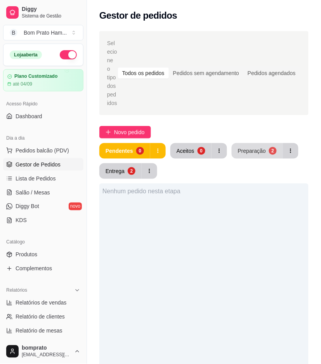
click at [265, 147] on button "Preparação 2" at bounding box center [257, 151] width 51 height 16
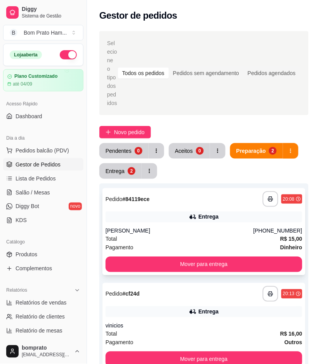
click at [183, 211] on div "Entrega" at bounding box center [204, 216] width 197 height 11
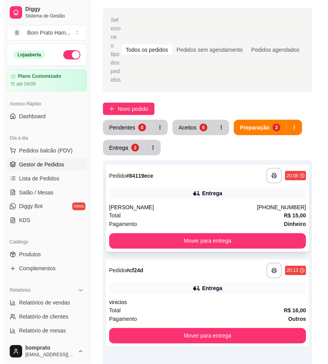
scroll to position [43, 0]
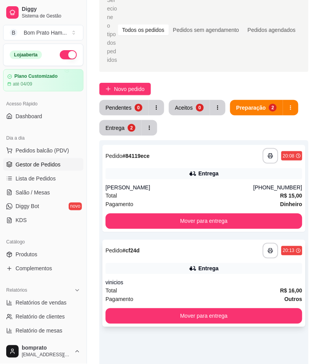
click at [193, 266] on icon at bounding box center [192, 268] width 5 height 5
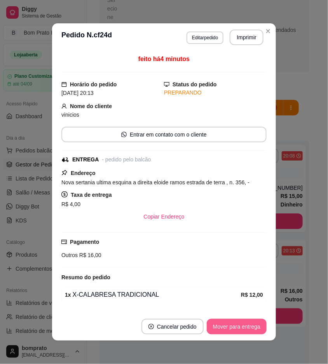
click at [236, 327] on button "Mover para entrega" at bounding box center [237, 327] width 60 height 16
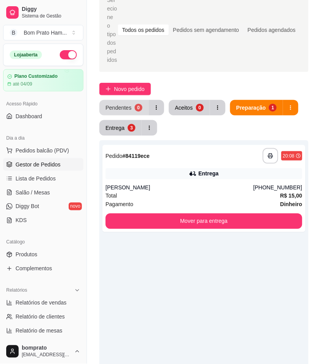
click at [126, 100] on button "Pendentes 0" at bounding box center [123, 108] width 49 height 16
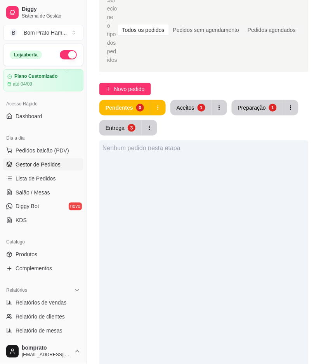
click at [201, 107] on div "Pendentes 0 Aceitos 1 Preparação 1 Entrega 3" at bounding box center [203, 118] width 209 height 36
click at [197, 101] on button "Aceitos 1" at bounding box center [191, 107] width 40 height 15
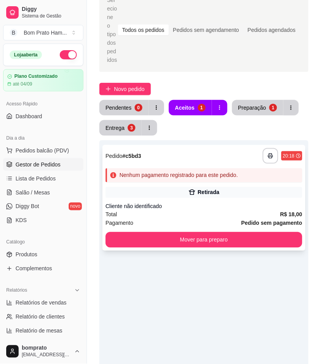
click at [222, 177] on div "**********" at bounding box center [204, 198] width 203 height 106
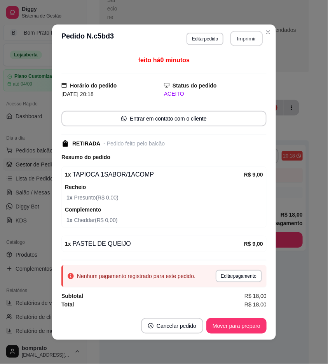
click at [247, 37] on button "Imprimir" at bounding box center [246, 38] width 33 height 15
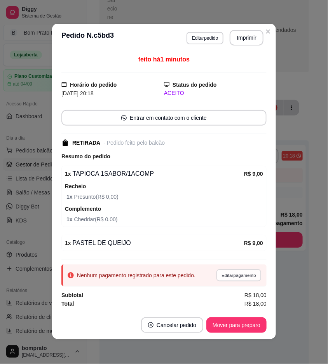
click at [251, 277] on button "Editar pagamento" at bounding box center [238, 275] width 45 height 12
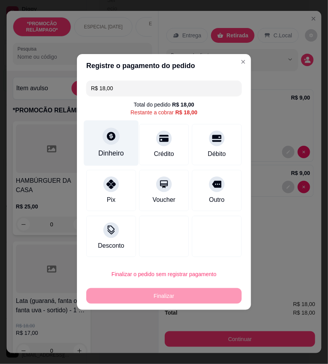
click at [124, 138] on div "Dinheiro" at bounding box center [111, 142] width 55 height 45
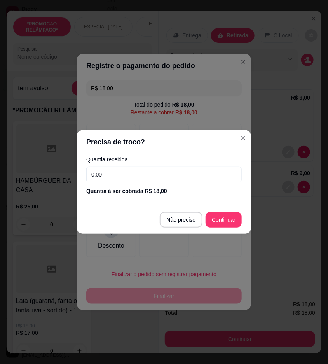
click at [174, 169] on input "0,00" at bounding box center [163, 175] width 155 height 16
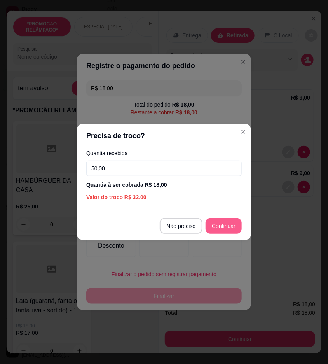
type input "50,00"
type input "R$ 0,00"
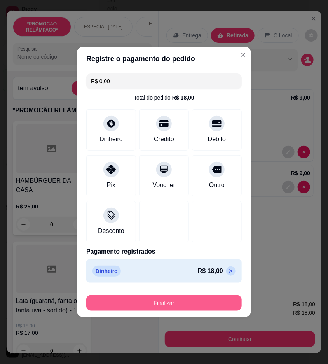
click at [205, 303] on button "Finalizar" at bounding box center [163, 303] width 155 height 16
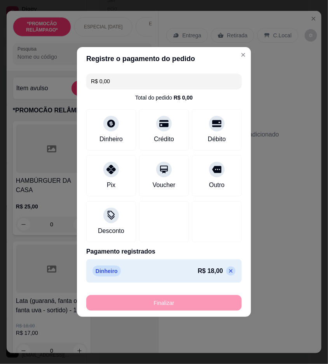
type input "0"
type input "-R$ 18,00"
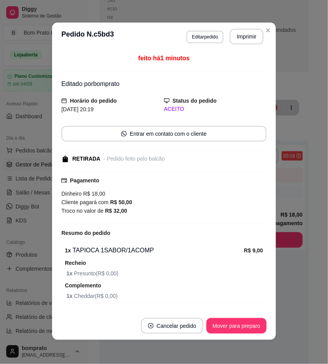
scroll to position [0, 0]
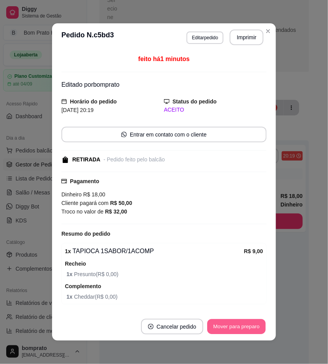
click at [251, 323] on button "Mover para preparo" at bounding box center [236, 326] width 58 height 15
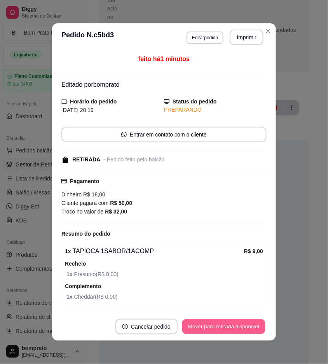
click at [250, 323] on button "Mover para retirada disponível" at bounding box center [223, 326] width 83 height 15
click at [250, 326] on button "Mover para finalizado" at bounding box center [234, 326] width 63 height 15
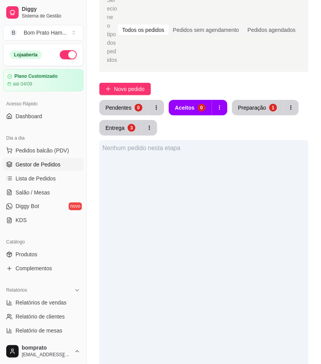
drag, startPoint x: 267, startPoint y: 108, endPoint x: 263, endPoint y: 98, distance: 10.8
click at [267, 108] on div "Pendentes 0 Aceitos 0 Preparação 1 Entrega 3" at bounding box center [203, 118] width 209 height 36
click at [260, 104] on div "Preparação" at bounding box center [253, 108] width 28 height 8
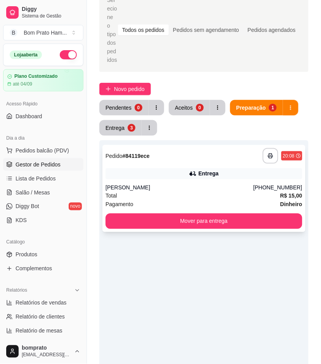
click at [201, 157] on div "**********" at bounding box center [204, 188] width 203 height 87
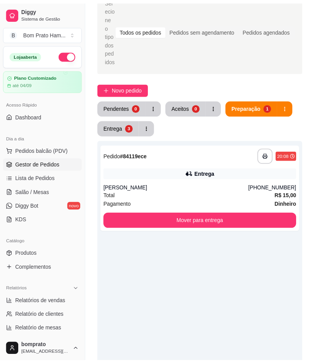
scroll to position [47, 0]
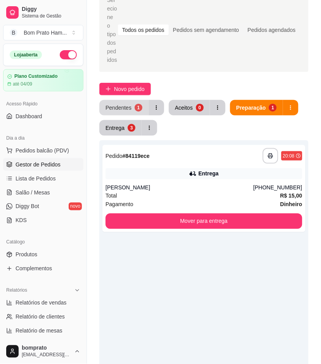
click at [124, 104] on div "Pendentes" at bounding box center [119, 108] width 26 height 8
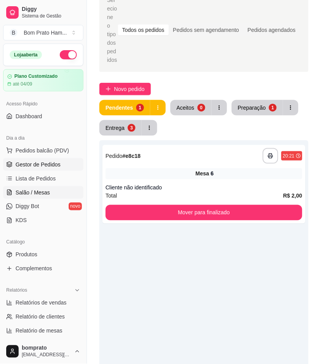
click at [51, 194] on link "Salão / Mesas" at bounding box center [43, 192] width 80 height 12
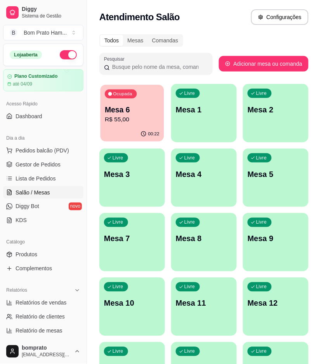
click at [141, 115] on p "R$ 55,00" at bounding box center [132, 119] width 55 height 9
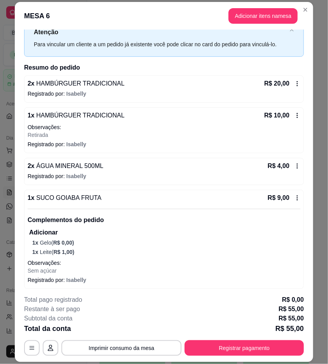
scroll to position [43, 0]
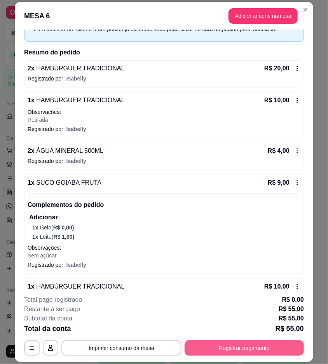
click at [263, 327] on button "Registrar pagamento" at bounding box center [244, 348] width 119 height 16
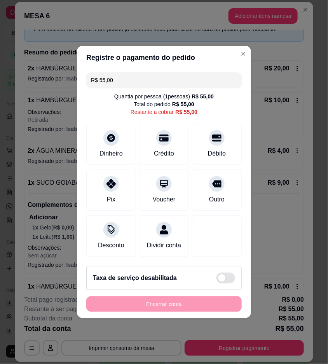
drag, startPoint x: 136, startPoint y: 78, endPoint x: 90, endPoint y: 77, distance: 46.6
click at [90, 77] on div "R$ 55,00" at bounding box center [163, 80] width 155 height 16
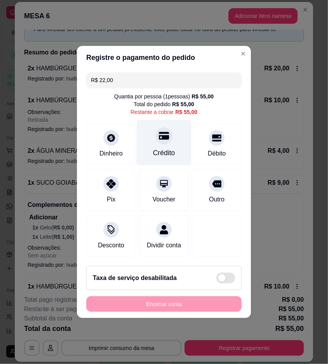
click at [153, 148] on div "Crédito" at bounding box center [164, 153] width 22 height 10
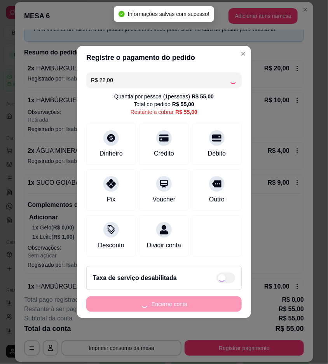
type input "R$ 33,00"
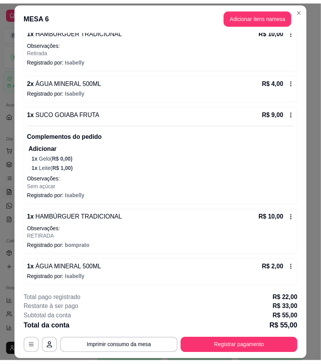
scroll to position [113, 0]
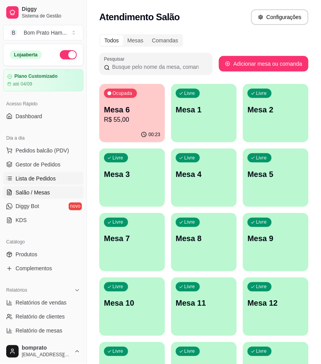
click at [53, 174] on span "Lista de Pedidos" at bounding box center [36, 178] width 40 height 8
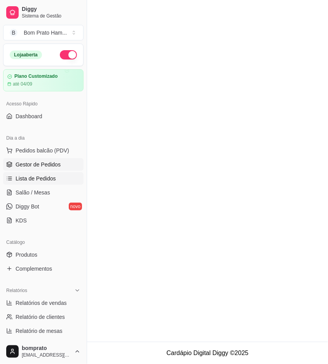
click at [53, 167] on span "Gestor de Pedidos" at bounding box center [38, 164] width 45 height 8
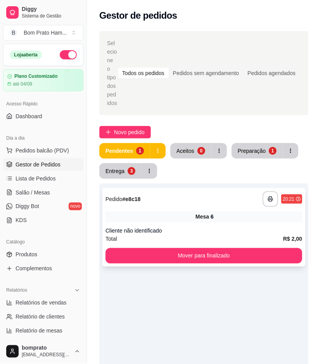
click at [183, 211] on div "Mesa 6" at bounding box center [204, 216] width 197 height 11
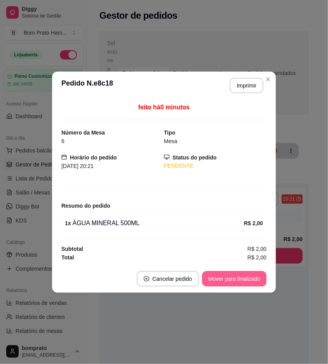
click at [251, 281] on button "Mover para finalizado" at bounding box center [234, 279] width 65 height 16
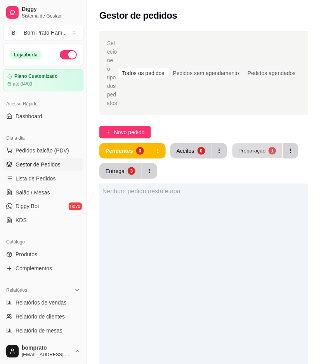
click at [254, 143] on button "Preparação 1" at bounding box center [258, 150] width 50 height 15
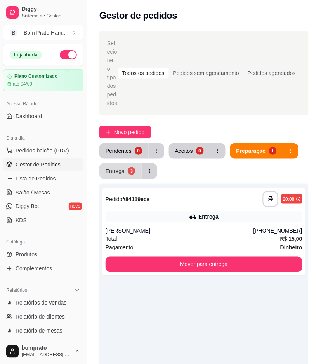
click at [132, 167] on div "3" at bounding box center [132, 171] width 8 height 8
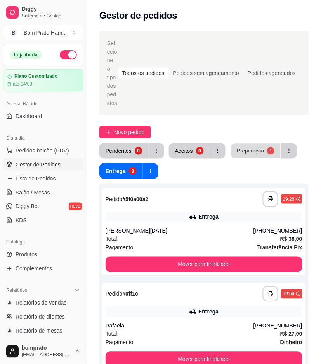
click at [238, 147] on div "Preparação" at bounding box center [250, 150] width 27 height 7
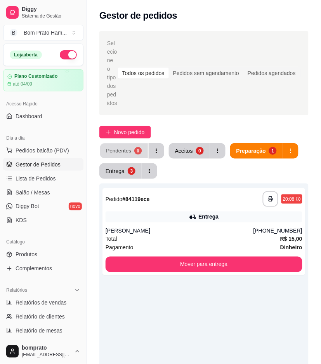
click at [128, 148] on button "Pendentes 0" at bounding box center [124, 150] width 48 height 15
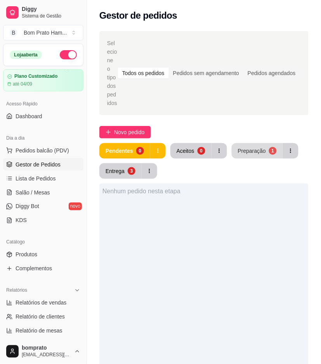
click at [246, 147] on div "Preparação" at bounding box center [252, 151] width 28 height 8
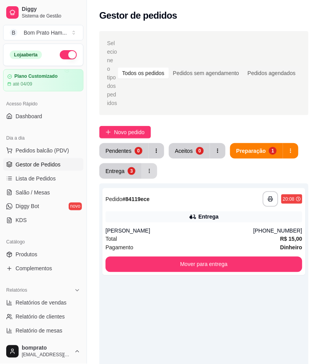
click at [132, 167] on div "3" at bounding box center [132, 171] width 8 height 8
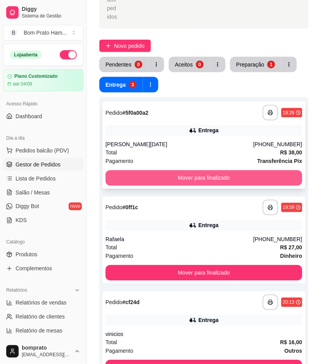
scroll to position [173, 0]
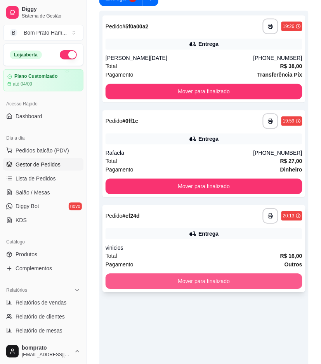
click at [222, 274] on button "Mover para finalizado" at bounding box center [204, 282] width 197 height 16
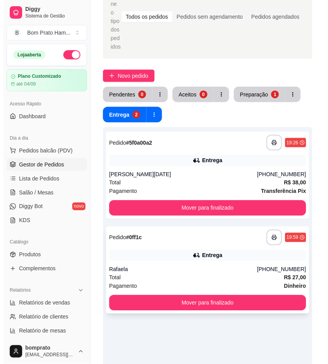
scroll to position [0, 0]
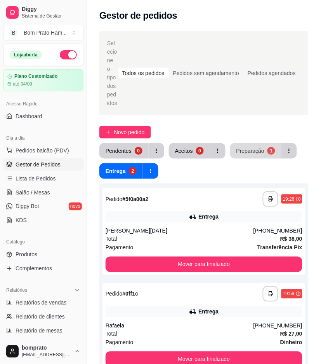
click at [246, 148] on button "Preparação 1" at bounding box center [255, 151] width 51 height 16
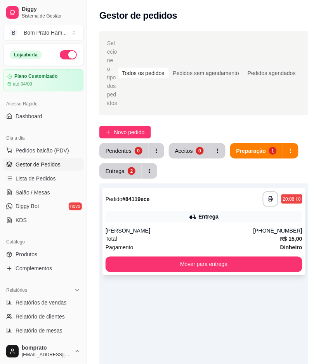
click at [195, 214] on icon at bounding box center [192, 216] width 5 height 5
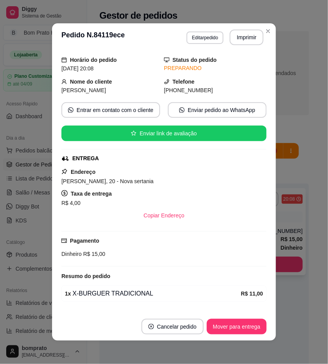
scroll to position [47, 0]
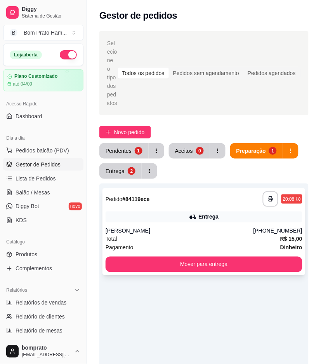
click at [209, 214] on div "**********" at bounding box center [204, 231] width 203 height 87
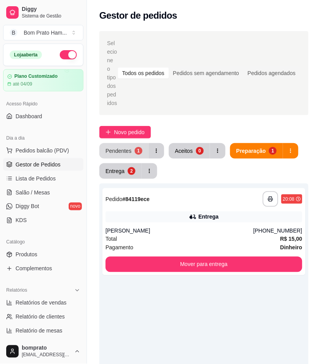
click at [110, 147] on div "Pendentes" at bounding box center [119, 151] width 26 height 8
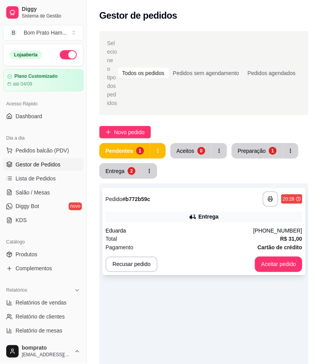
click at [185, 213] on div "Entrega" at bounding box center [204, 216] width 197 height 11
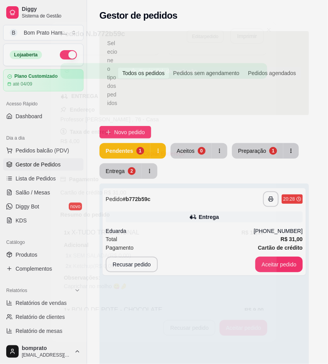
scroll to position [124, 0]
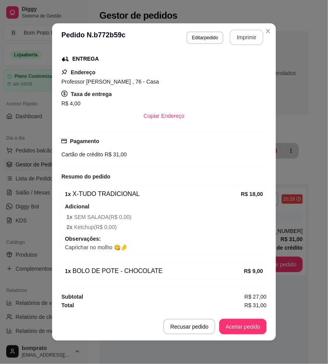
click at [249, 42] on button "Imprimir" at bounding box center [247, 38] width 34 height 16
click at [223, 324] on button "Aceitar pedido" at bounding box center [242, 327] width 47 height 16
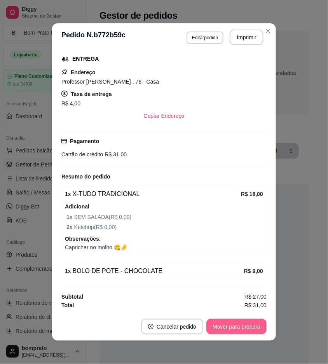
click at [234, 327] on button "Mover para preparo" at bounding box center [236, 327] width 60 height 16
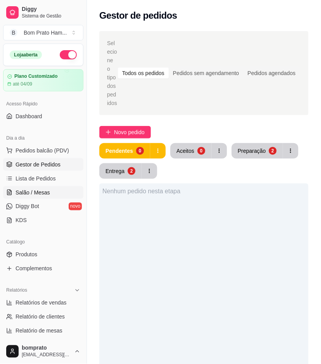
click at [43, 195] on span "Salão / Mesas" at bounding box center [33, 192] width 35 height 8
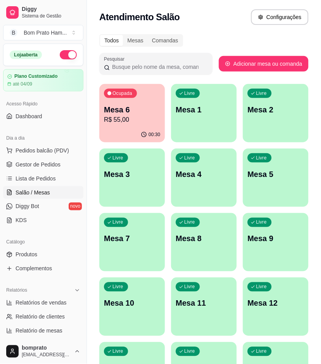
click at [140, 126] on div "Ocupada Mesa 6 R$ 55,00" at bounding box center [132, 105] width 66 height 43
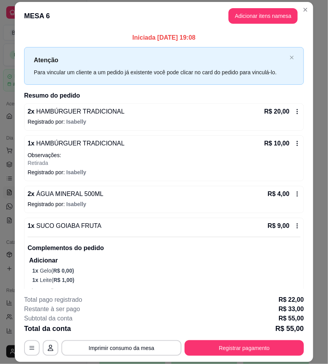
click at [169, 327] on div "**********" at bounding box center [164, 325] width 280 height 61
click at [166, 327] on button "Imprimir consumo da mesa" at bounding box center [121, 348] width 120 height 16
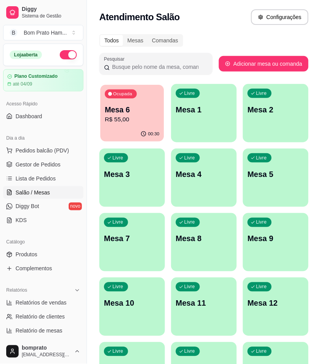
click at [145, 121] on p "R$ 55,00" at bounding box center [132, 119] width 55 height 9
click at [39, 164] on span "Gestor de Pedidos" at bounding box center [38, 164] width 45 height 8
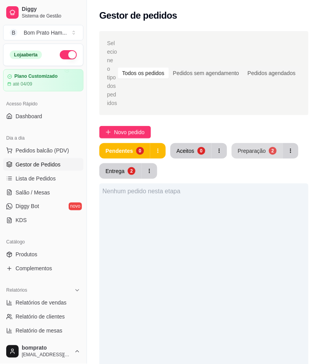
click at [269, 147] on div "2" at bounding box center [273, 151] width 8 height 8
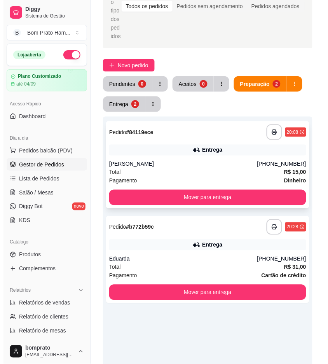
scroll to position [86, 0]
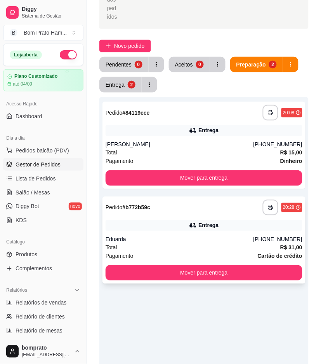
click at [204, 235] on div "Eduarda" at bounding box center [180, 239] width 148 height 8
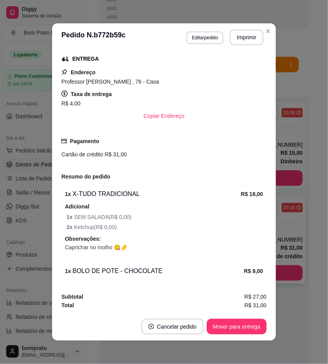
scroll to position [2, 0]
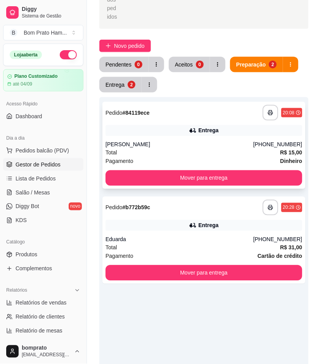
click at [197, 148] on div "Total R$ 15,00" at bounding box center [204, 152] width 197 height 9
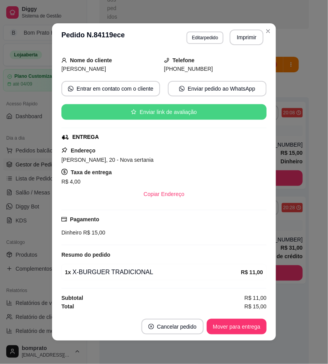
scroll to position [47, 0]
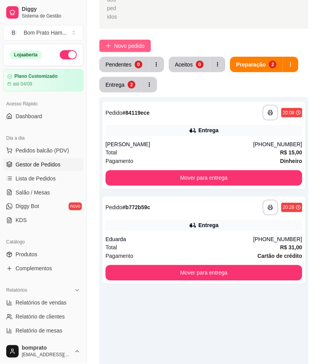
click at [138, 42] on span "Novo pedido" at bounding box center [129, 46] width 31 height 9
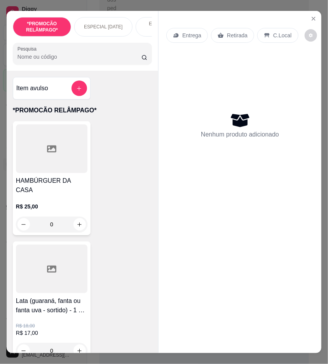
click at [112, 61] on input "Pesquisa" at bounding box center [79, 57] width 124 height 8
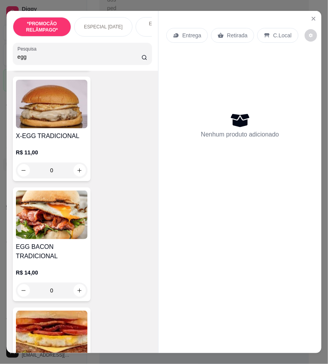
scroll to position [173, 0]
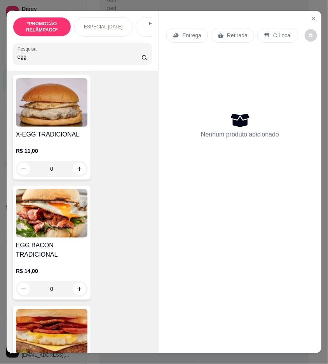
type input "egg"
click at [78, 288] on div "0" at bounding box center [51, 289] width 71 height 16
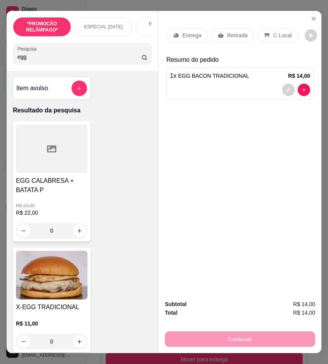
scroll to position [86, 0]
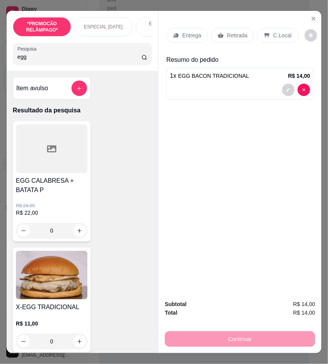
click at [33, 61] on input "egg" at bounding box center [79, 57] width 124 height 8
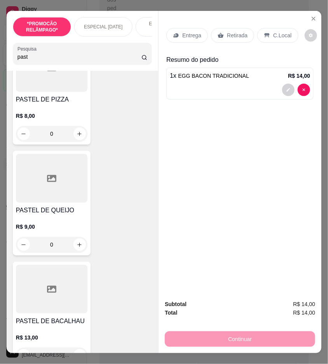
scroll to position [475, 0]
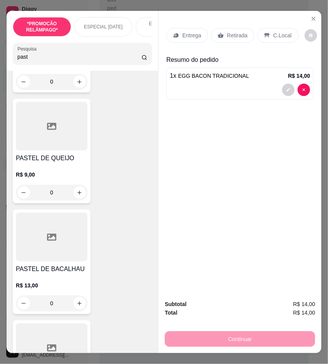
type input "past"
click at [78, 197] on div "0" at bounding box center [51, 193] width 71 height 16
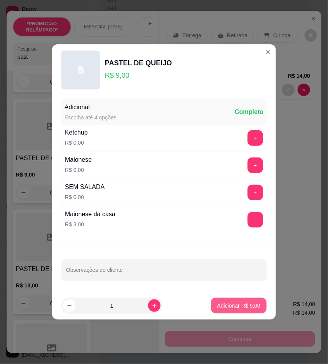
click at [246, 301] on button "Adicionar R$ 9,00" at bounding box center [239, 306] width 56 height 16
type input "1"
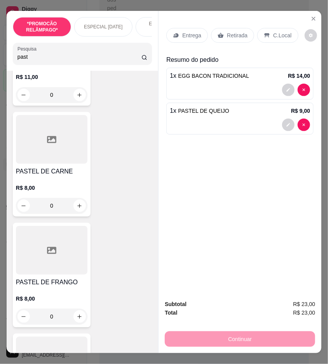
scroll to position [0, 0]
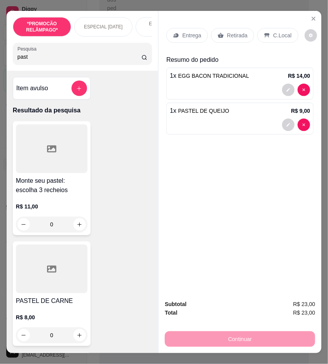
click at [190, 34] on p "Entrega" at bounding box center [191, 35] width 19 height 8
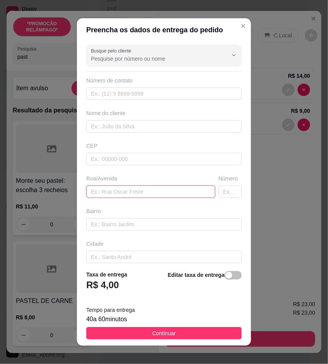
drag, startPoint x: 152, startPoint y: 189, endPoint x: 131, endPoint y: 193, distance: 21.0
paste input "Rua [PERSON_NAME] alto do céu"
type input "Rua [PERSON_NAME] alto do céu"
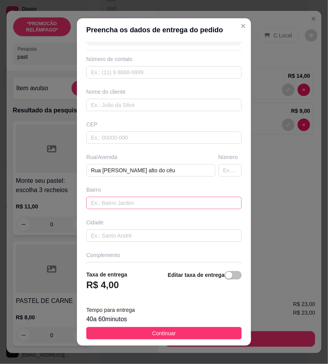
scroll to position [40, 0]
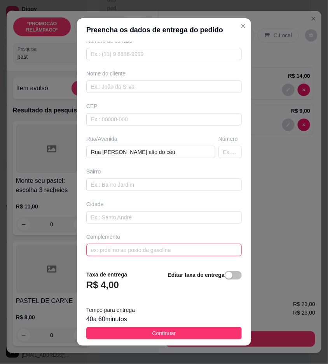
paste input "No 990 casa da esquina depois da igreja"
type input "No 990 casa da esquina depois da igreja"
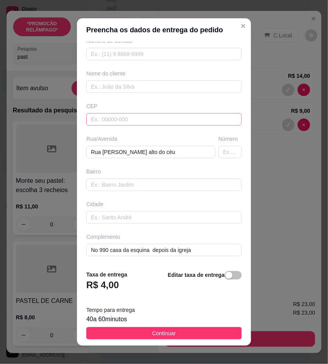
scroll to position [0, 0]
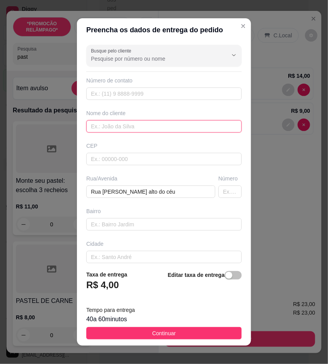
paste input "Nyce"
type input "Nyce"
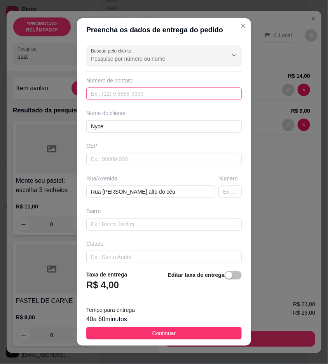
paste input "[PHONE_NUMBER]"
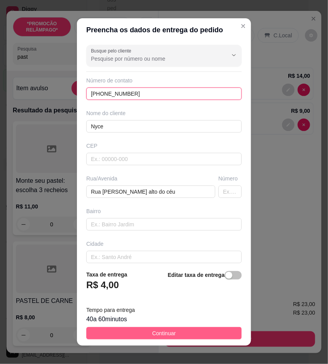
type input "[PHONE_NUMBER]"
click at [214, 337] on button "Continuar" at bounding box center [163, 333] width 155 height 12
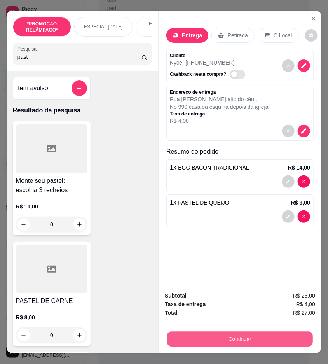
click at [244, 333] on button "Continuar" at bounding box center [240, 338] width 146 height 15
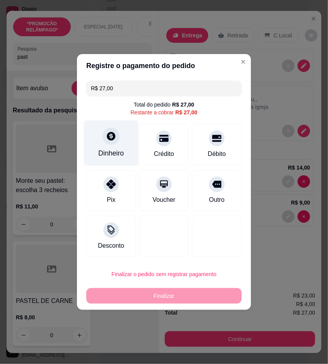
click at [115, 150] on div "Dinheiro" at bounding box center [111, 153] width 26 height 10
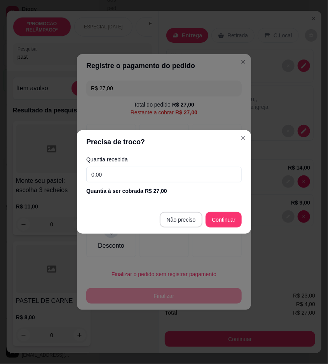
type input "R$ 0,00"
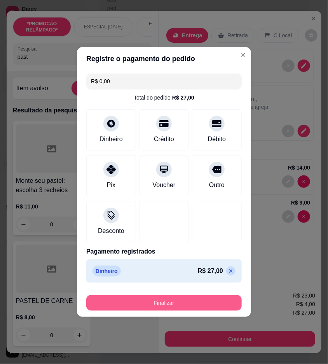
click at [209, 305] on button "Finalizar" at bounding box center [163, 303] width 155 height 16
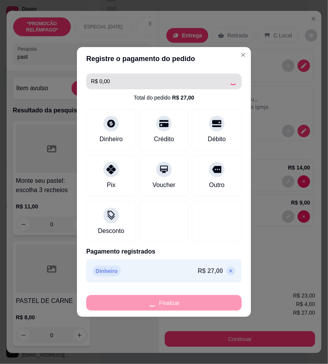
type input "0"
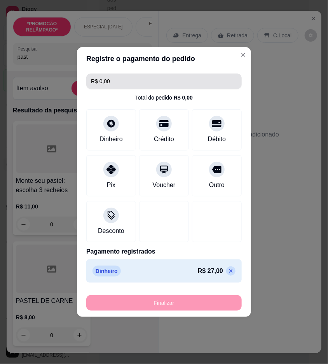
type input "-R$ 27,00"
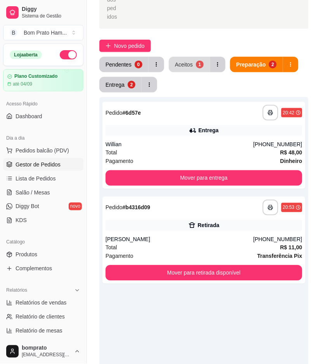
click at [184, 57] on button "Aceitos 1" at bounding box center [189, 65] width 41 height 16
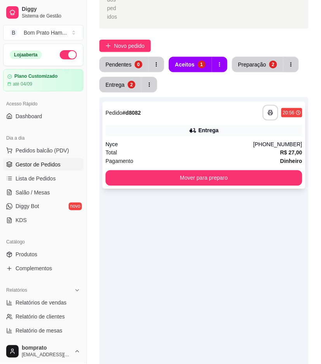
click at [211, 105] on div "**********" at bounding box center [204, 113] width 197 height 16
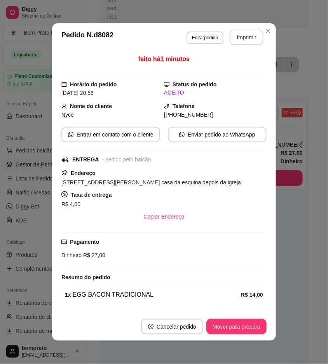
click at [246, 35] on button "Imprimir" at bounding box center [247, 38] width 34 height 16
click at [242, 321] on button "Mover para preparo" at bounding box center [236, 326] width 58 height 15
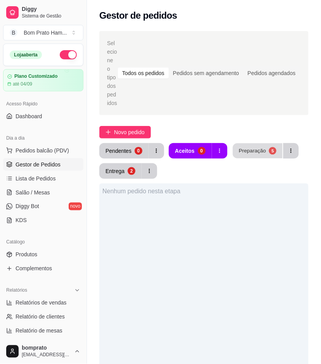
click at [261, 147] on div "Preparação" at bounding box center [252, 150] width 27 height 7
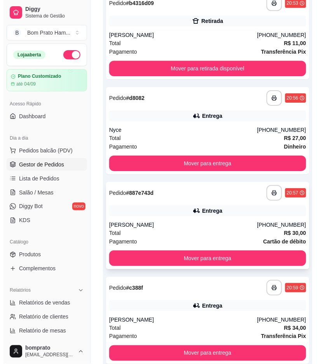
scroll to position [324, 0]
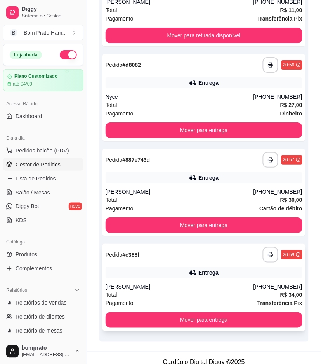
click at [221, 267] on div "Entrega" at bounding box center [204, 272] width 197 height 11
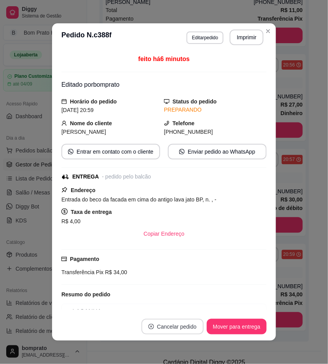
click at [166, 322] on button "Cancelar pedido" at bounding box center [172, 327] width 62 height 16
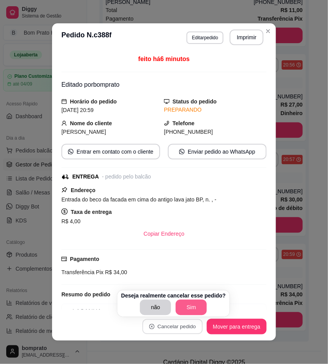
click at [188, 309] on button "Sim" at bounding box center [191, 308] width 31 height 16
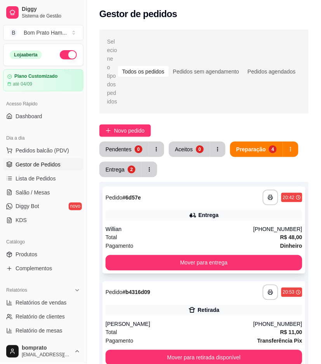
scroll to position [0, 0]
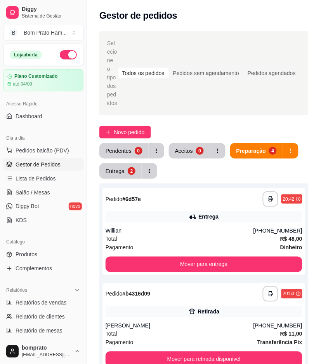
click at [188, 126] on div "Novo pedido" at bounding box center [203, 132] width 209 height 12
